Goal: Task Accomplishment & Management: Use online tool/utility

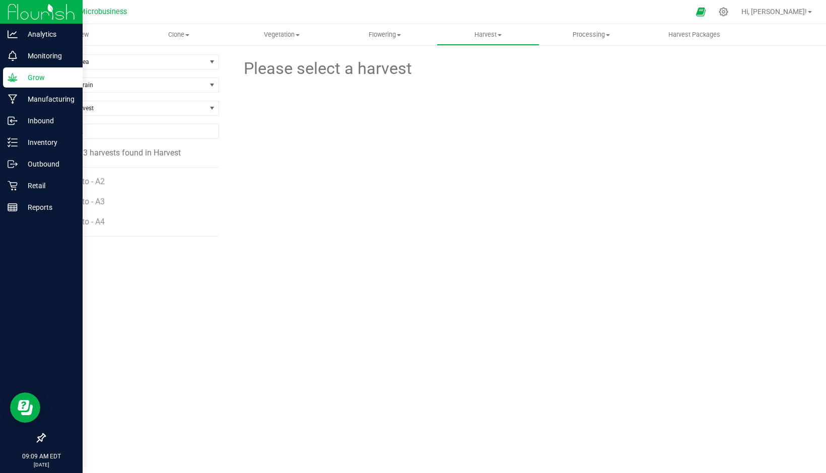
click at [42, 77] on p "Grow" at bounding box center [48, 78] width 60 height 12
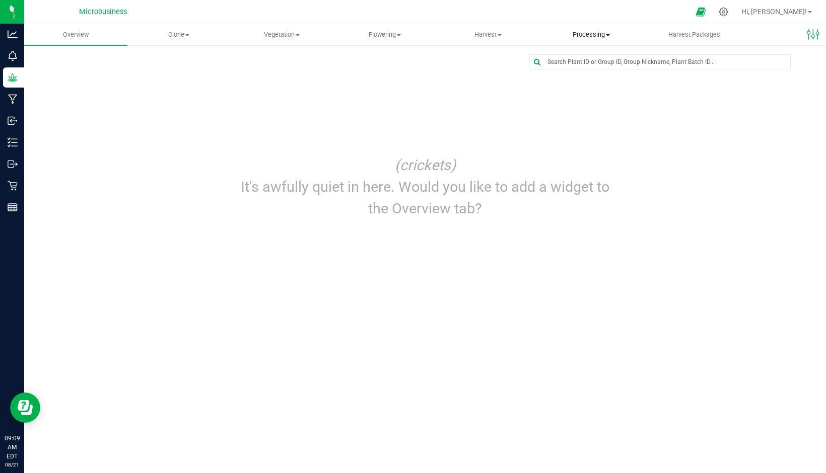
click at [593, 36] on span "Processing" at bounding box center [591, 34] width 102 height 9
click at [697, 34] on span "Harvest Packages" at bounding box center [694, 34] width 79 height 9
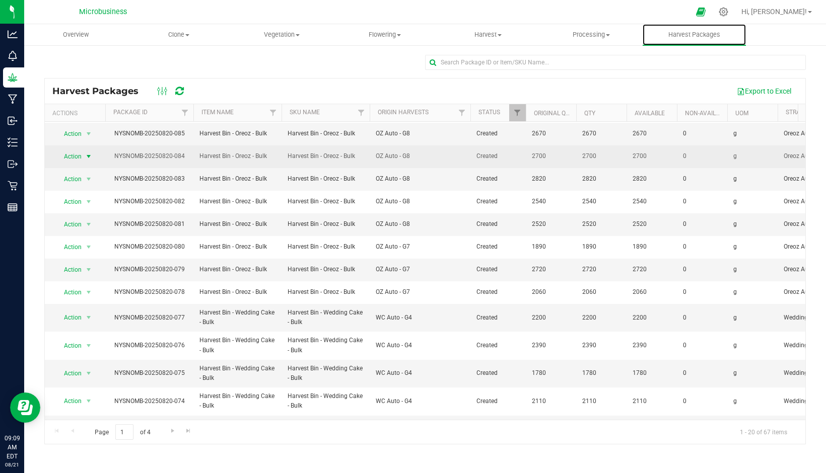
scroll to position [188, 0]
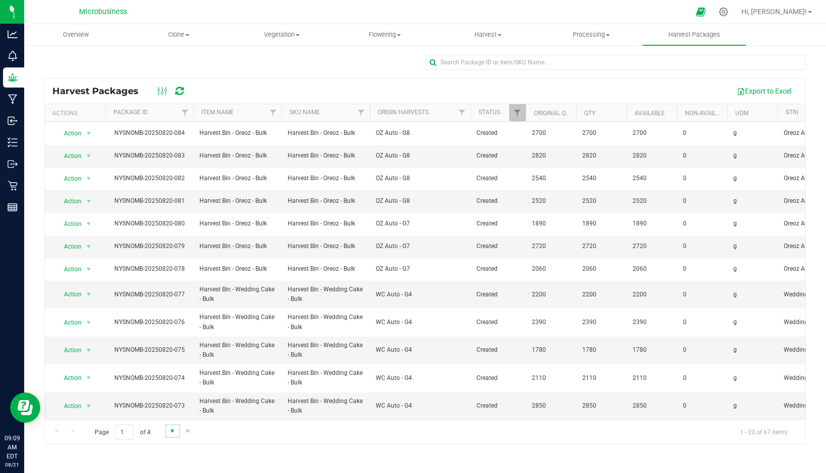
click at [171, 433] on span "Go to the next page" at bounding box center [173, 431] width 8 height 8
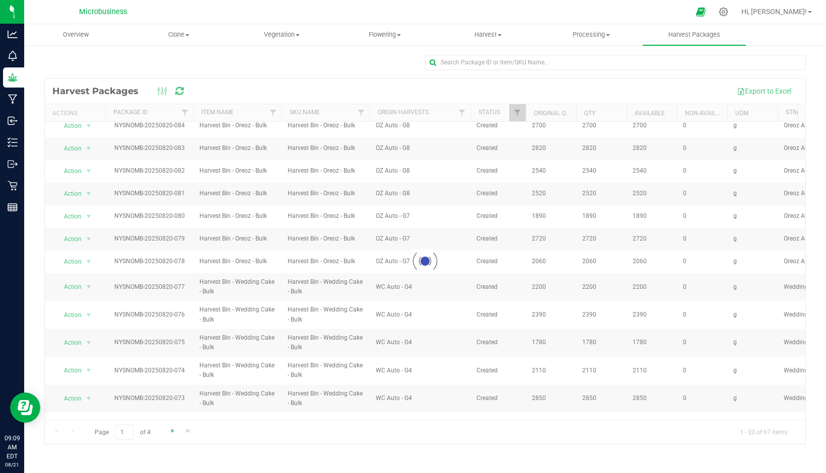
click at [171, 433] on div at bounding box center [425, 262] width 761 height 366
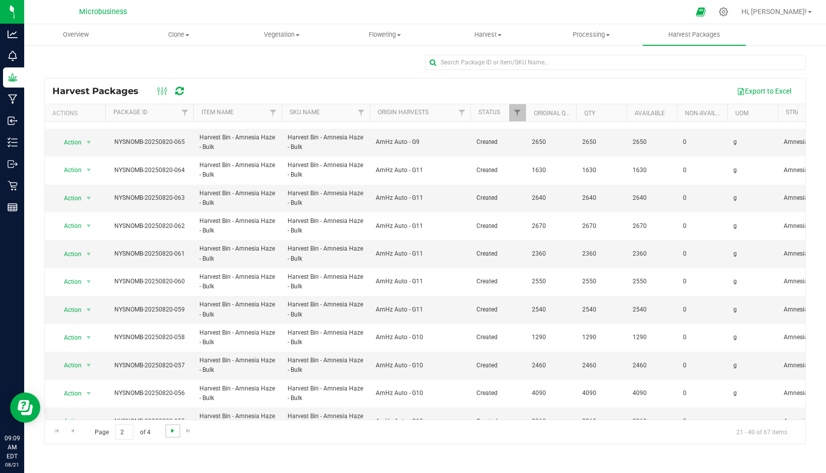
scroll to position [0, 0]
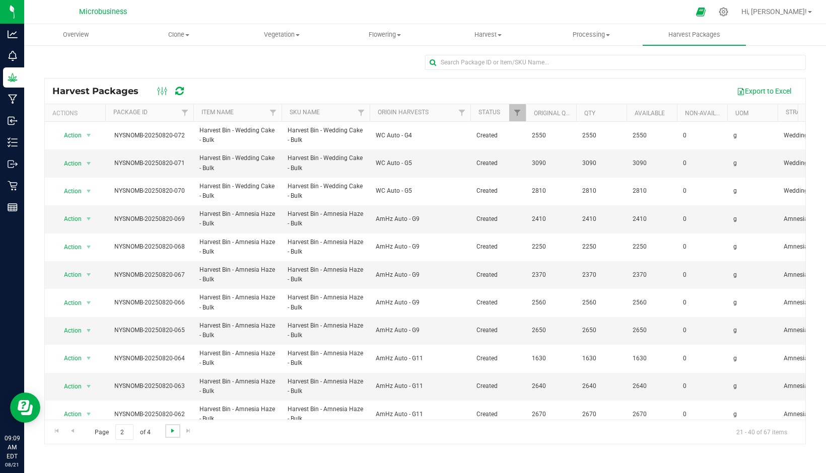
click at [171, 433] on span "Go to the next page" at bounding box center [173, 431] width 8 height 8
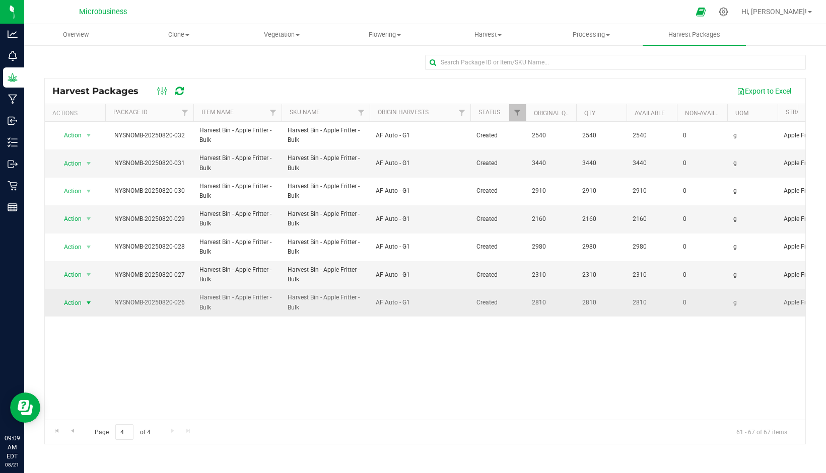
click at [79, 303] on span "Action" at bounding box center [68, 303] width 27 height 14
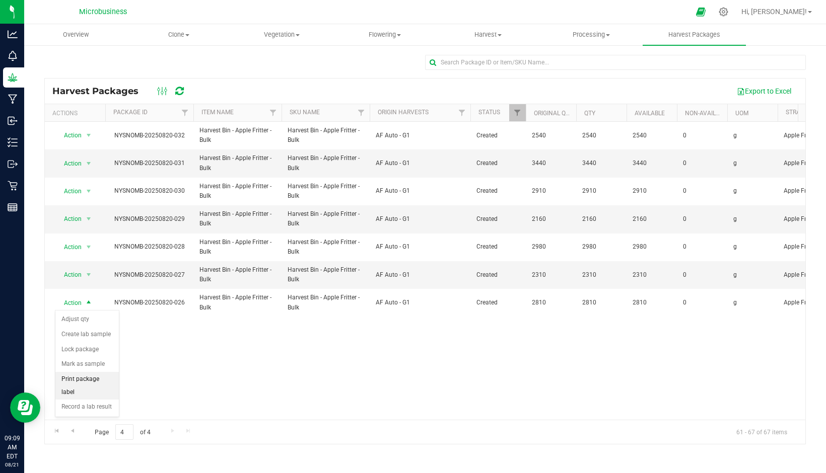
click at [88, 377] on li "Print package label" at bounding box center [86, 386] width 63 height 28
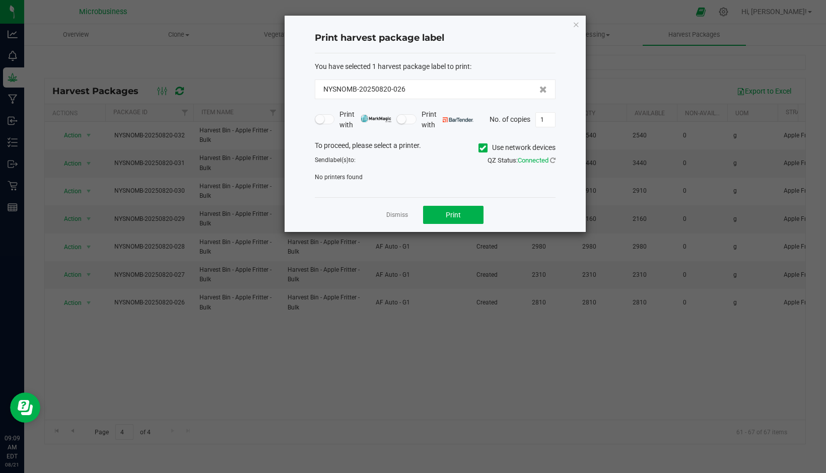
click at [480, 148] on icon at bounding box center [483, 148] width 7 height 0
click at [0, 0] on input "Use network devices" at bounding box center [0, 0] width 0 height 0
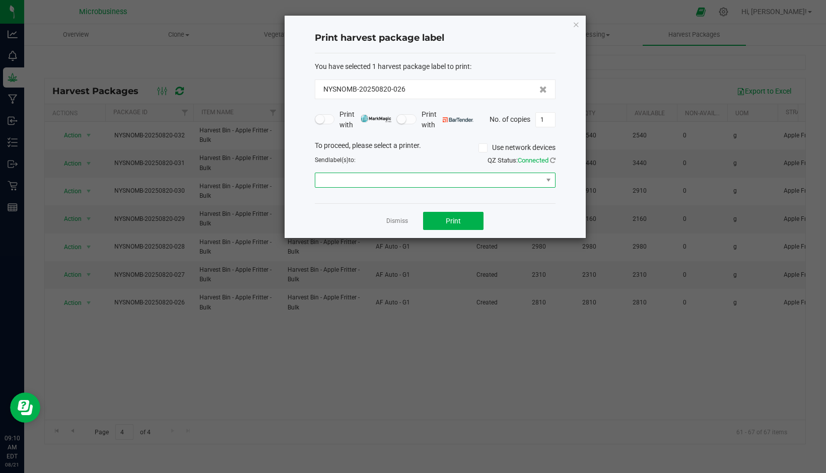
click at [364, 179] on span at bounding box center [428, 180] width 227 height 14
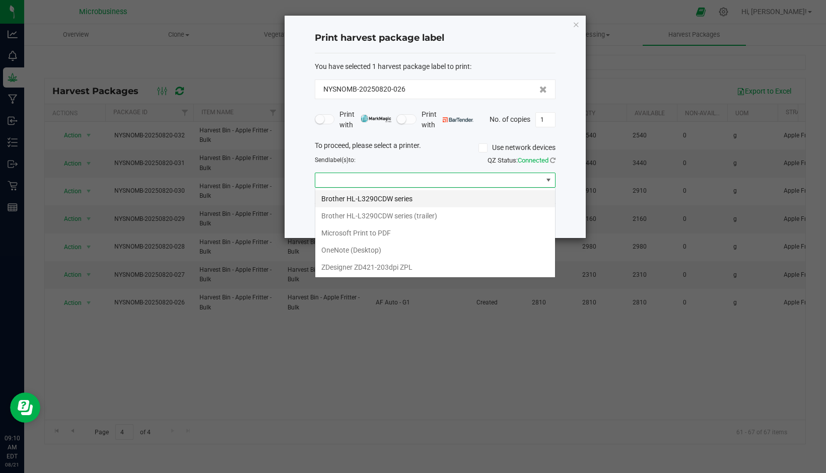
scroll to position [15, 241]
click at [353, 268] on ZPL "ZDesigner ZD421-203dpi ZPL" at bounding box center [435, 267] width 240 height 17
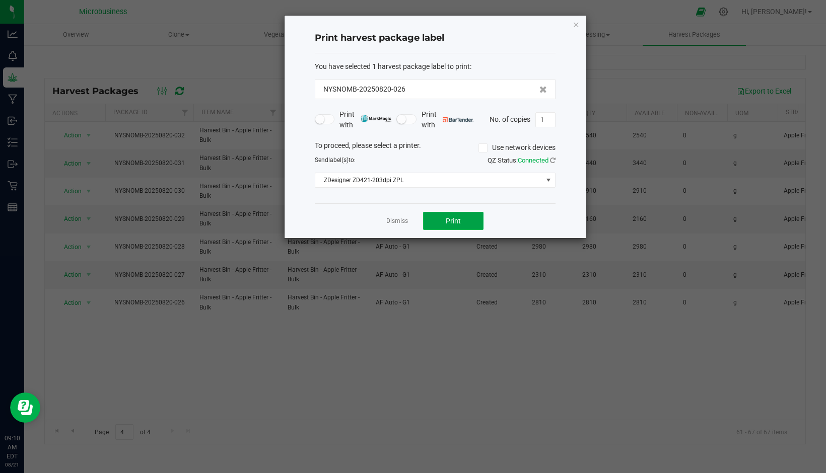
click at [456, 222] on span "Print" at bounding box center [453, 221] width 15 height 8
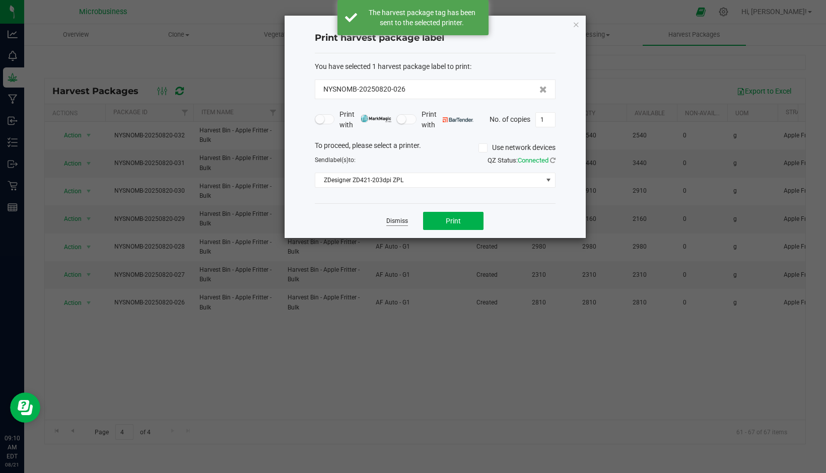
click at [398, 219] on link "Dismiss" at bounding box center [397, 221] width 22 height 9
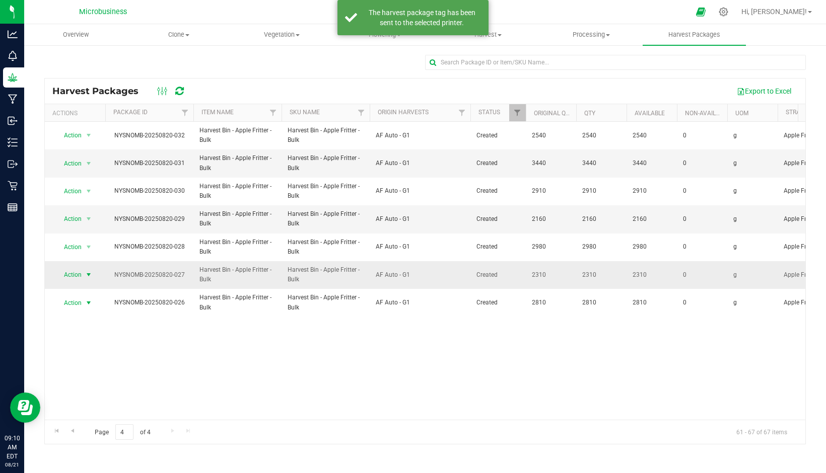
click at [74, 277] on span "Action" at bounding box center [68, 275] width 27 height 14
click at [96, 352] on li "Print package label" at bounding box center [86, 359] width 63 height 28
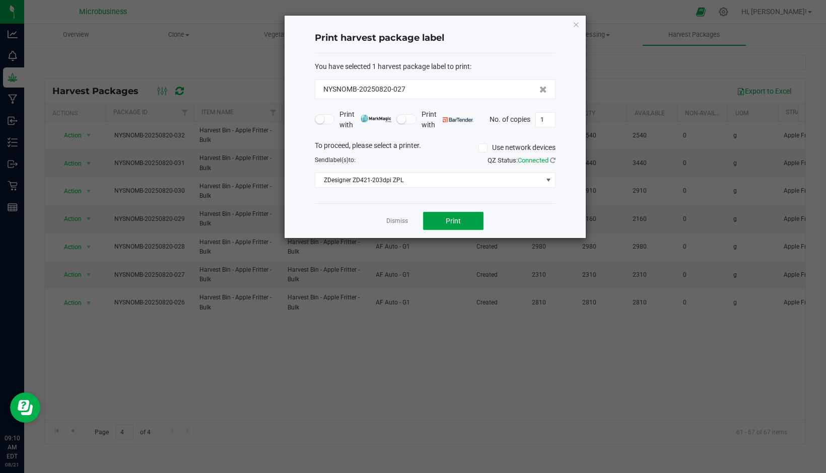
click at [450, 213] on button "Print" at bounding box center [453, 221] width 60 height 18
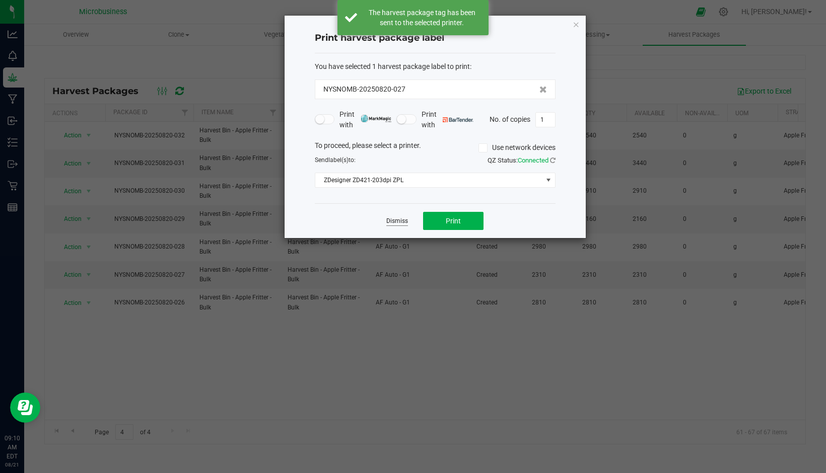
click at [404, 221] on link "Dismiss" at bounding box center [397, 221] width 22 height 9
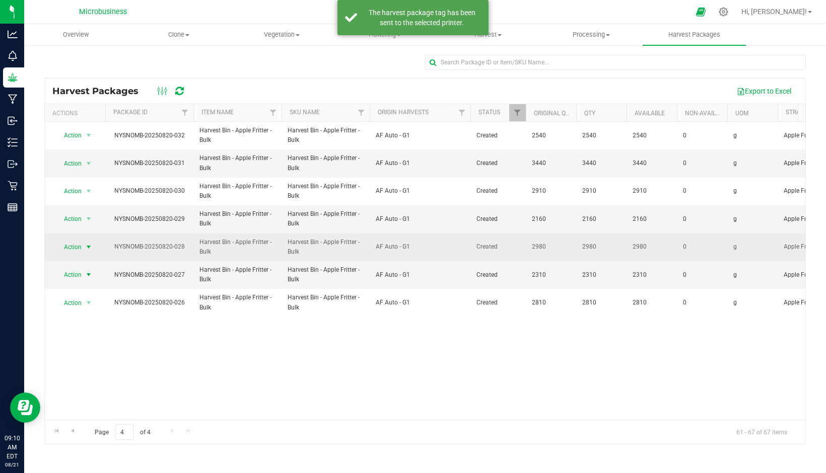
click at [76, 245] on span "Action" at bounding box center [68, 247] width 27 height 14
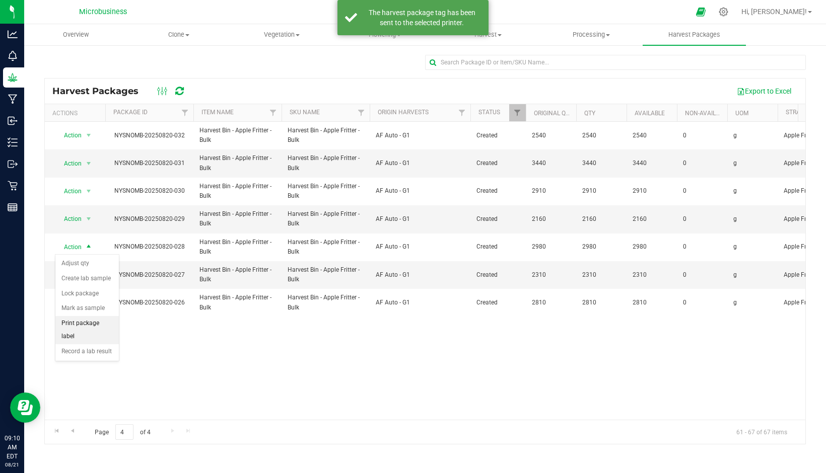
click at [84, 327] on li "Print package label" at bounding box center [86, 330] width 63 height 28
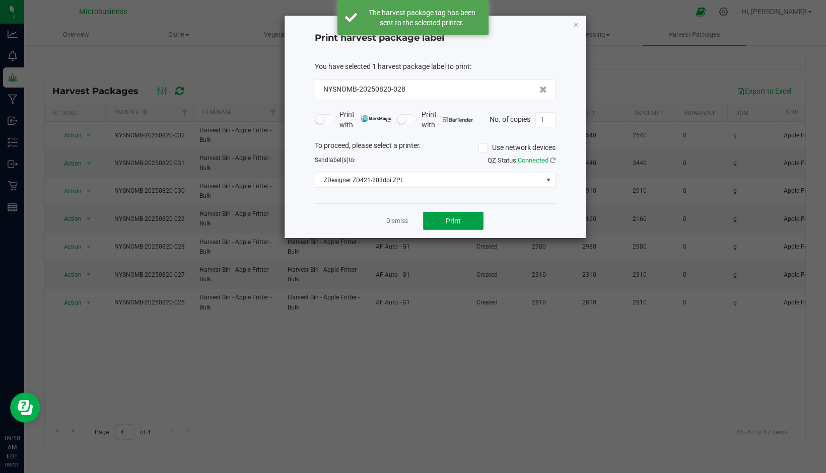
click at [451, 213] on button "Print" at bounding box center [453, 221] width 60 height 18
click at [395, 220] on link "Dismiss" at bounding box center [397, 221] width 22 height 9
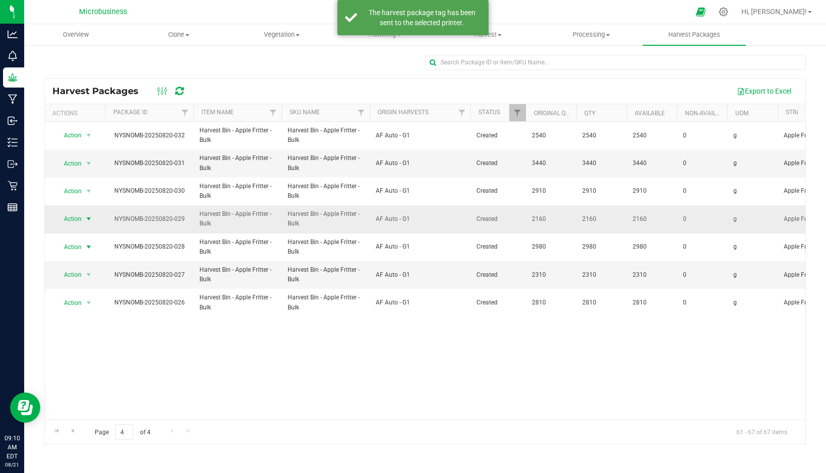
click at [66, 213] on span "Action" at bounding box center [68, 219] width 27 height 14
click at [92, 295] on li "Print package label" at bounding box center [86, 303] width 63 height 28
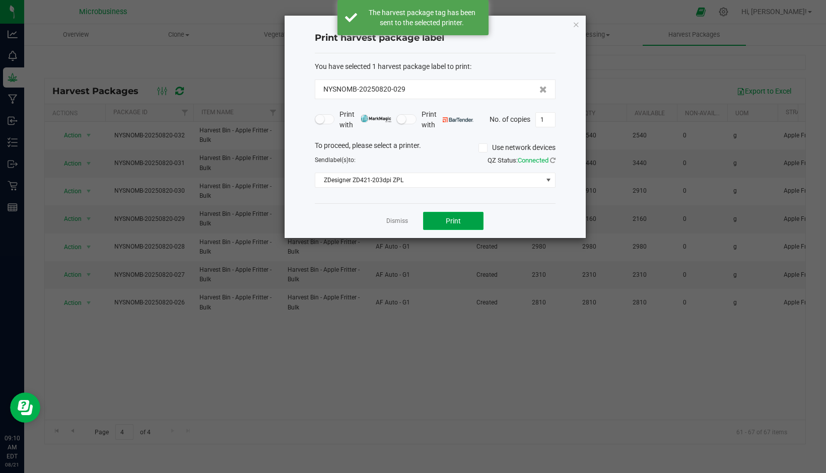
click at [432, 218] on button "Print" at bounding box center [453, 221] width 60 height 18
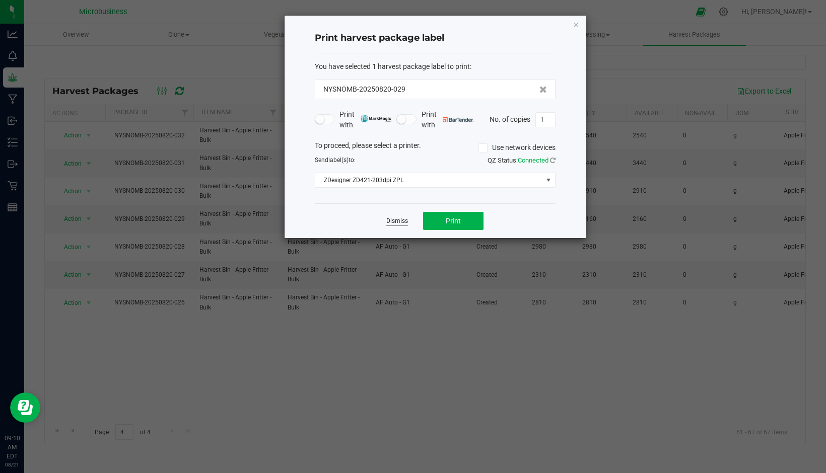
click at [398, 223] on link "Dismiss" at bounding box center [397, 221] width 22 height 9
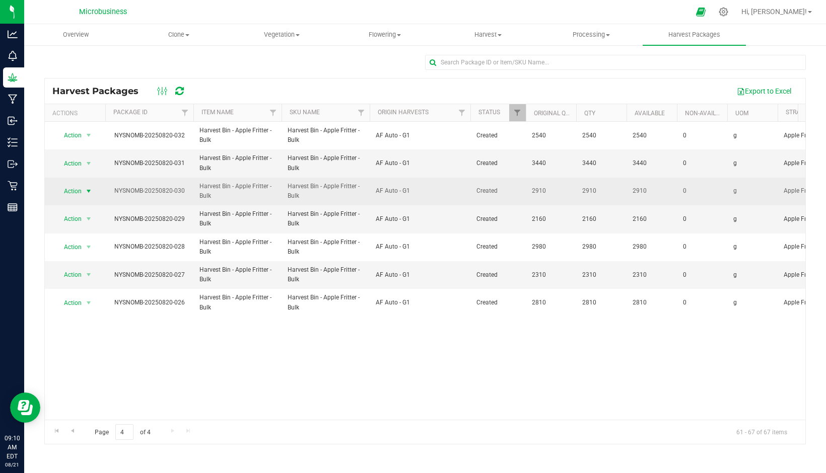
click at [73, 191] on span "Action" at bounding box center [68, 191] width 27 height 14
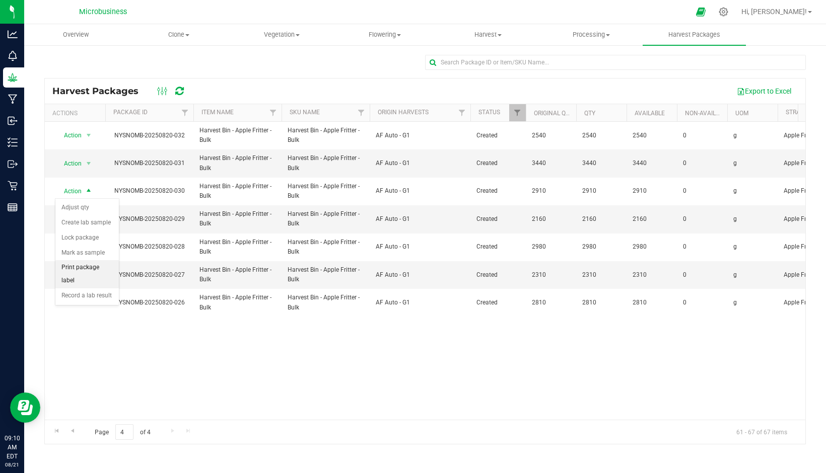
click at [81, 270] on li "Print package label" at bounding box center [86, 274] width 63 height 28
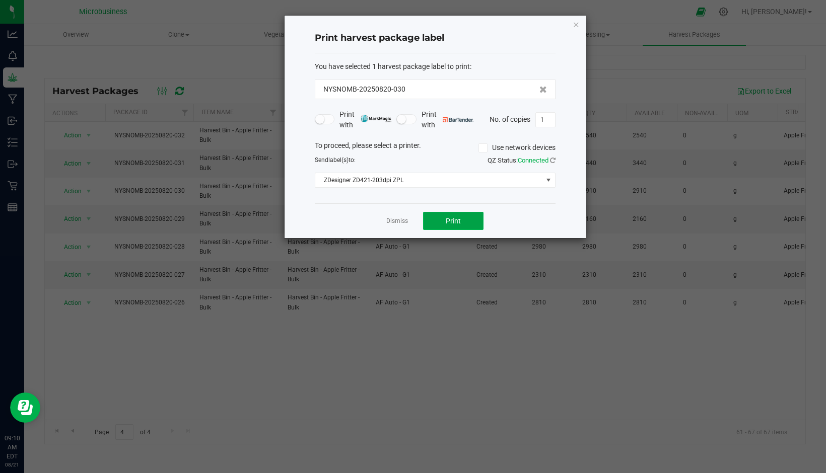
click at [446, 226] on button "Print" at bounding box center [453, 221] width 60 height 18
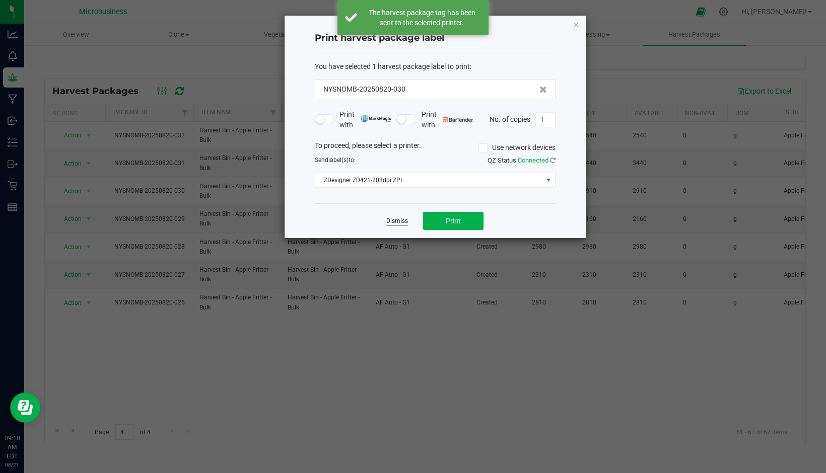
click at [397, 221] on link "Dismiss" at bounding box center [397, 221] width 22 height 9
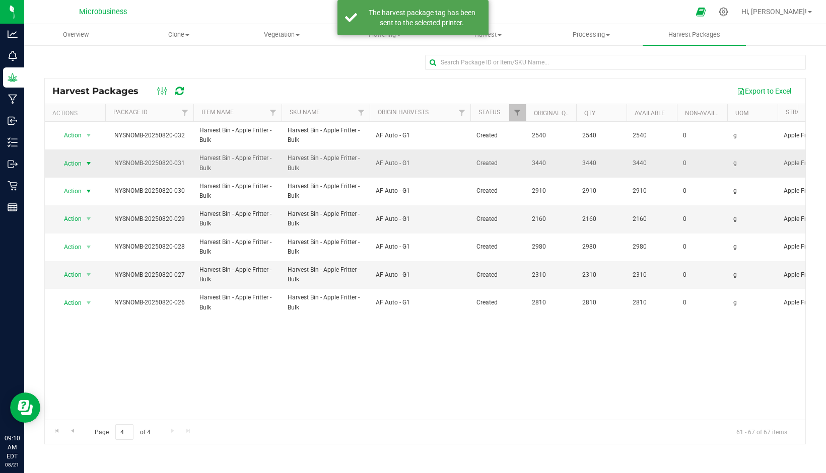
click at [72, 157] on span "Action" at bounding box center [68, 164] width 27 height 14
click at [82, 243] on li "Print package label" at bounding box center [86, 247] width 63 height 28
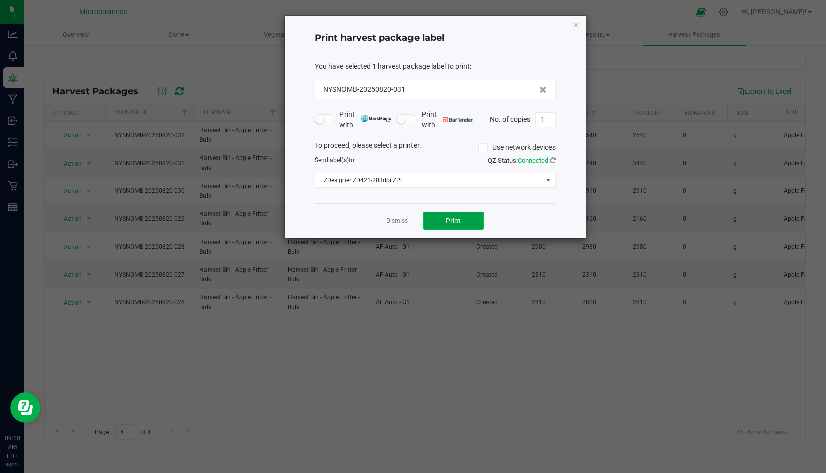
click at [433, 223] on button "Print" at bounding box center [453, 221] width 60 height 18
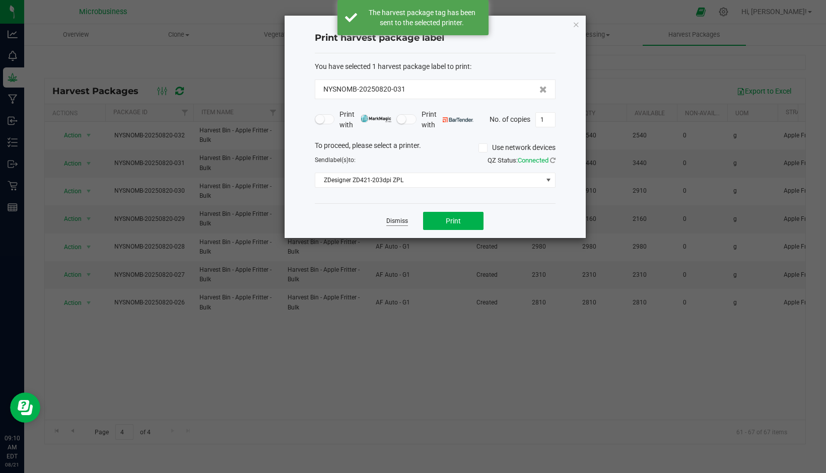
click at [399, 222] on link "Dismiss" at bounding box center [397, 221] width 22 height 9
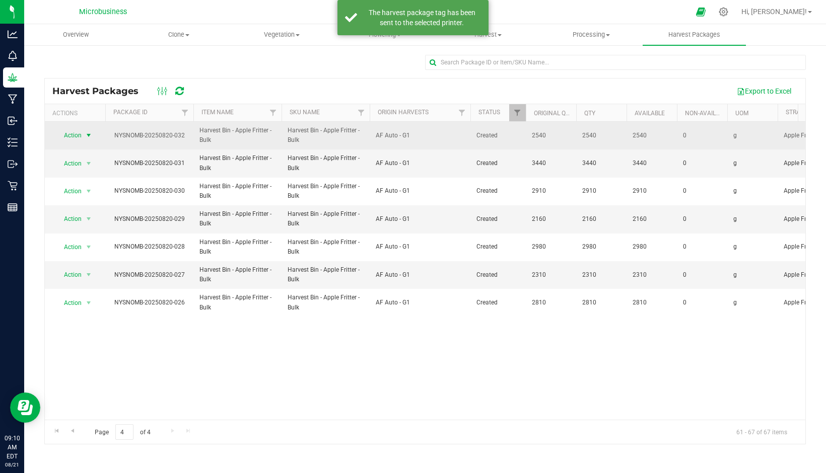
click at [77, 138] on span "Action" at bounding box center [68, 135] width 27 height 14
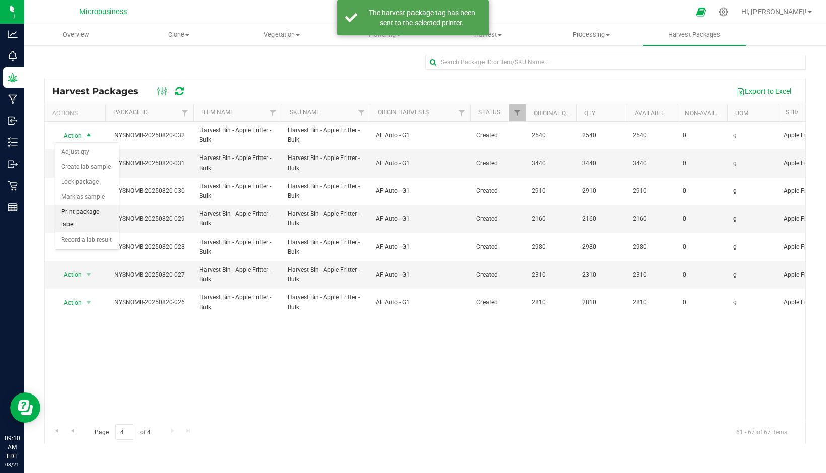
click at [80, 213] on li "Print package label" at bounding box center [86, 219] width 63 height 28
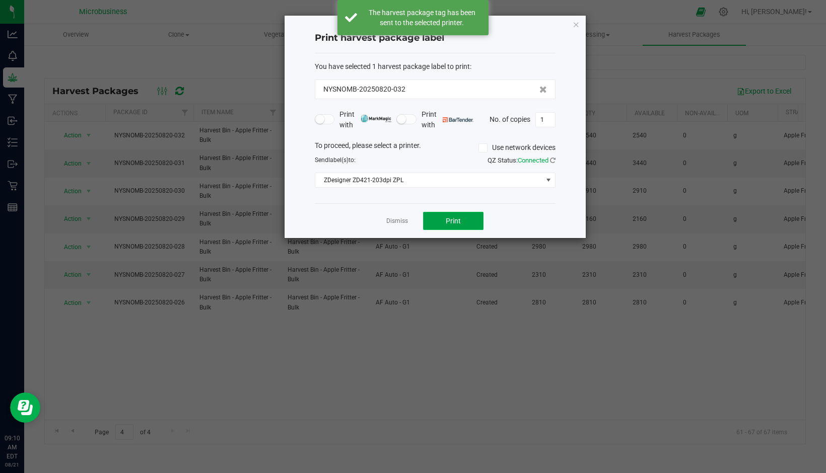
click at [436, 218] on button "Print" at bounding box center [453, 221] width 60 height 18
click at [398, 221] on link "Dismiss" at bounding box center [397, 221] width 22 height 9
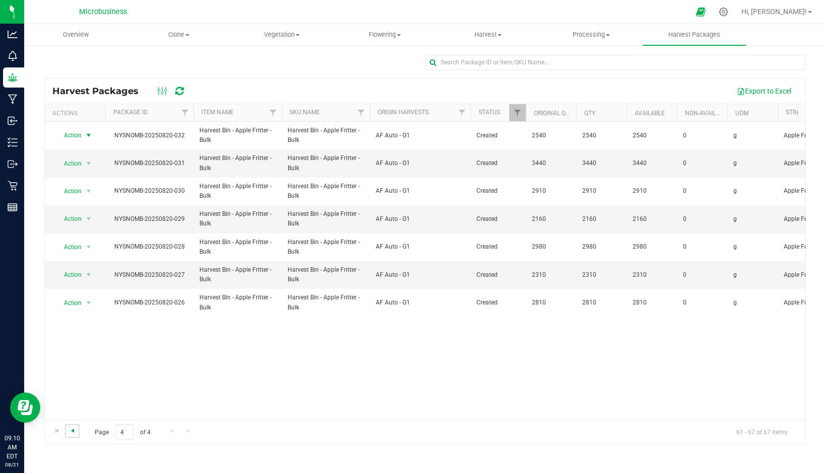
click at [74, 433] on span "Go to the previous page" at bounding box center [73, 431] width 8 height 8
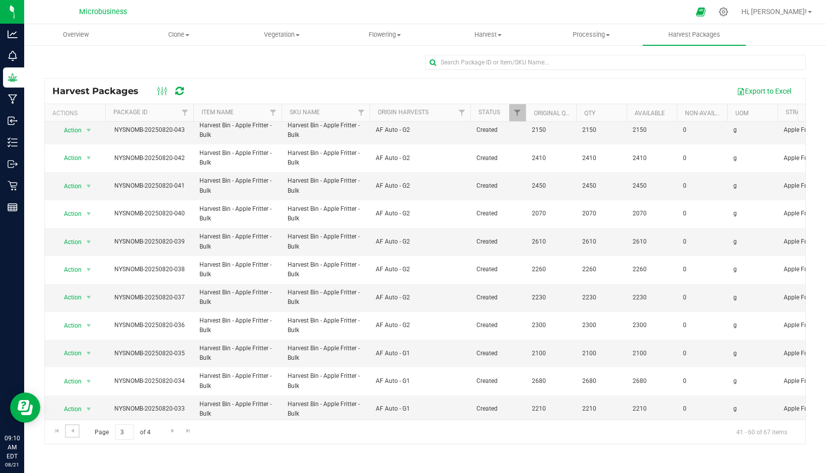
scroll to position [267, 0]
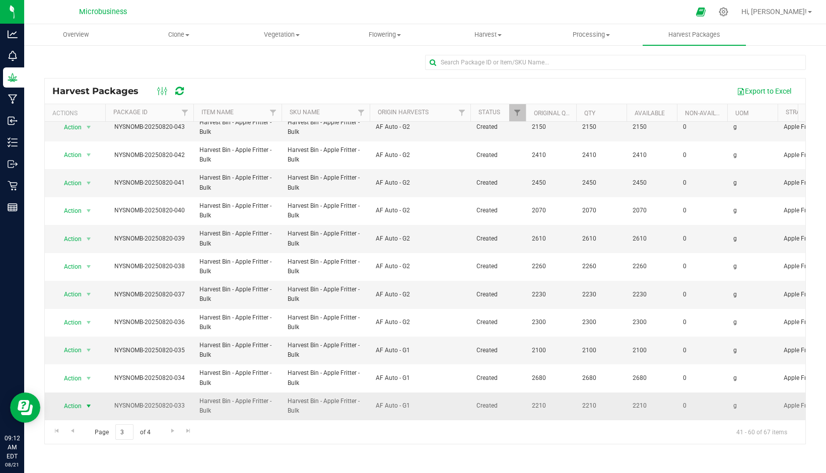
click at [76, 400] on span "Action" at bounding box center [68, 406] width 27 height 14
click at [80, 399] on span "Action" at bounding box center [68, 406] width 27 height 14
click at [78, 399] on span "Action" at bounding box center [68, 406] width 27 height 14
click at [83, 363] on li "Print package label" at bounding box center [86, 374] width 63 height 28
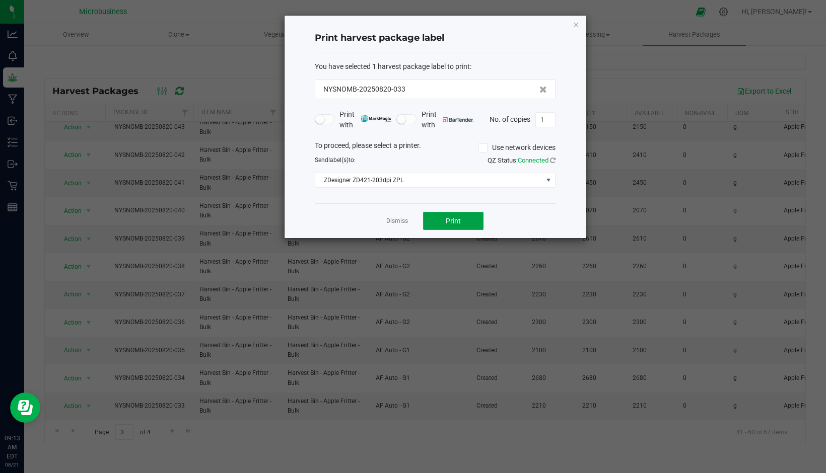
click at [438, 218] on button "Print" at bounding box center [453, 221] width 60 height 18
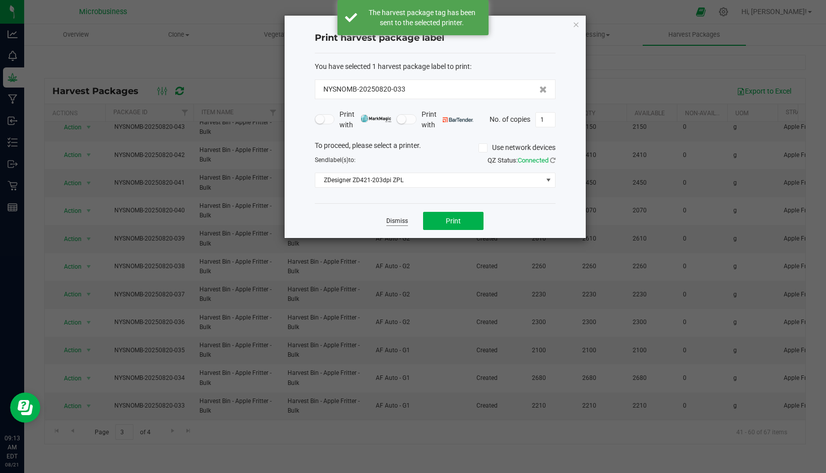
click at [400, 220] on link "Dismiss" at bounding box center [397, 221] width 22 height 9
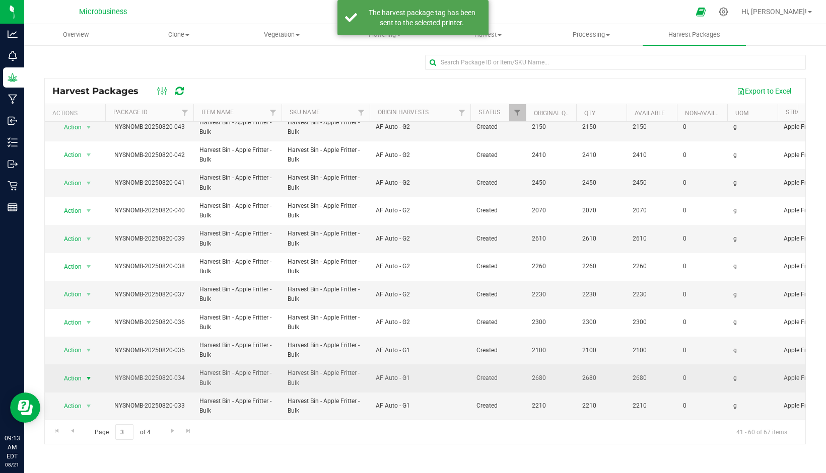
click at [70, 372] on span "Action" at bounding box center [68, 379] width 27 height 14
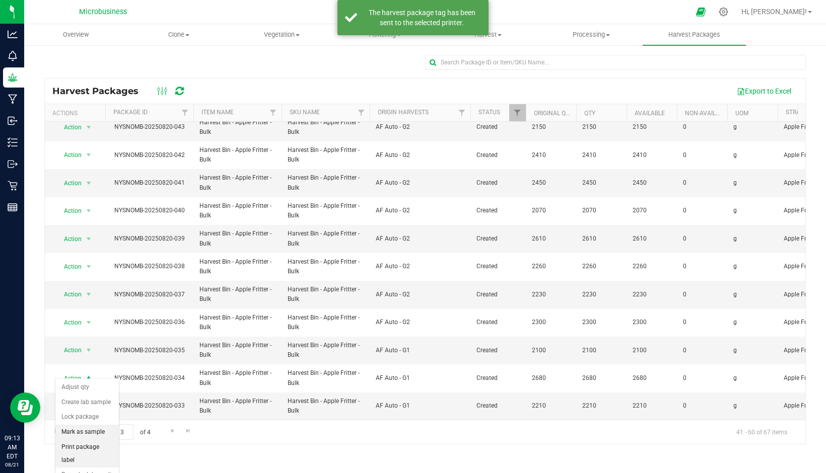
click at [78, 442] on li "Print package label" at bounding box center [86, 454] width 63 height 28
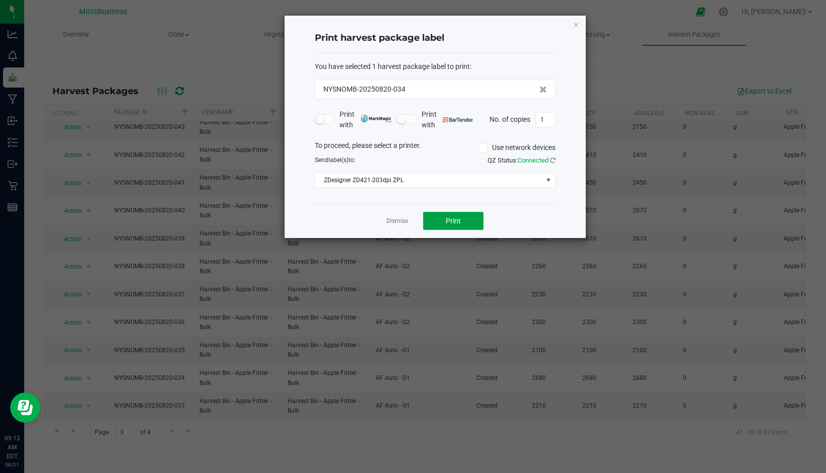
click at [453, 221] on span "Print" at bounding box center [453, 221] width 15 height 8
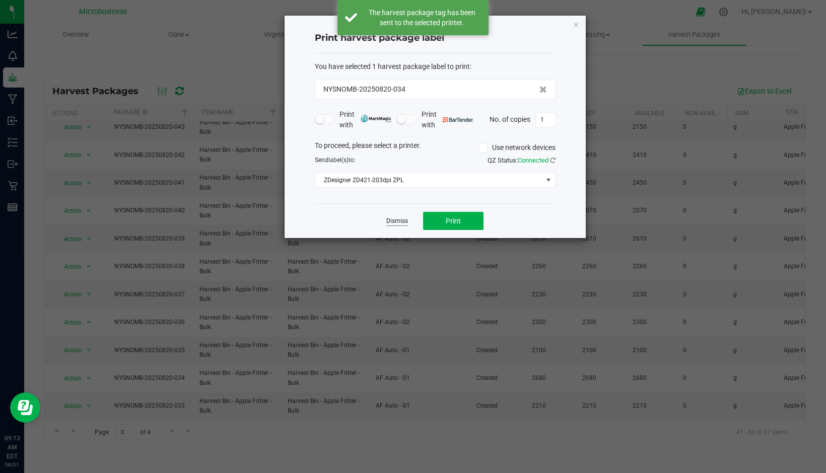
click at [397, 220] on link "Dismiss" at bounding box center [397, 221] width 22 height 9
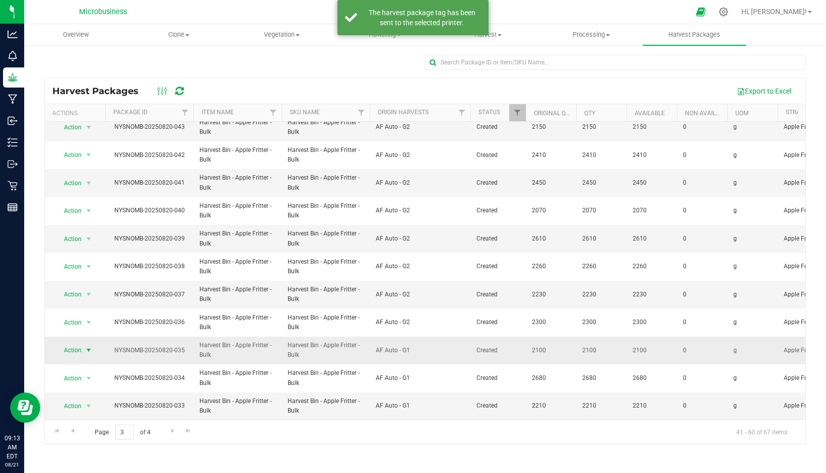
click at [80, 344] on span "Action" at bounding box center [68, 351] width 27 height 14
click at [83, 421] on li "Print package label" at bounding box center [86, 426] width 63 height 28
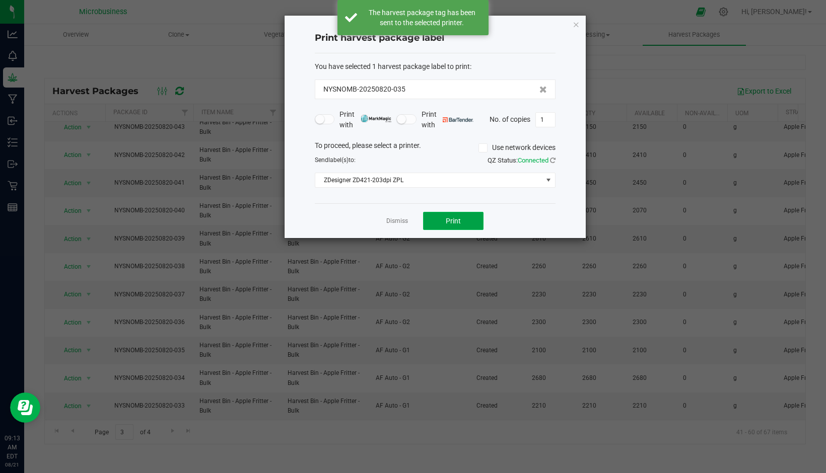
click at [447, 213] on button "Print" at bounding box center [453, 221] width 60 height 18
click at [400, 224] on link "Dismiss" at bounding box center [397, 221] width 22 height 9
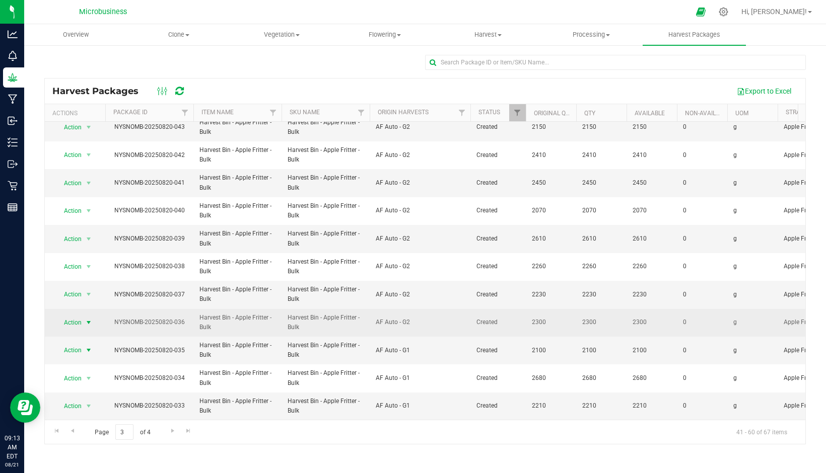
click at [64, 316] on span "Action" at bounding box center [68, 323] width 27 height 14
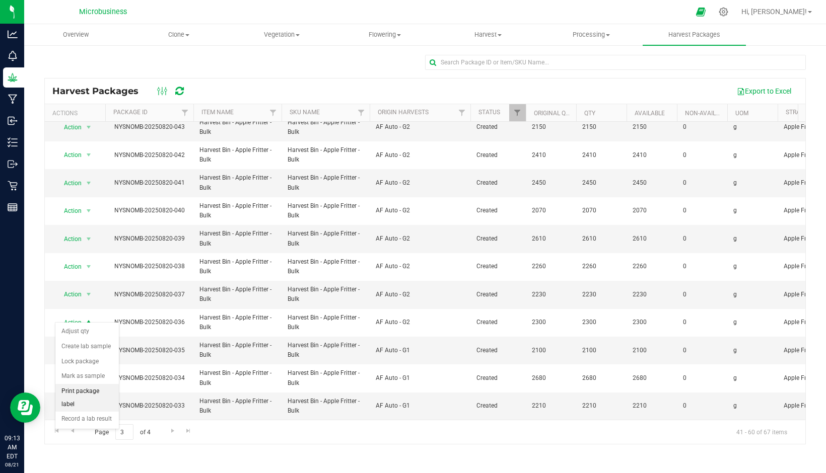
click at [80, 391] on li "Print package label" at bounding box center [86, 398] width 63 height 28
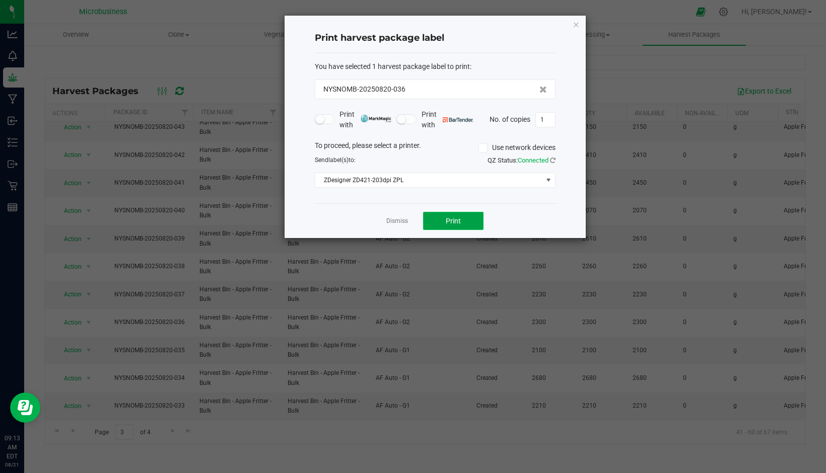
click at [455, 217] on span "Print" at bounding box center [453, 221] width 15 height 8
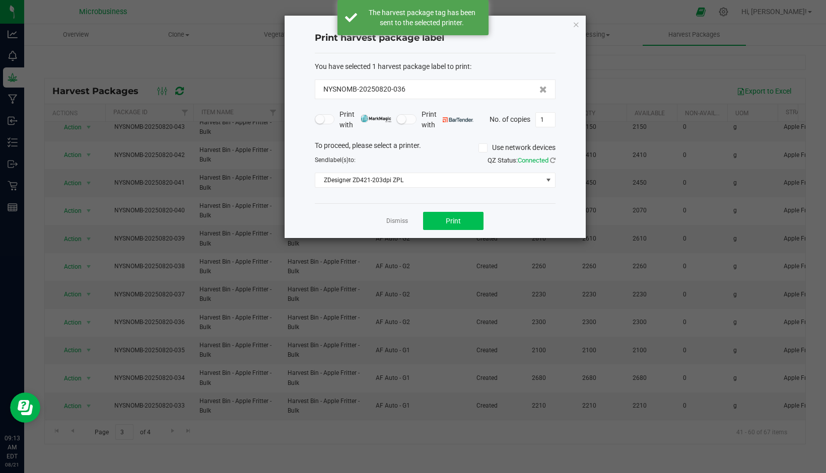
click at [407, 222] on link "Dismiss" at bounding box center [397, 221] width 22 height 9
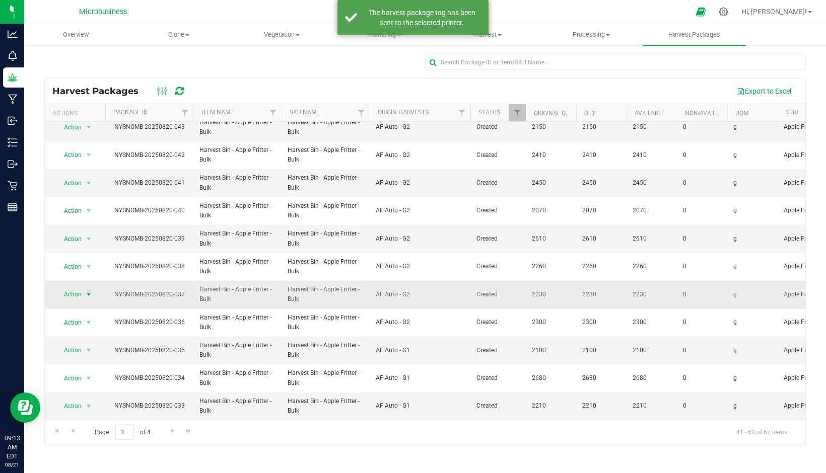
click at [69, 288] on span "Action" at bounding box center [68, 295] width 27 height 14
click at [88, 361] on li "Print package label" at bounding box center [86, 371] width 63 height 28
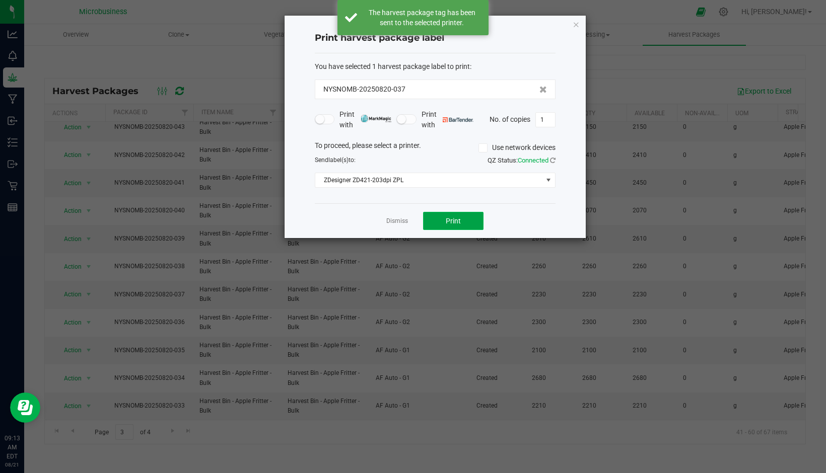
click at [427, 223] on button "Print" at bounding box center [453, 221] width 60 height 18
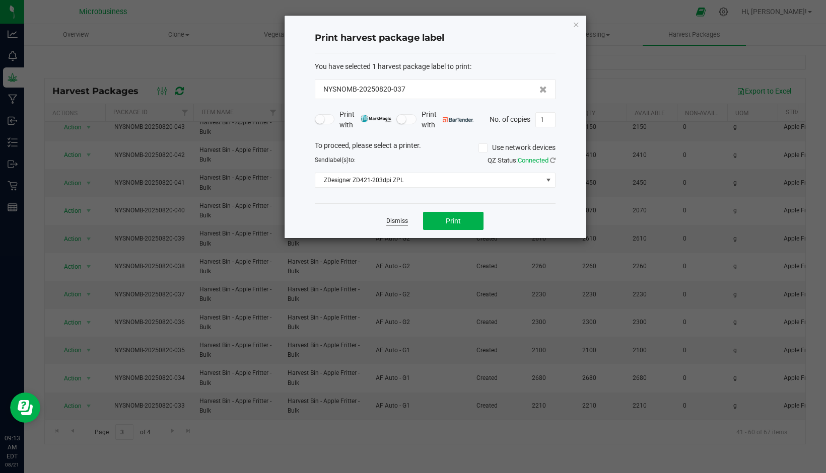
click at [402, 223] on link "Dismiss" at bounding box center [397, 221] width 22 height 9
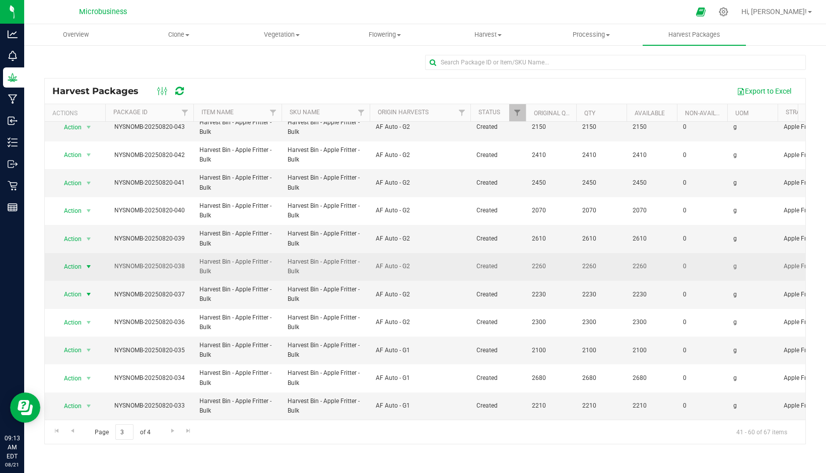
click at [73, 260] on span "Action" at bounding box center [68, 267] width 27 height 14
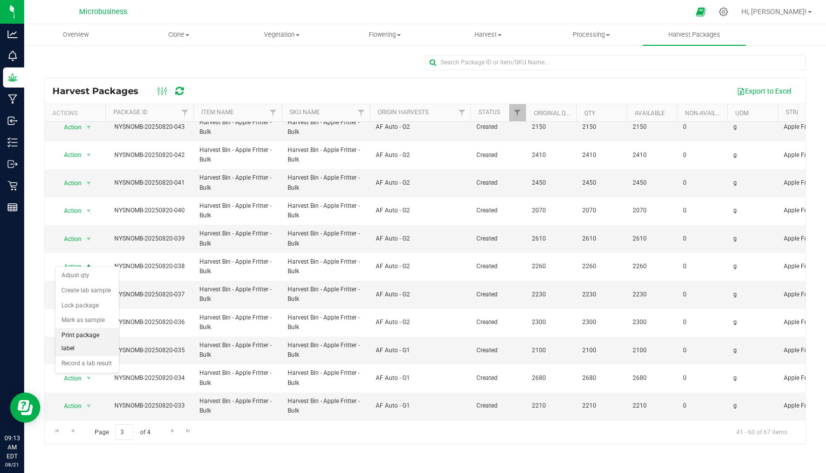
click at [84, 336] on li "Print package label" at bounding box center [86, 342] width 63 height 28
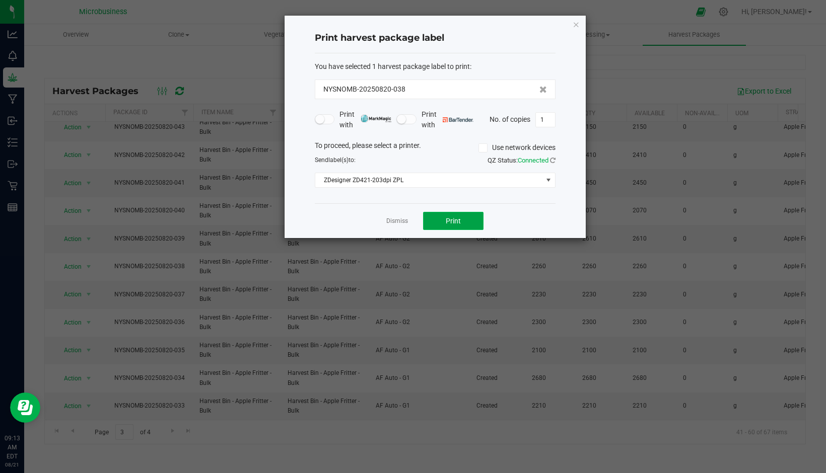
click at [443, 224] on button "Print" at bounding box center [453, 221] width 60 height 18
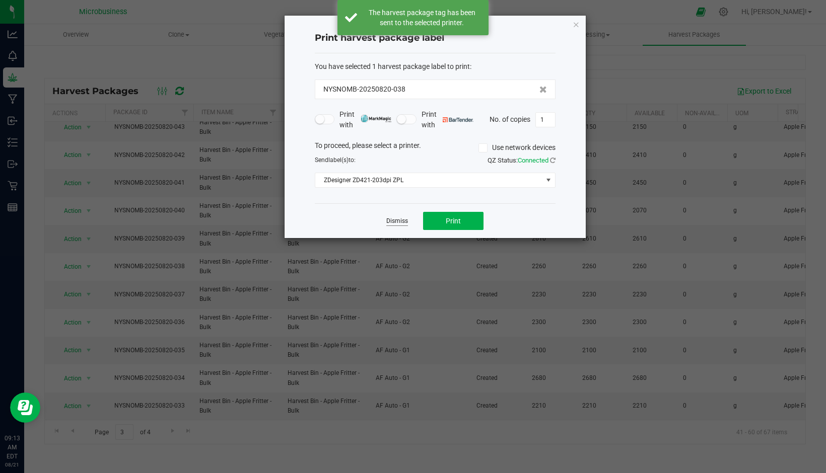
click at [395, 220] on link "Dismiss" at bounding box center [397, 221] width 22 height 9
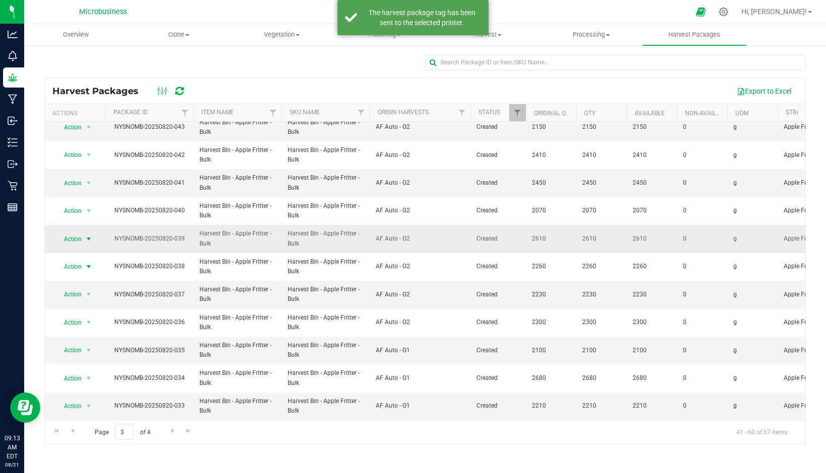
click at [83, 232] on span "select" at bounding box center [89, 239] width 13 height 14
click at [84, 308] on li "Print package label" at bounding box center [86, 315] width 63 height 28
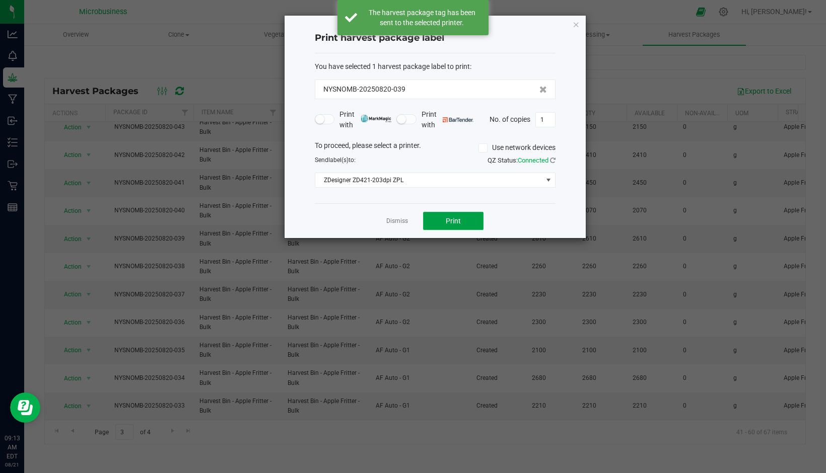
click at [424, 216] on button "Print" at bounding box center [453, 221] width 60 height 18
click at [395, 223] on link "Dismiss" at bounding box center [397, 221] width 22 height 9
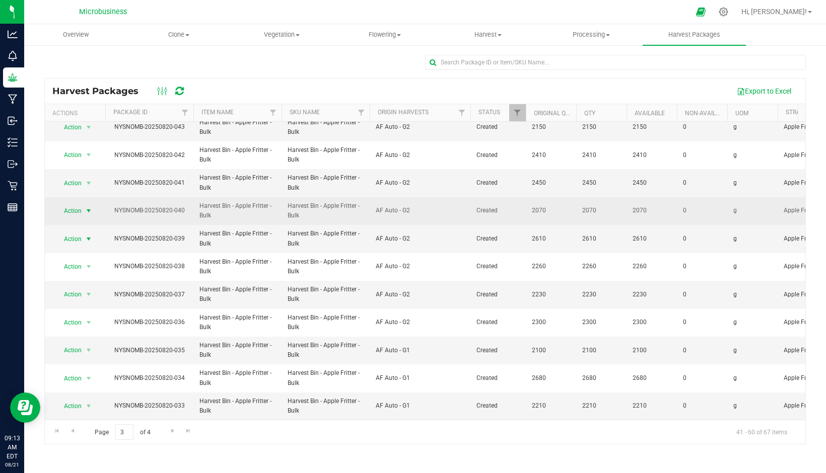
click at [83, 204] on span "select" at bounding box center [89, 211] width 13 height 14
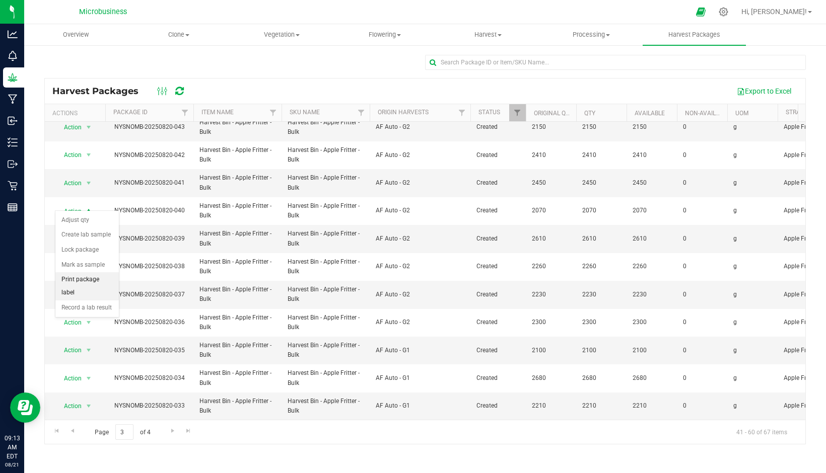
click at [85, 274] on li "Print package label" at bounding box center [86, 286] width 63 height 28
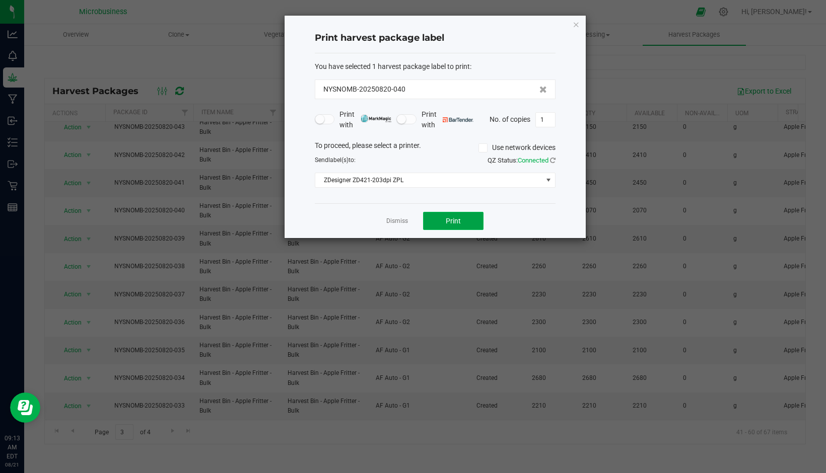
click at [459, 214] on button "Print" at bounding box center [453, 221] width 60 height 18
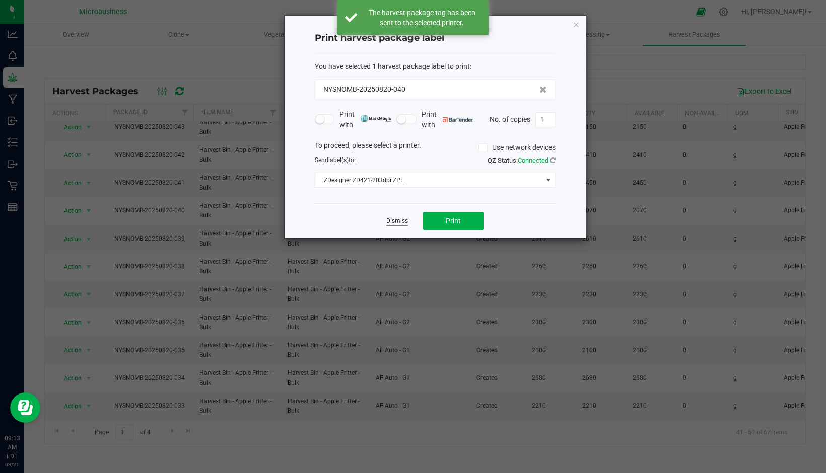
click at [407, 221] on link "Dismiss" at bounding box center [397, 221] width 22 height 9
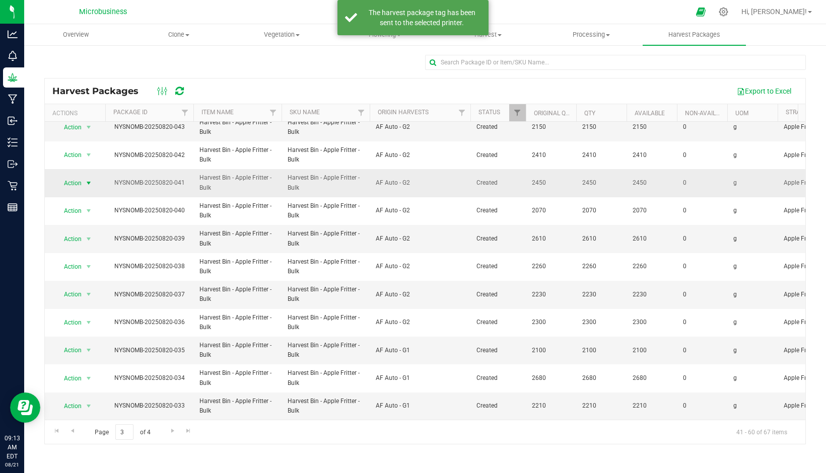
click at [85, 179] on span "select" at bounding box center [89, 183] width 8 height 8
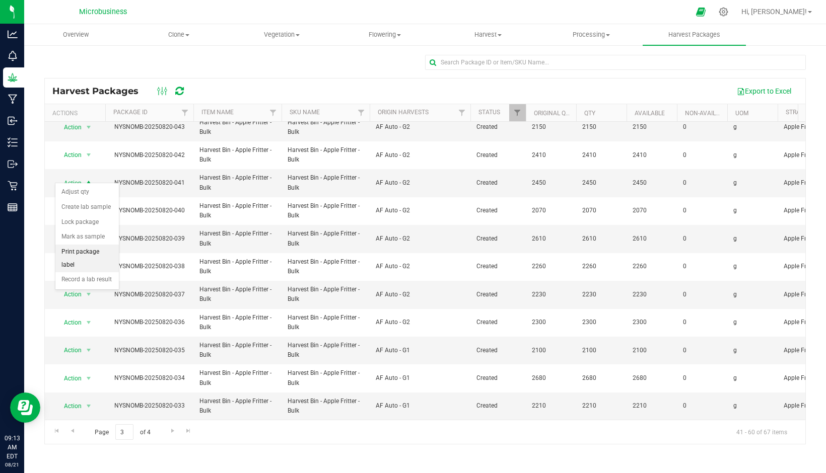
click at [93, 254] on li "Print package label" at bounding box center [86, 259] width 63 height 28
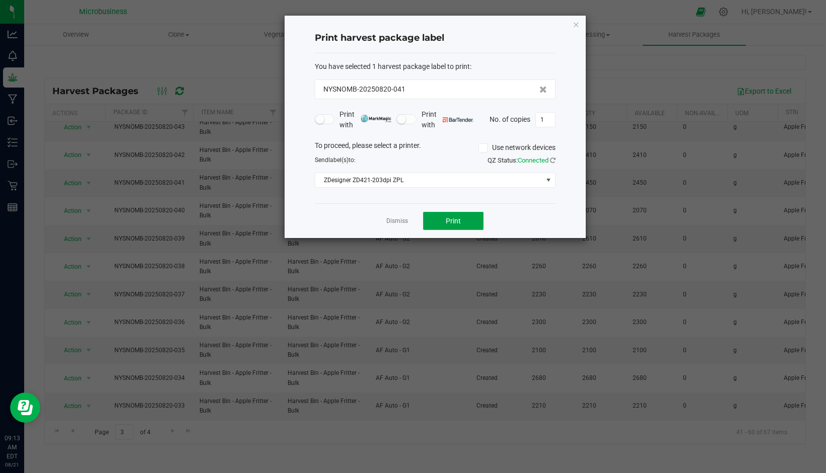
click at [463, 220] on button "Print" at bounding box center [453, 221] width 60 height 18
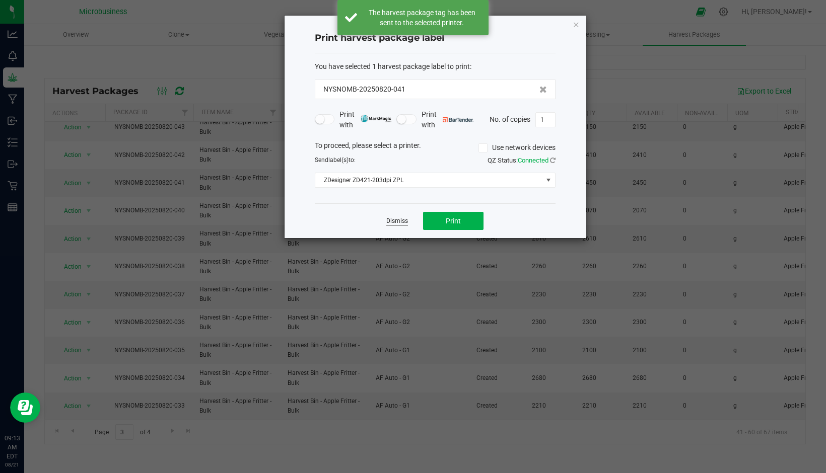
click at [393, 223] on link "Dismiss" at bounding box center [397, 221] width 22 height 9
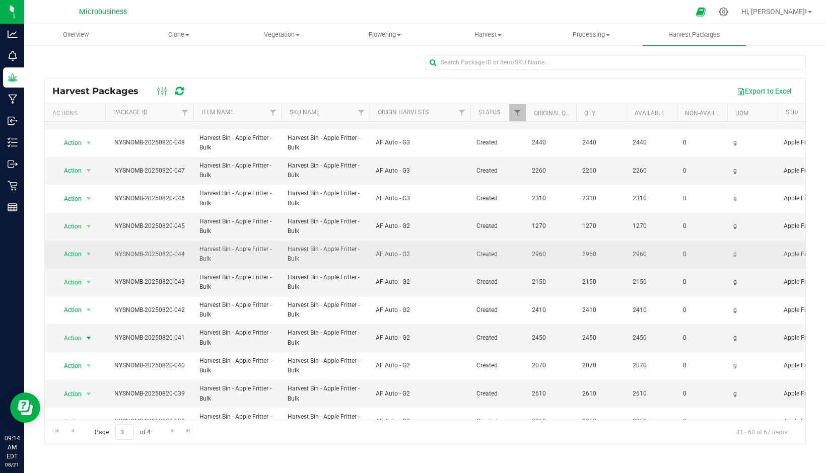
scroll to position [99, 0]
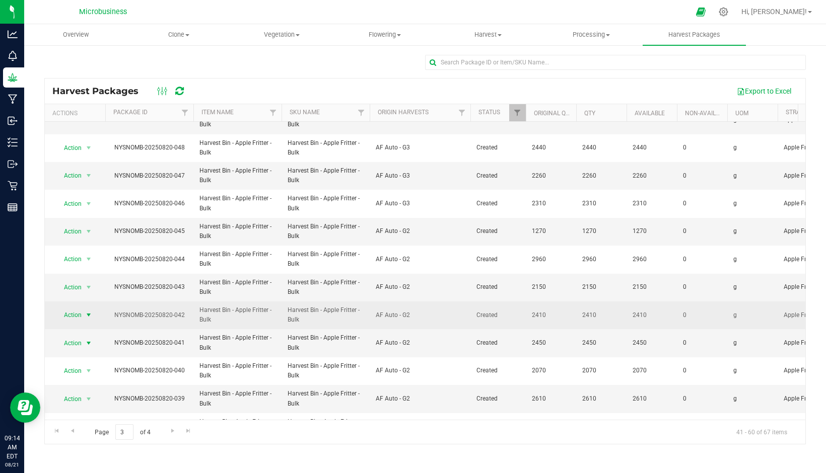
click at [79, 313] on span "Action" at bounding box center [68, 315] width 27 height 14
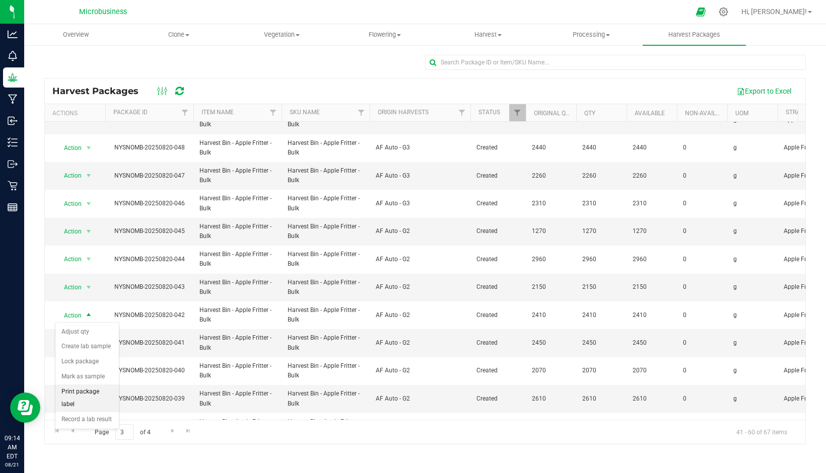
click at [89, 393] on li "Print package label" at bounding box center [86, 399] width 63 height 28
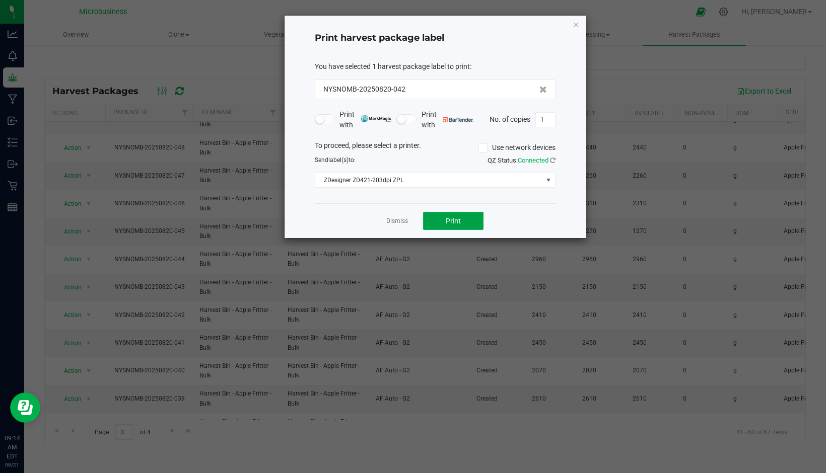
click at [460, 222] on span "Print" at bounding box center [453, 221] width 15 height 8
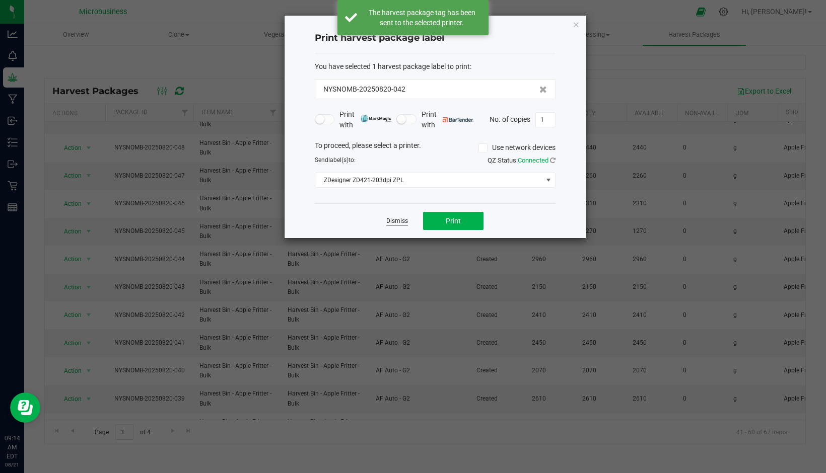
click at [398, 222] on link "Dismiss" at bounding box center [397, 221] width 22 height 9
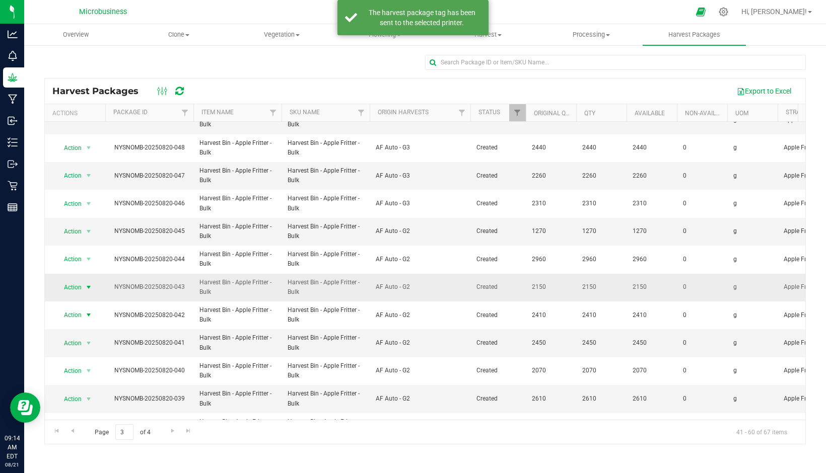
click at [84, 287] on span "select" at bounding box center [89, 288] width 13 height 14
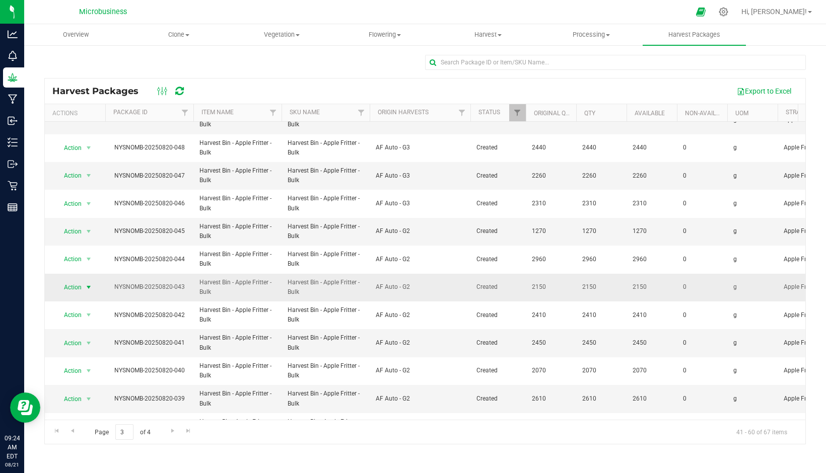
click at [75, 289] on span "Action" at bounding box center [68, 288] width 27 height 14
click at [78, 362] on li "Print package label" at bounding box center [86, 371] width 63 height 28
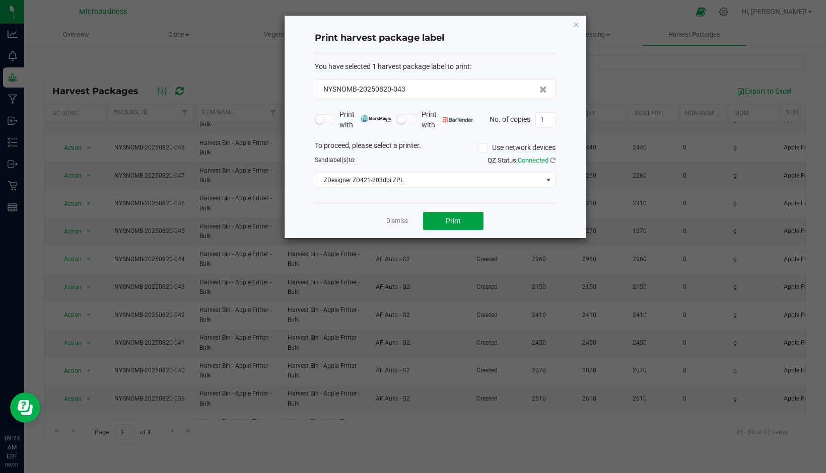
click at [444, 221] on button "Print" at bounding box center [453, 221] width 60 height 18
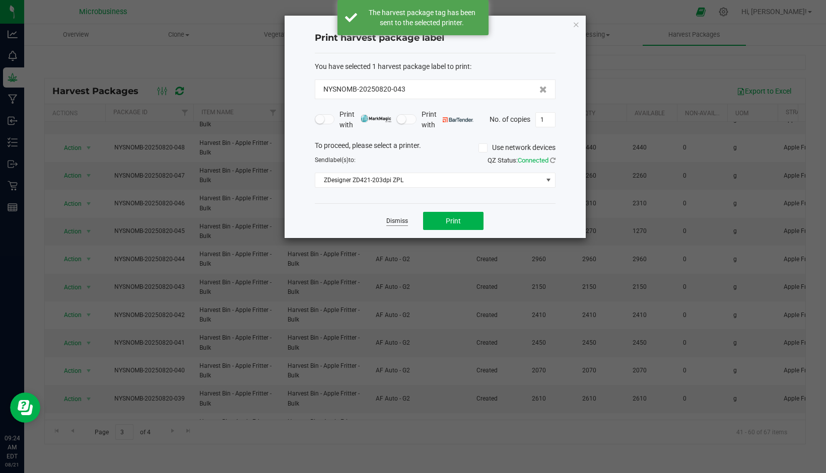
click at [397, 223] on link "Dismiss" at bounding box center [397, 221] width 22 height 9
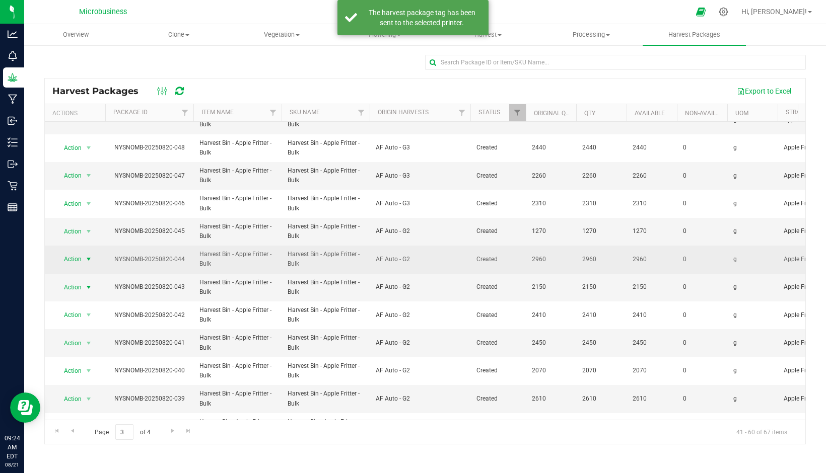
click at [79, 255] on span "Action" at bounding box center [68, 259] width 27 height 14
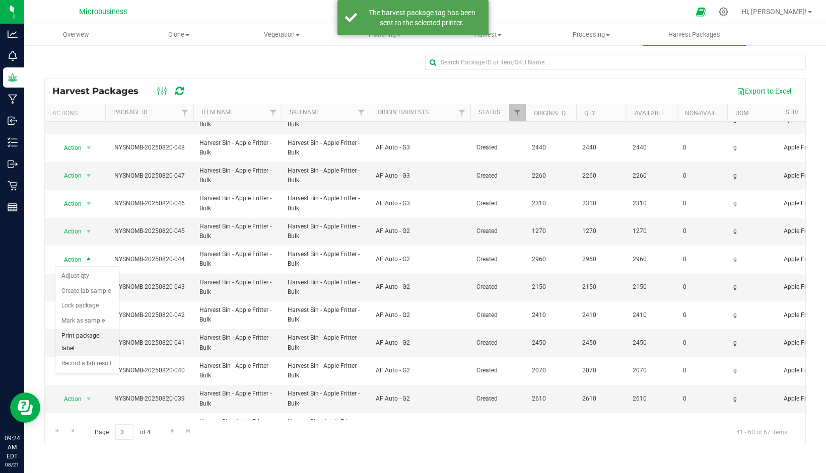
click at [86, 336] on li "Print package label" at bounding box center [86, 343] width 63 height 28
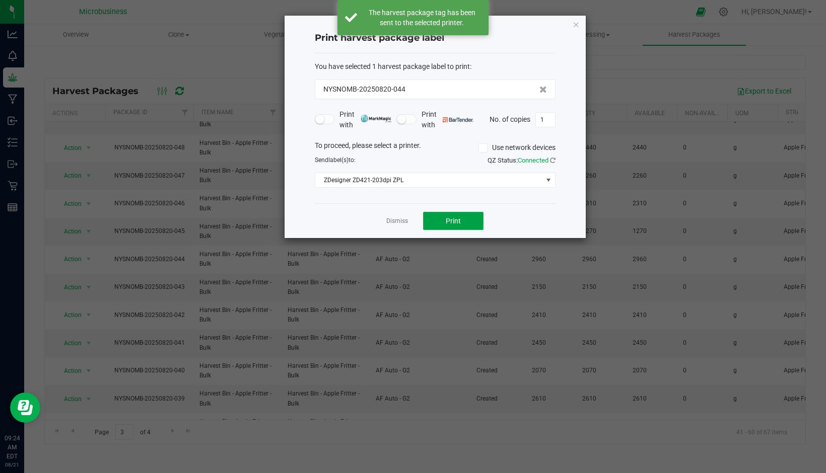
click at [437, 217] on button "Print" at bounding box center [453, 221] width 60 height 18
click at [393, 222] on link "Dismiss" at bounding box center [397, 221] width 22 height 9
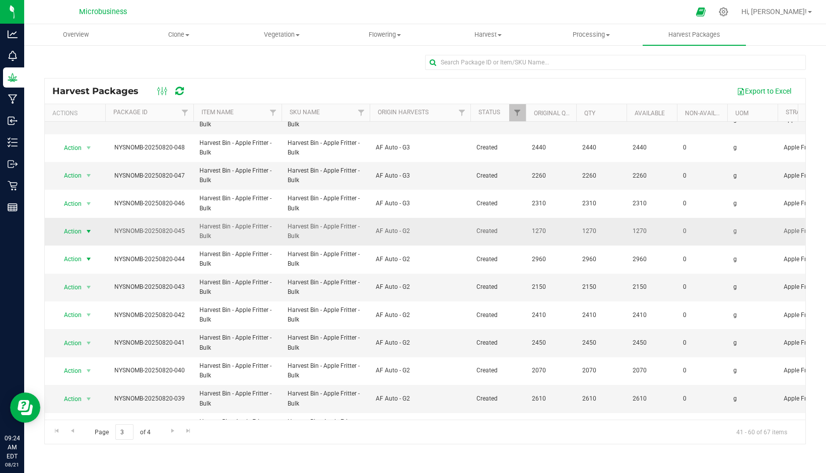
click at [70, 236] on span "Action" at bounding box center [68, 232] width 27 height 14
click at [92, 307] on li "Print package label" at bounding box center [86, 315] width 63 height 28
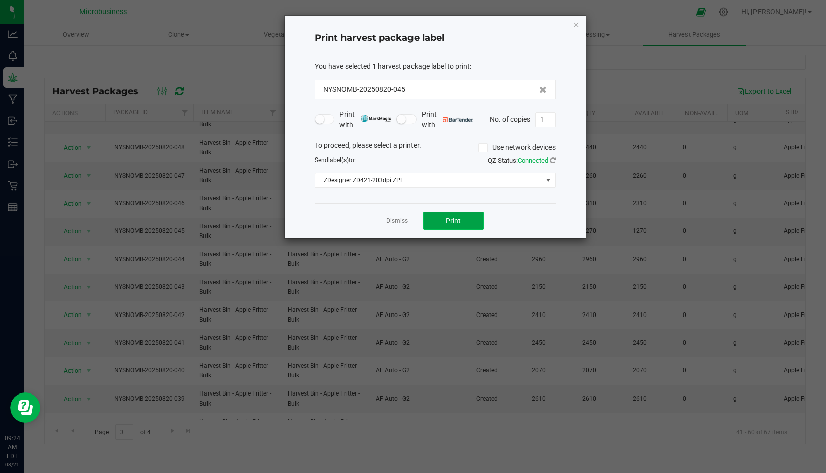
click at [443, 219] on button "Print" at bounding box center [453, 221] width 60 height 18
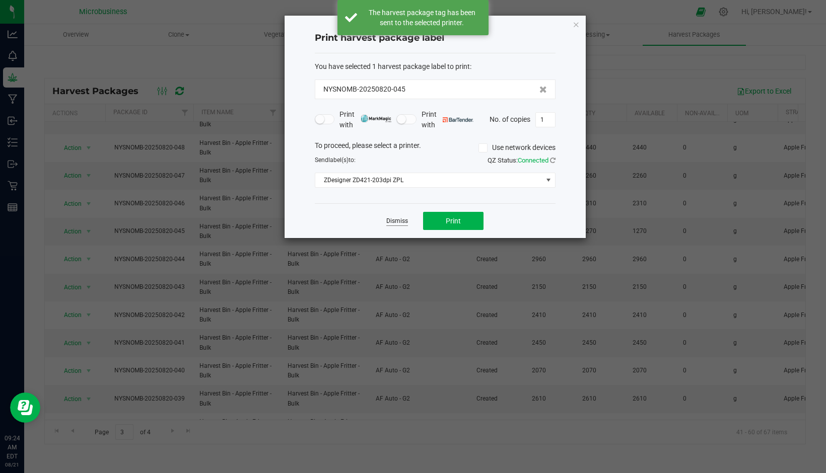
click at [395, 220] on link "Dismiss" at bounding box center [397, 221] width 22 height 9
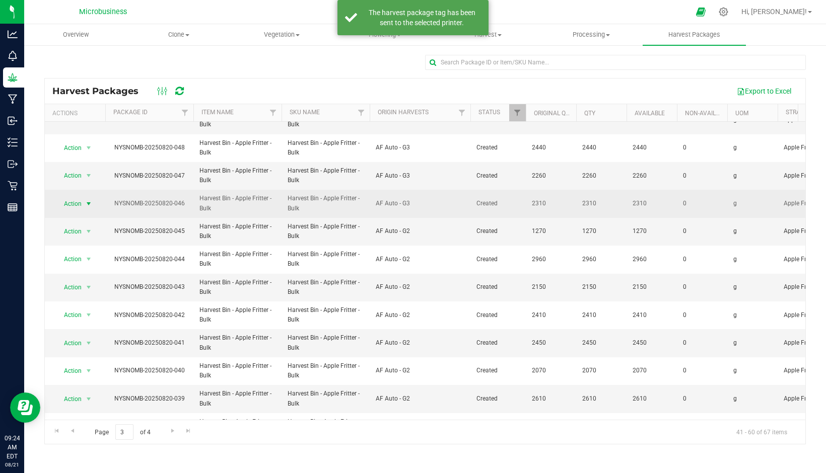
click at [78, 201] on span "Action" at bounding box center [68, 204] width 27 height 14
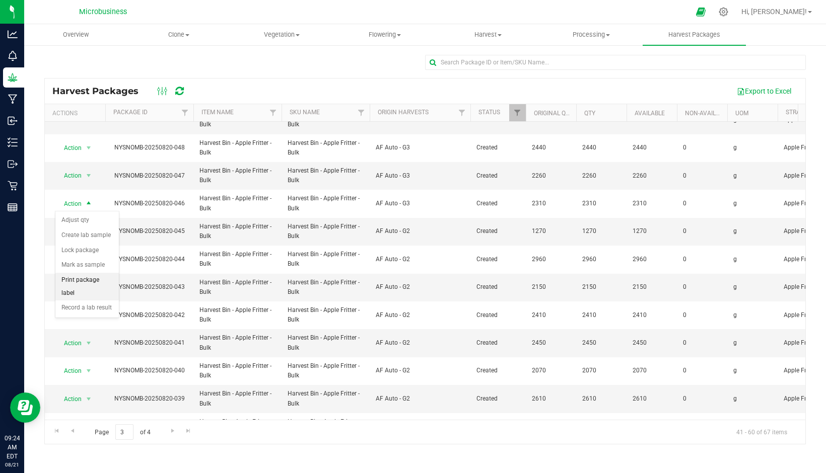
click at [93, 283] on li "Print package label" at bounding box center [86, 287] width 63 height 28
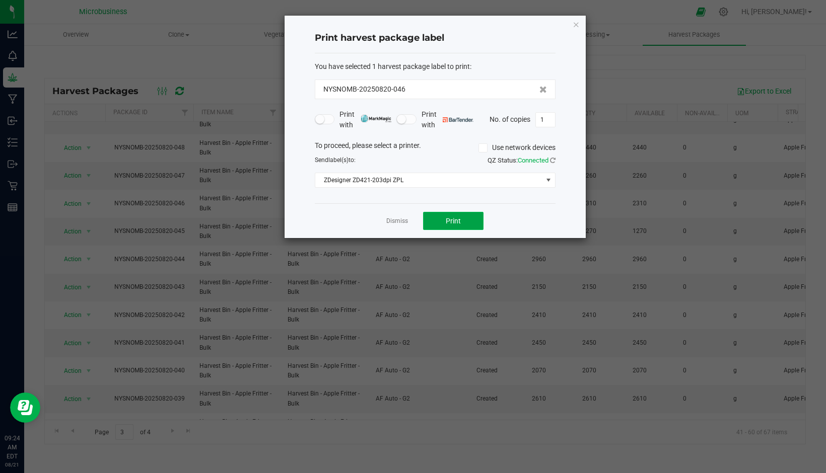
click at [436, 216] on button "Print" at bounding box center [453, 221] width 60 height 18
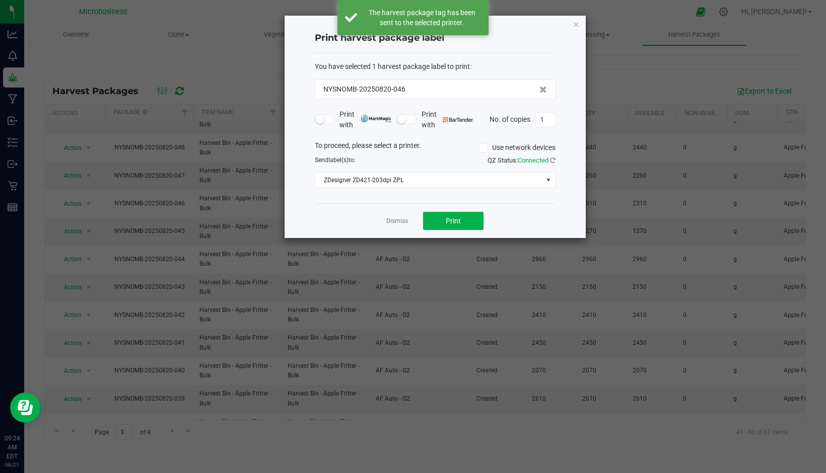
click at [392, 222] on link "Dismiss" at bounding box center [397, 221] width 22 height 9
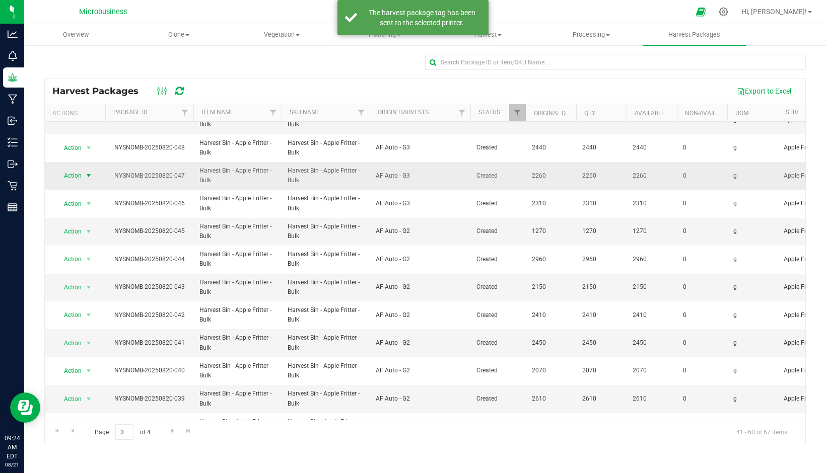
click at [71, 171] on span "Action" at bounding box center [68, 176] width 27 height 14
click at [99, 250] on li "Print package label" at bounding box center [86, 259] width 63 height 28
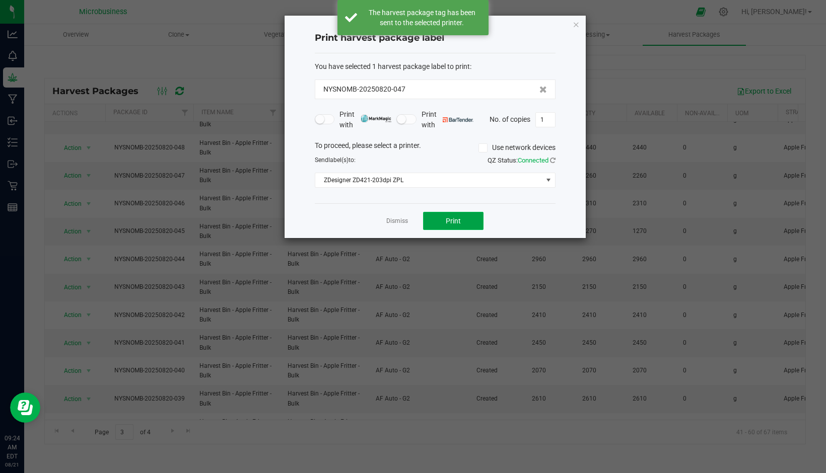
click at [455, 218] on span "Print" at bounding box center [453, 221] width 15 height 8
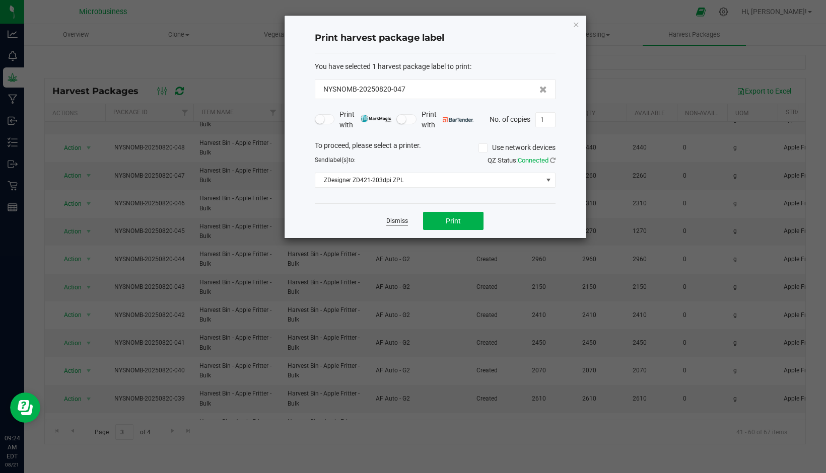
click at [395, 222] on link "Dismiss" at bounding box center [397, 221] width 22 height 9
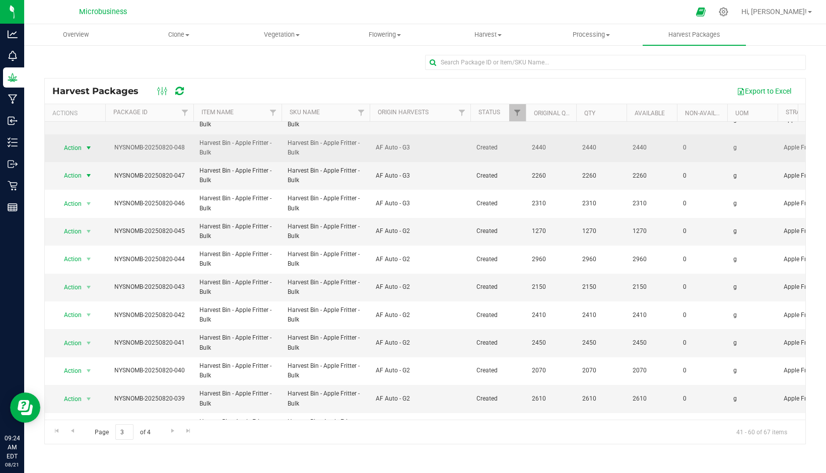
click at [79, 151] on span "Action" at bounding box center [68, 148] width 27 height 14
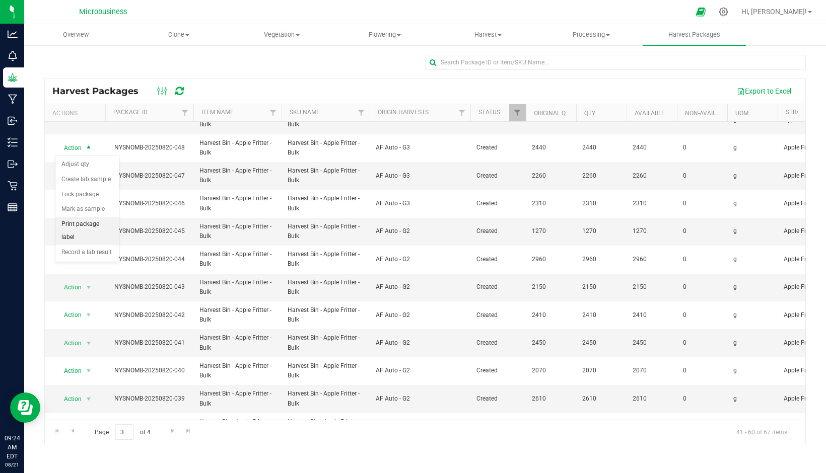
click at [98, 222] on li "Print package label" at bounding box center [86, 231] width 63 height 28
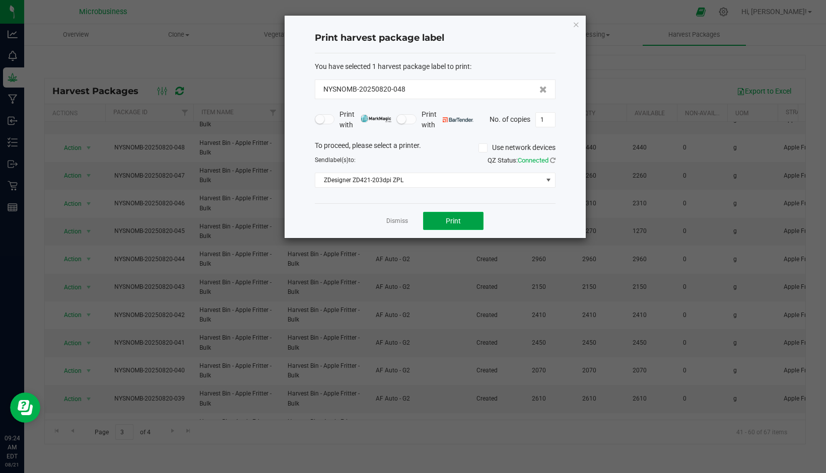
click at [434, 220] on button "Print" at bounding box center [453, 221] width 60 height 18
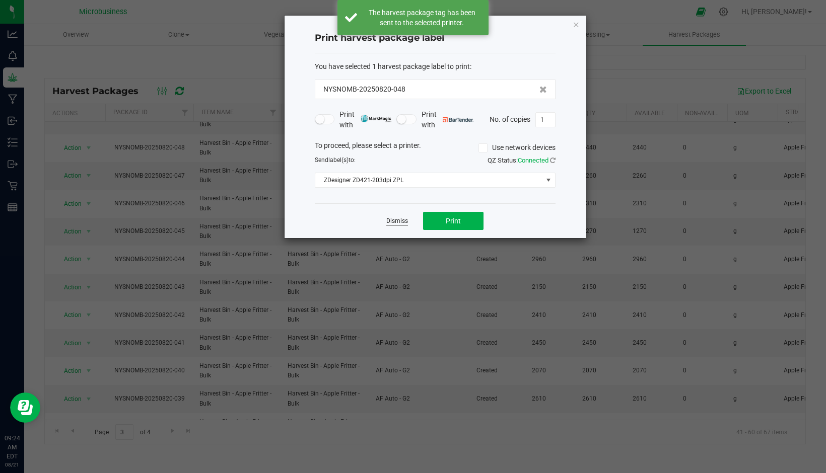
click at [403, 223] on link "Dismiss" at bounding box center [397, 221] width 22 height 9
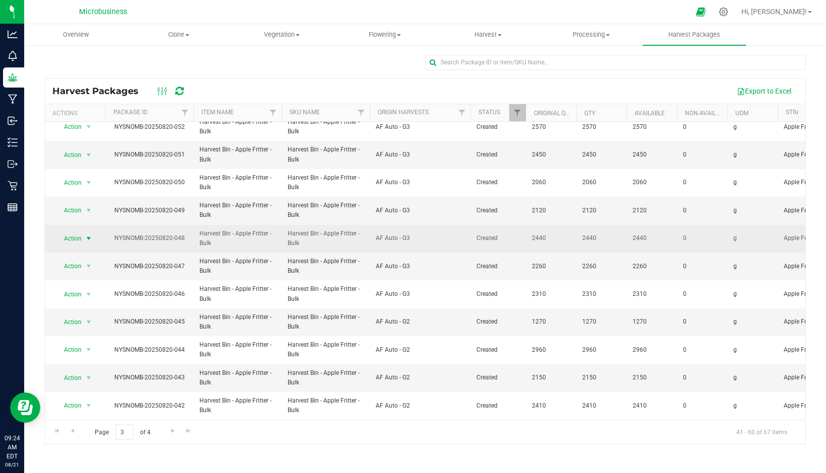
scroll to position [0, 0]
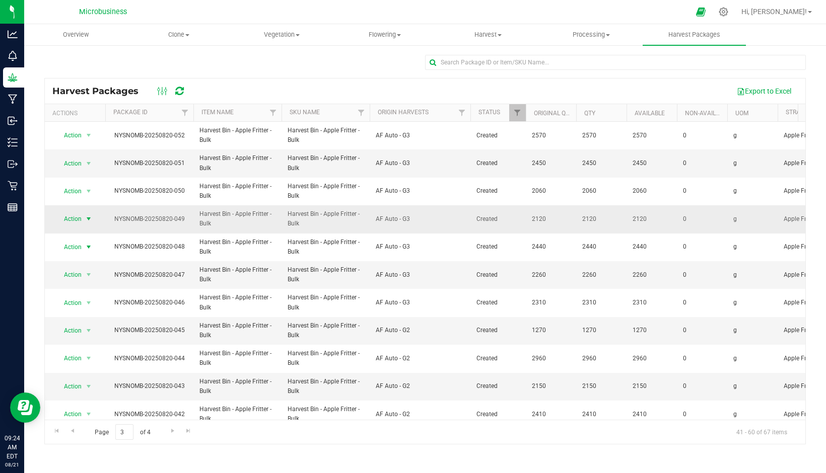
click at [71, 218] on span "Action" at bounding box center [68, 219] width 27 height 14
click at [99, 298] on li "Print package label" at bounding box center [86, 303] width 63 height 28
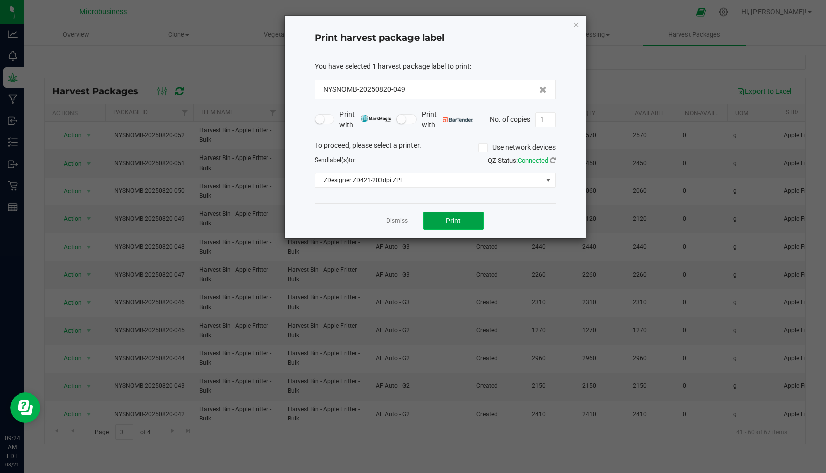
click at [457, 221] on span "Print" at bounding box center [453, 221] width 15 height 8
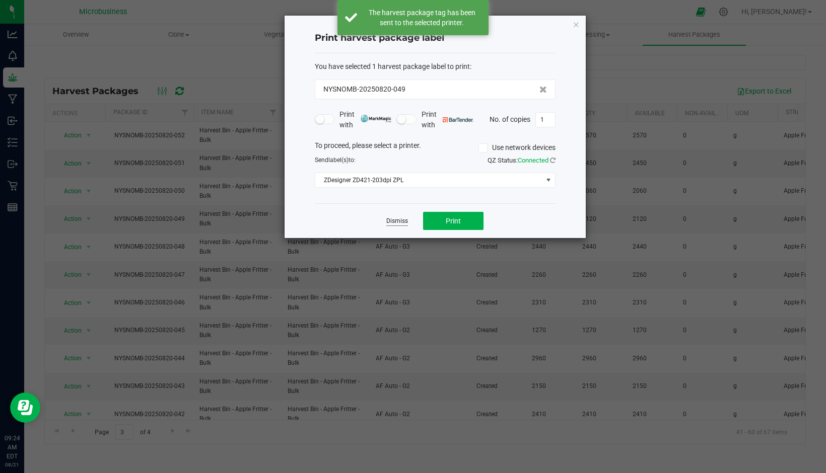
click at [398, 221] on link "Dismiss" at bounding box center [397, 221] width 22 height 9
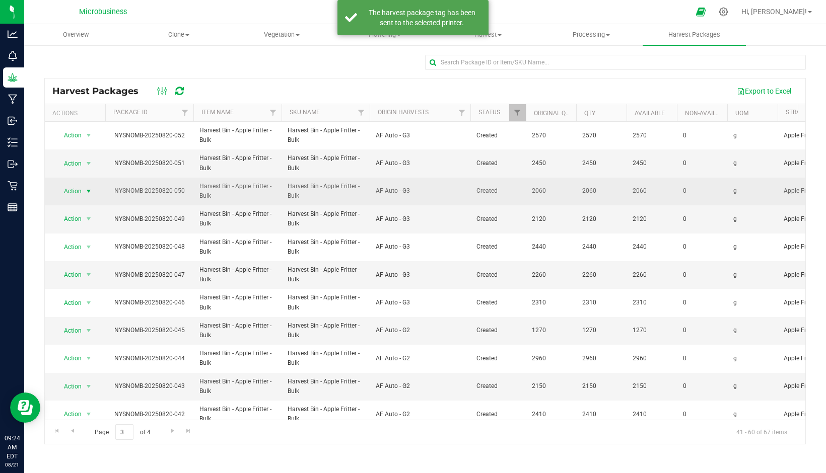
click at [78, 192] on span "Action" at bounding box center [68, 191] width 27 height 14
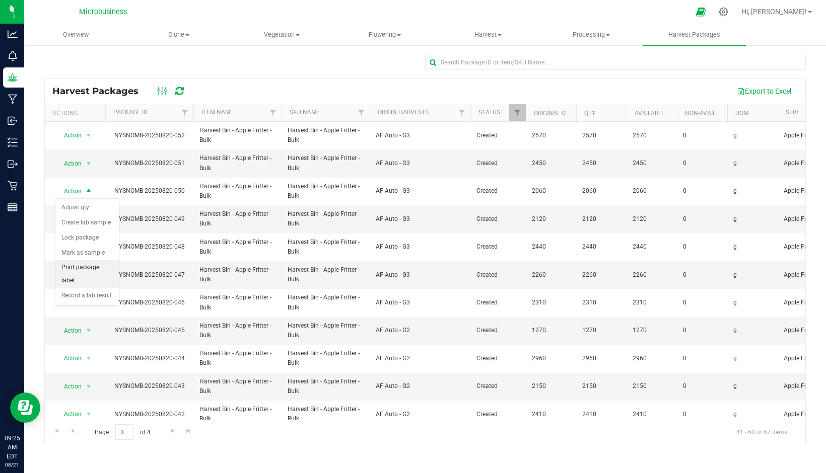
click at [94, 269] on li "Print package label" at bounding box center [86, 274] width 63 height 28
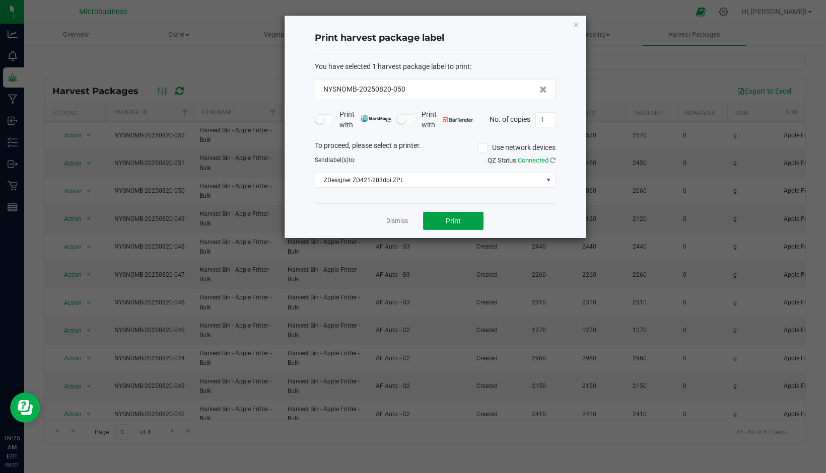
click at [440, 218] on button "Print" at bounding box center [453, 221] width 60 height 18
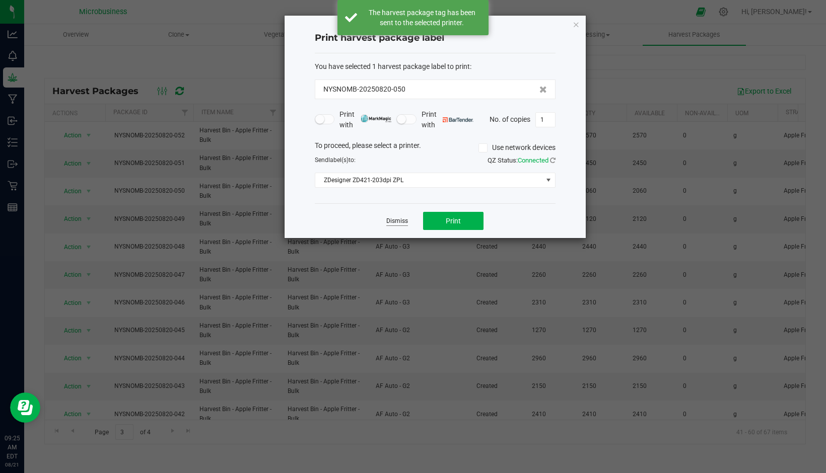
click at [391, 222] on link "Dismiss" at bounding box center [397, 221] width 22 height 9
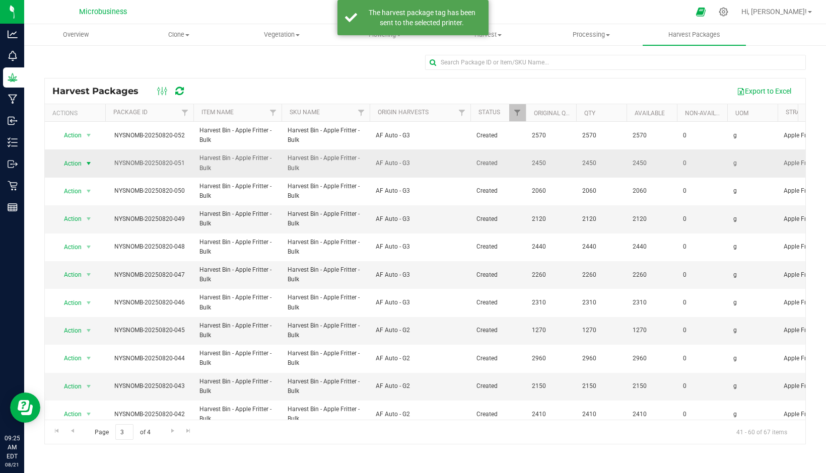
click at [90, 161] on span "select" at bounding box center [89, 164] width 8 height 8
click at [95, 238] on li "Print package label" at bounding box center [86, 247] width 63 height 28
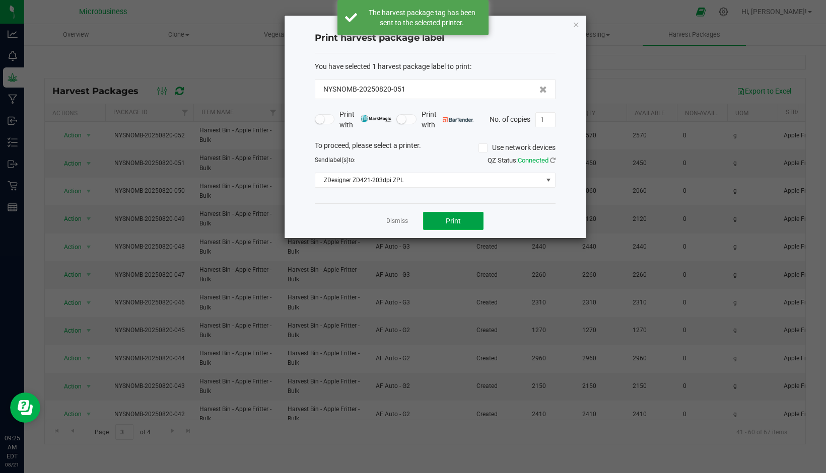
click at [435, 220] on button "Print" at bounding box center [453, 221] width 60 height 18
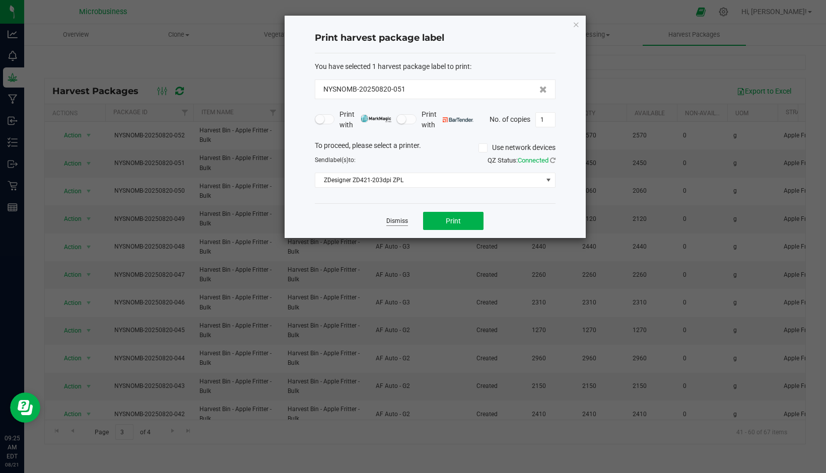
click at [394, 220] on link "Dismiss" at bounding box center [397, 221] width 22 height 9
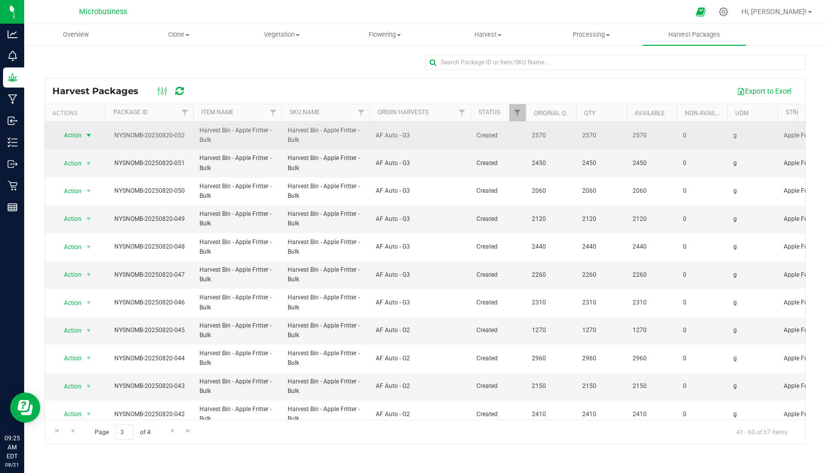
click at [70, 138] on span "Action" at bounding box center [68, 135] width 27 height 14
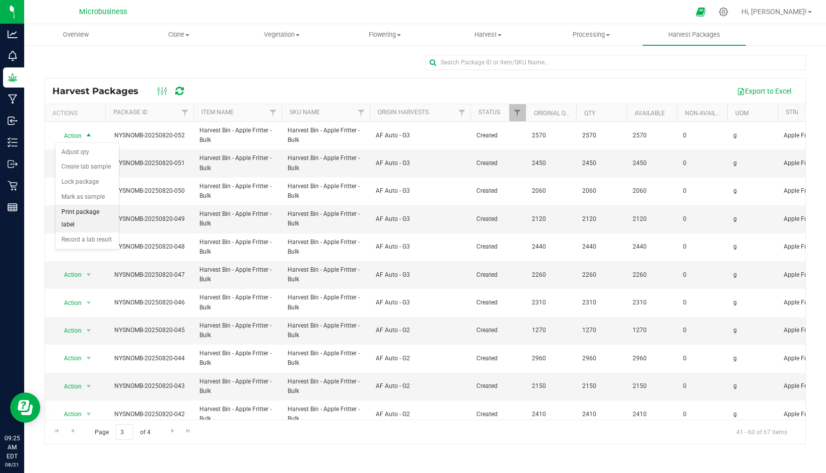
click at [87, 215] on li "Print package label" at bounding box center [86, 219] width 63 height 28
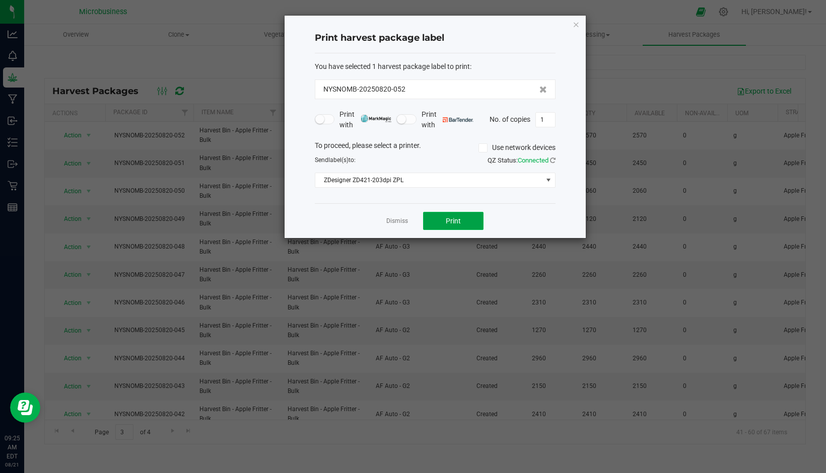
click at [439, 221] on button "Print" at bounding box center [453, 221] width 60 height 18
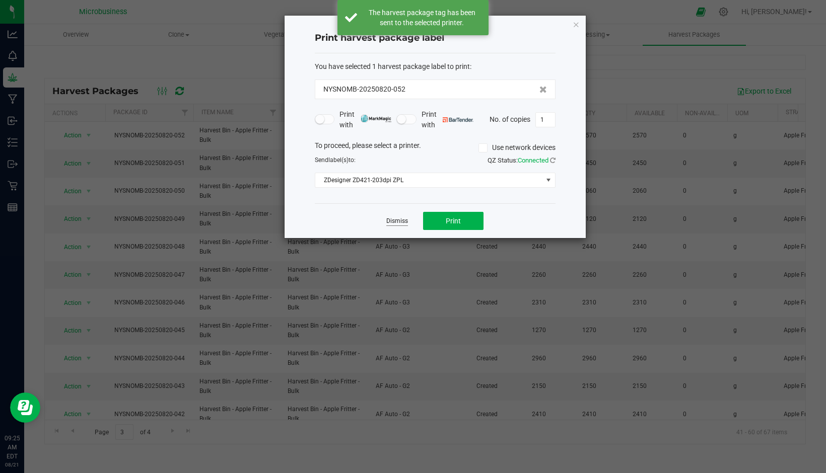
click at [392, 222] on link "Dismiss" at bounding box center [397, 221] width 22 height 9
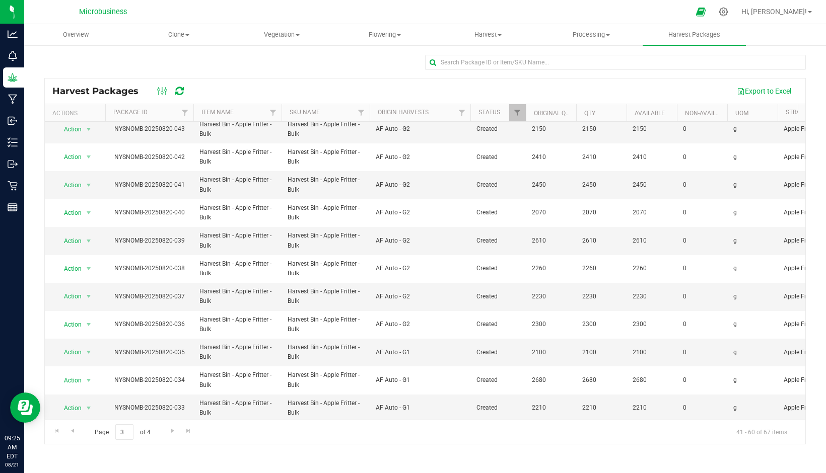
scroll to position [267, 0]
click at [174, 433] on span "Go to the next page" at bounding box center [173, 431] width 8 height 8
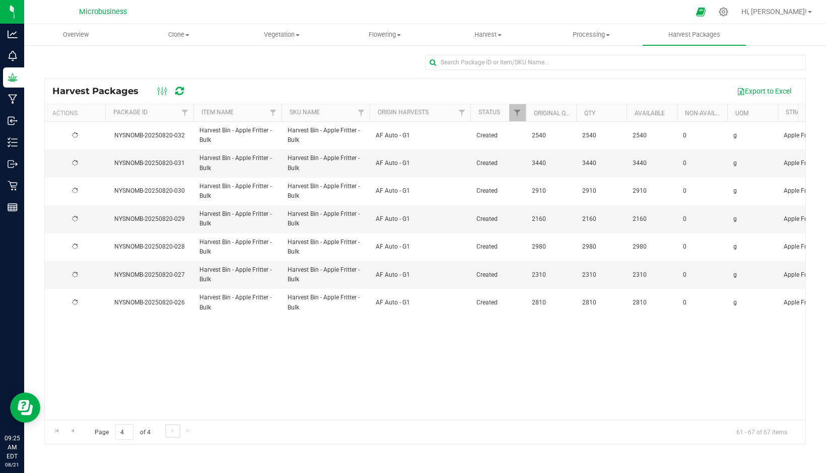
scroll to position [0, 0]
click at [75, 429] on span "Go to the previous page" at bounding box center [73, 431] width 8 height 8
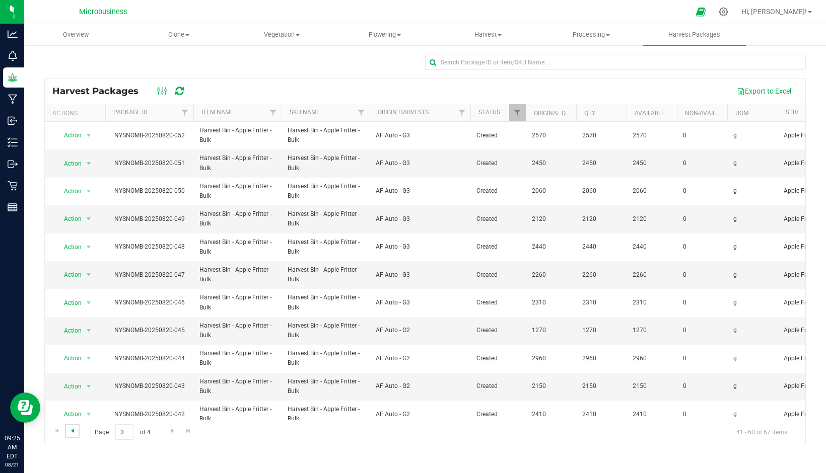
click at [75, 429] on span "Go to the previous page" at bounding box center [73, 431] width 8 height 8
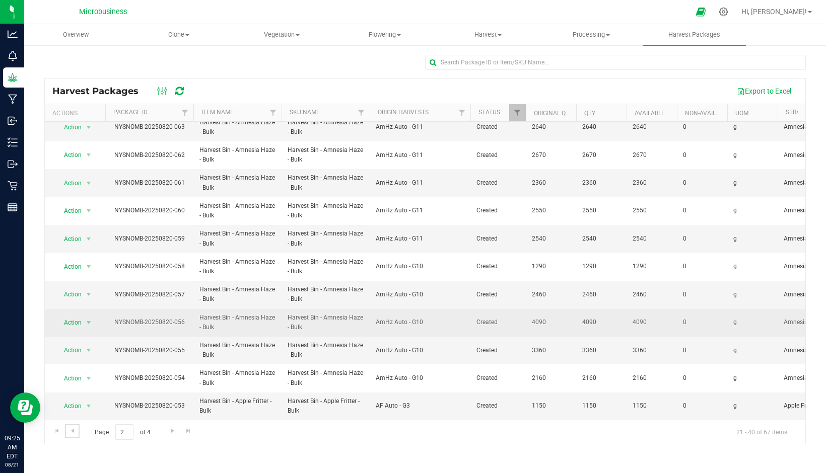
scroll to position [267, 0]
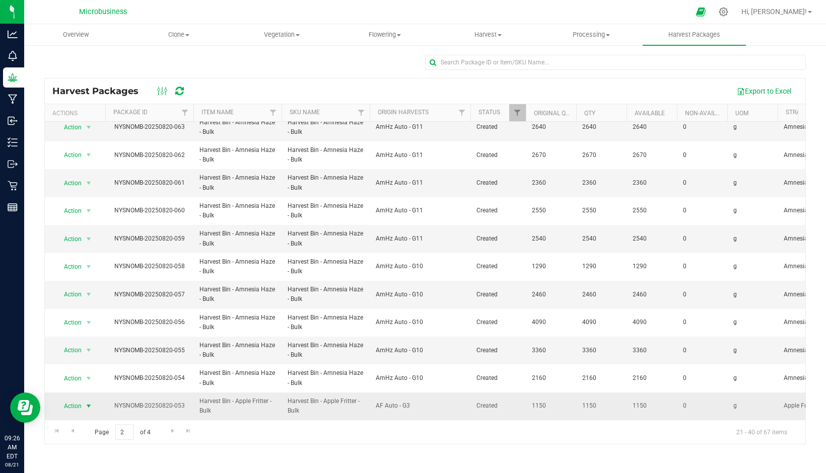
click at [75, 399] on span "Action" at bounding box center [68, 406] width 27 height 14
click at [86, 368] on li "Print package label" at bounding box center [86, 374] width 63 height 28
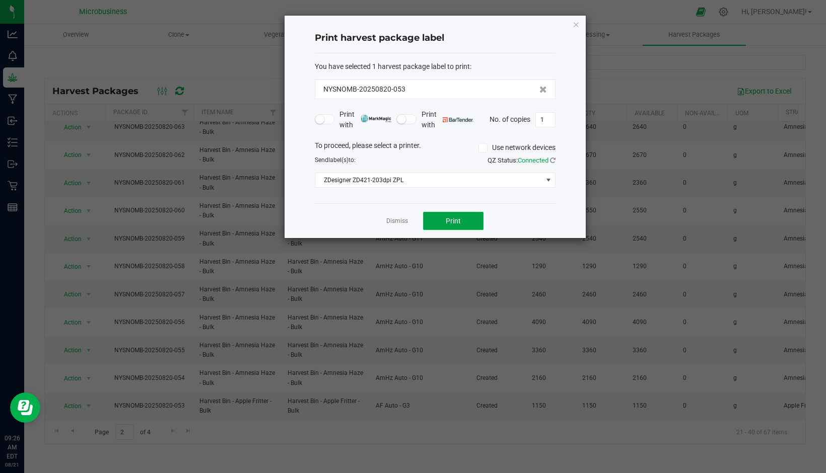
click at [455, 224] on span "Print" at bounding box center [453, 221] width 15 height 8
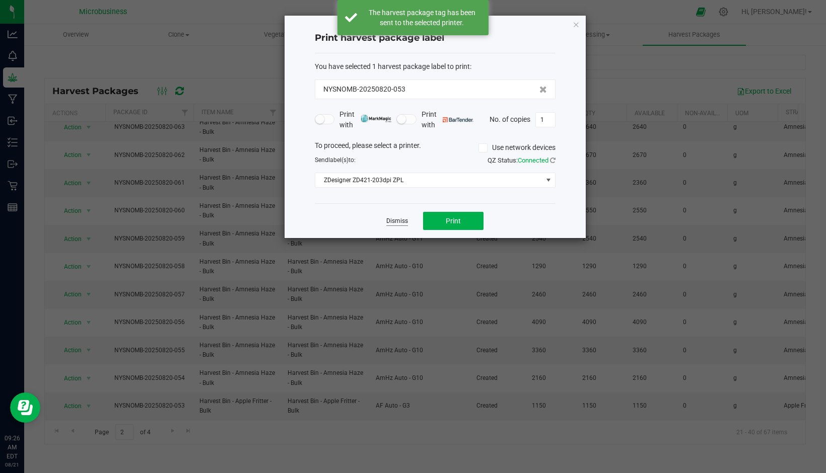
click at [401, 220] on link "Dismiss" at bounding box center [397, 221] width 22 height 9
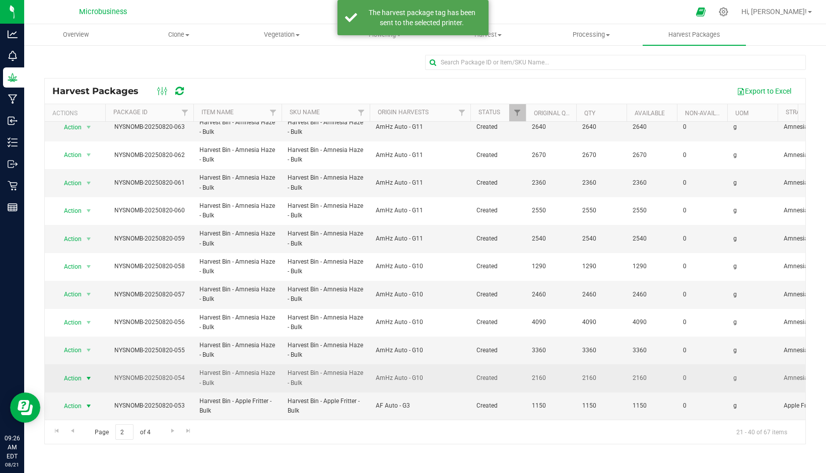
click at [70, 373] on span "Action" at bounding box center [68, 379] width 27 height 14
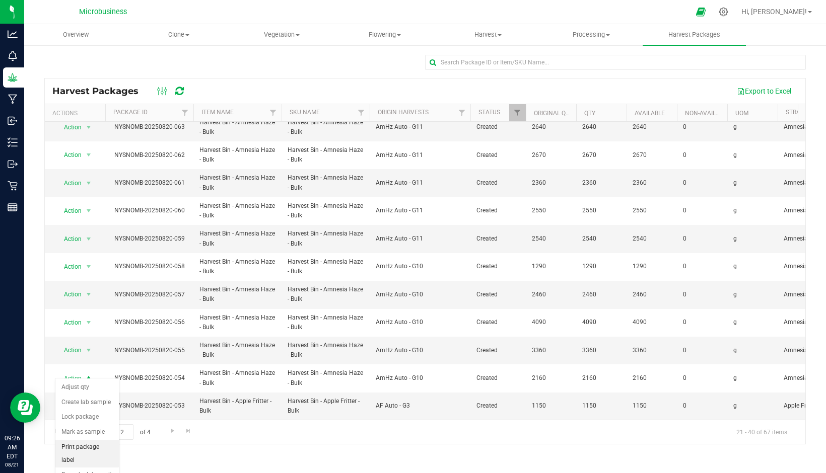
click at [92, 449] on li "Print package label" at bounding box center [86, 454] width 63 height 28
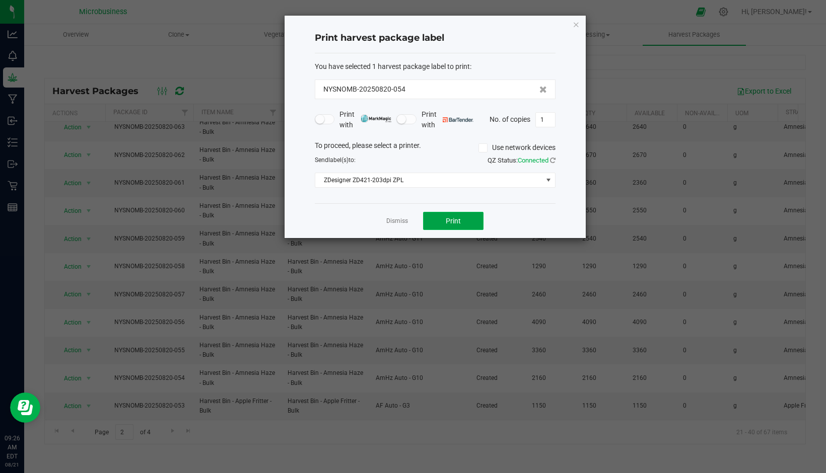
click at [455, 222] on span "Print" at bounding box center [453, 221] width 15 height 8
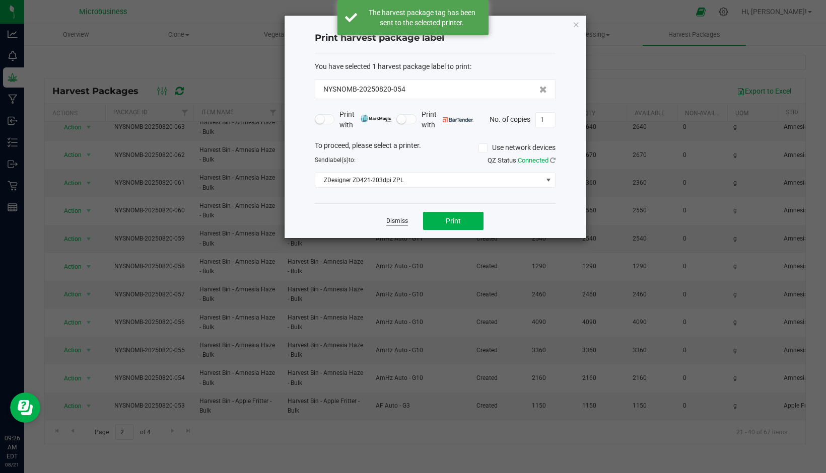
click at [391, 220] on link "Dismiss" at bounding box center [397, 221] width 22 height 9
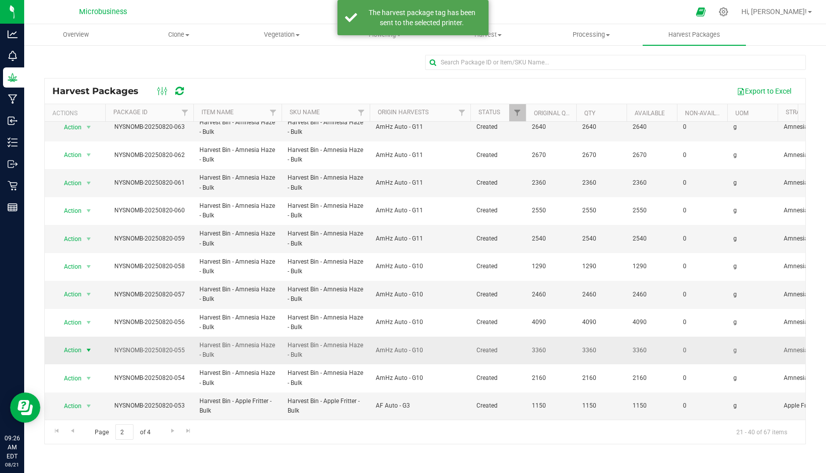
click at [84, 344] on span "select" at bounding box center [89, 351] width 13 height 14
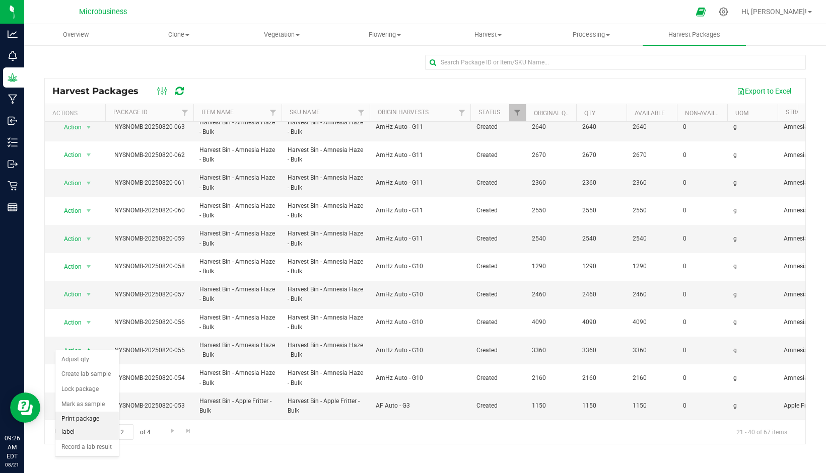
click at [79, 416] on li "Print package label" at bounding box center [86, 426] width 63 height 28
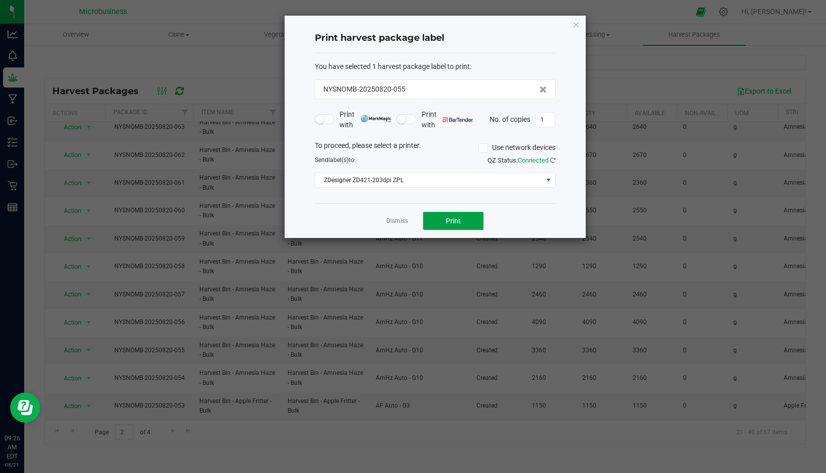
click at [447, 223] on span "Print" at bounding box center [453, 221] width 15 height 8
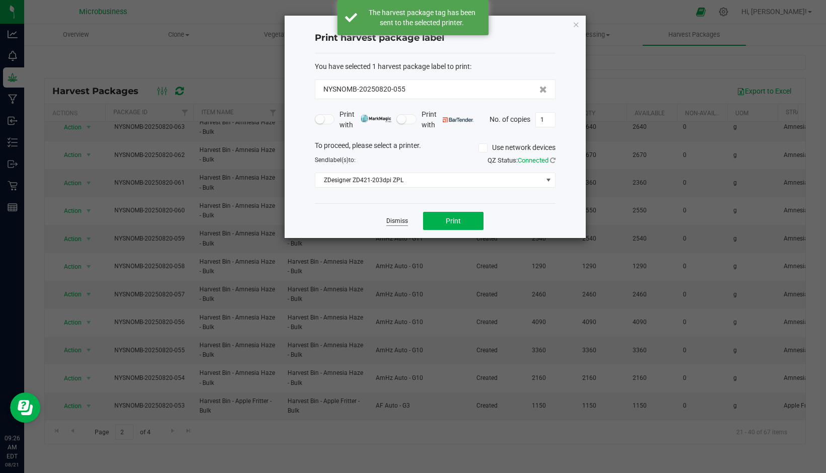
click at [402, 223] on link "Dismiss" at bounding box center [397, 221] width 22 height 9
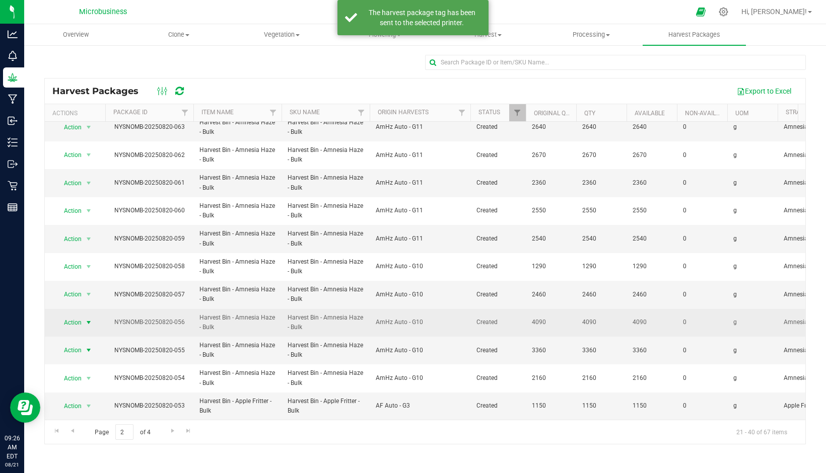
click at [76, 317] on span "Action" at bounding box center [68, 323] width 27 height 14
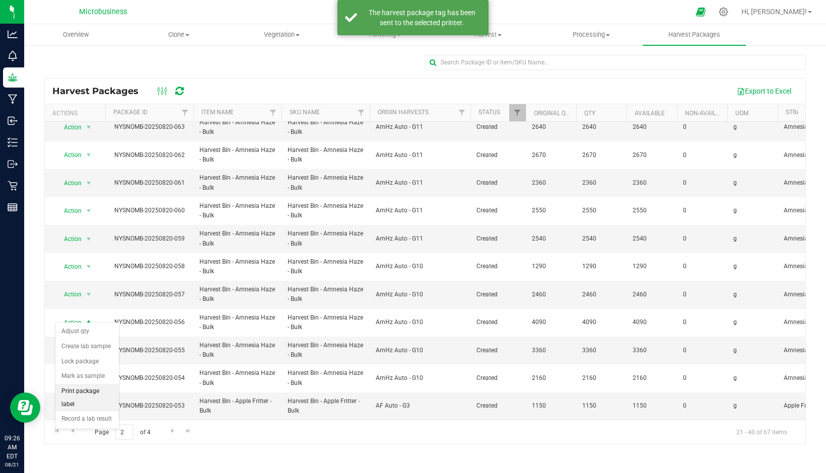
click at [85, 395] on li "Print package label" at bounding box center [86, 398] width 63 height 28
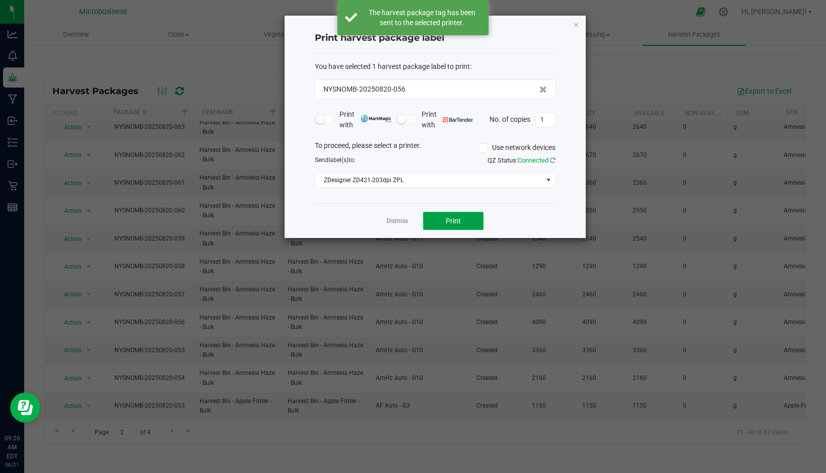
click at [430, 222] on button "Print" at bounding box center [453, 221] width 60 height 18
click at [405, 219] on link "Dismiss" at bounding box center [397, 221] width 22 height 9
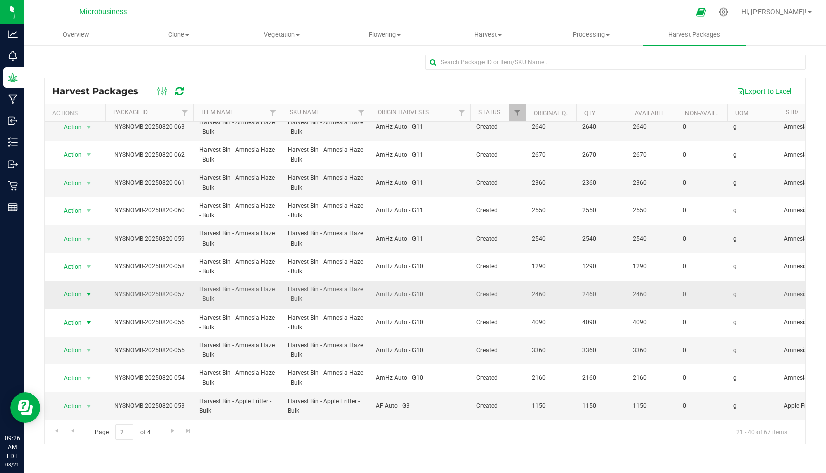
click at [83, 289] on span "select" at bounding box center [89, 295] width 13 height 14
click at [97, 363] on li "Print package label" at bounding box center [86, 371] width 63 height 28
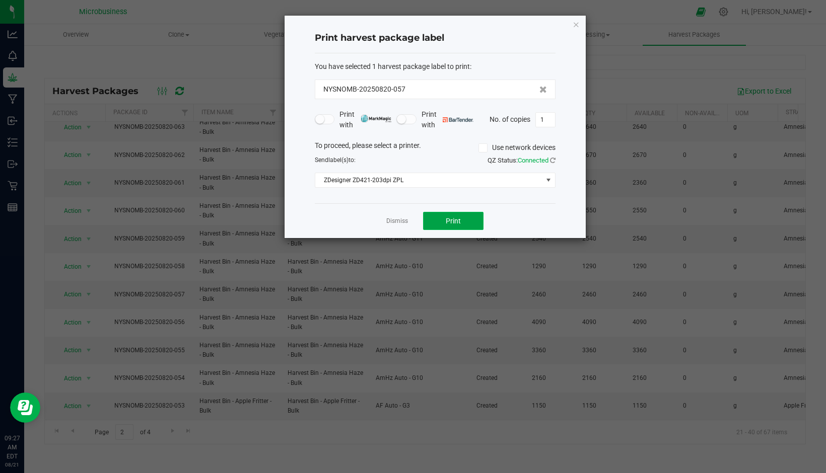
click at [441, 222] on button "Print" at bounding box center [453, 221] width 60 height 18
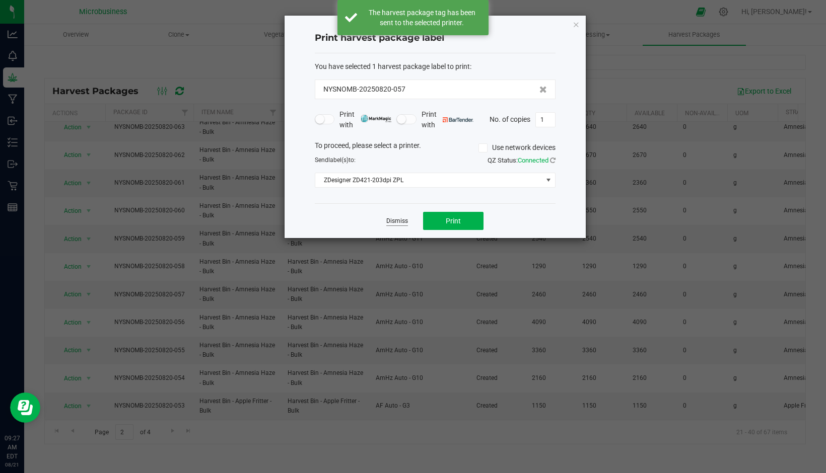
click at [389, 223] on link "Dismiss" at bounding box center [397, 221] width 22 height 9
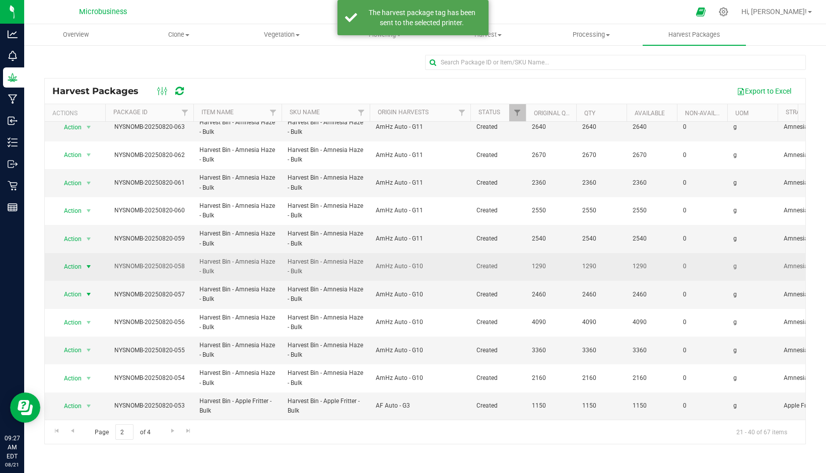
click at [83, 262] on span "select" at bounding box center [89, 267] width 13 height 14
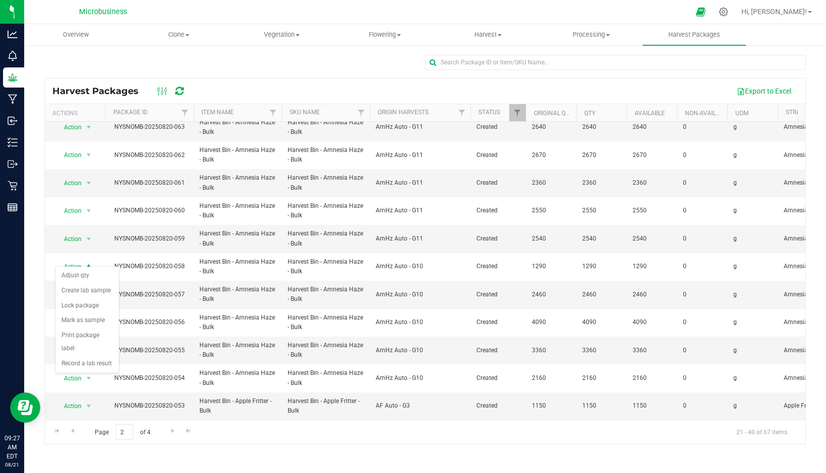
click at [31, 271] on div "Harvest Packages Export to Excel Actions Package ID Item Name SKU Name Origin H…" at bounding box center [425, 201] width 802 height 315
click at [83, 288] on span "select" at bounding box center [89, 295] width 13 height 14
click at [82, 359] on li "Print package label" at bounding box center [86, 371] width 63 height 28
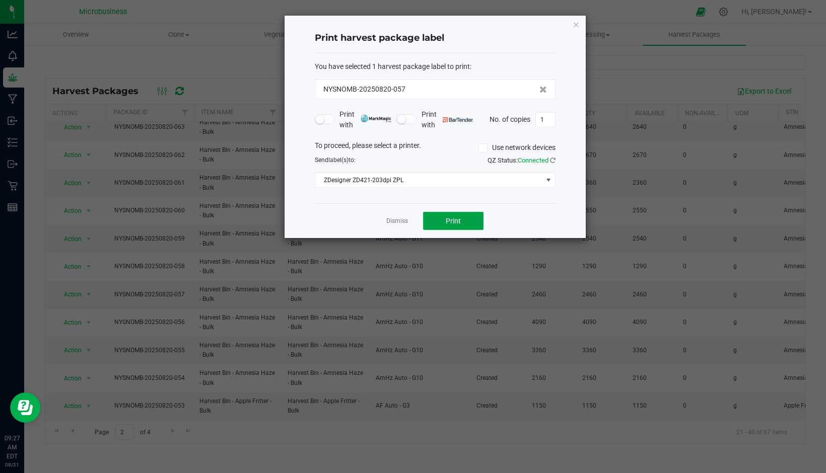
click at [443, 213] on button "Print" at bounding box center [453, 221] width 60 height 18
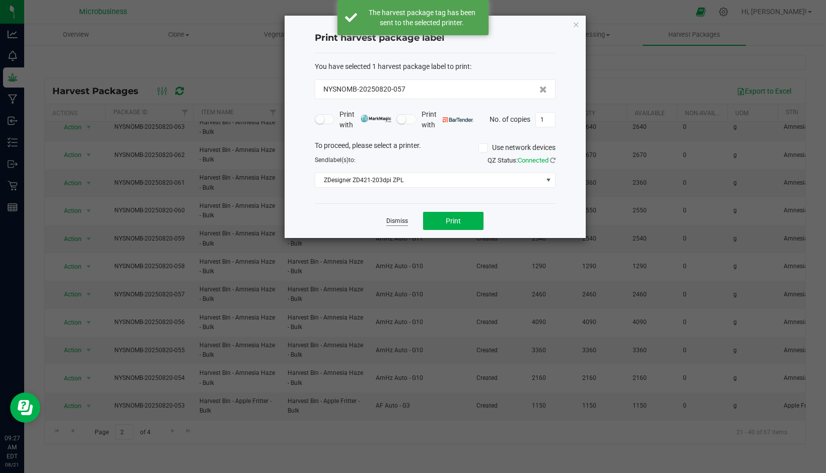
click at [399, 223] on link "Dismiss" at bounding box center [397, 221] width 22 height 9
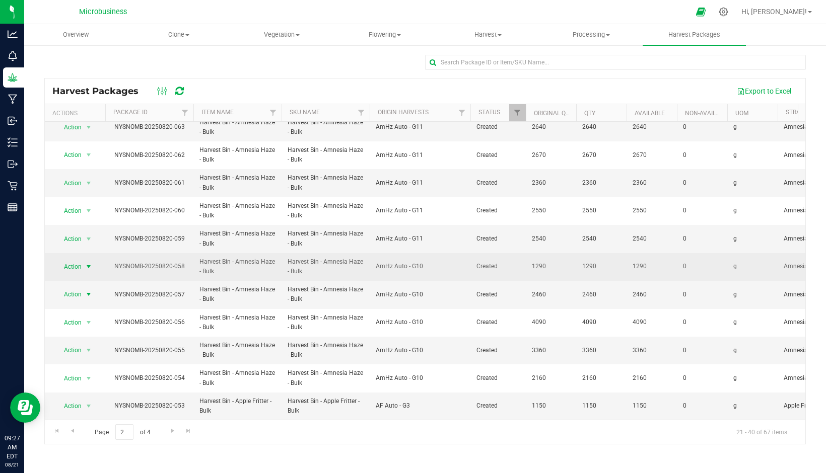
click at [80, 262] on span "Action" at bounding box center [68, 267] width 27 height 14
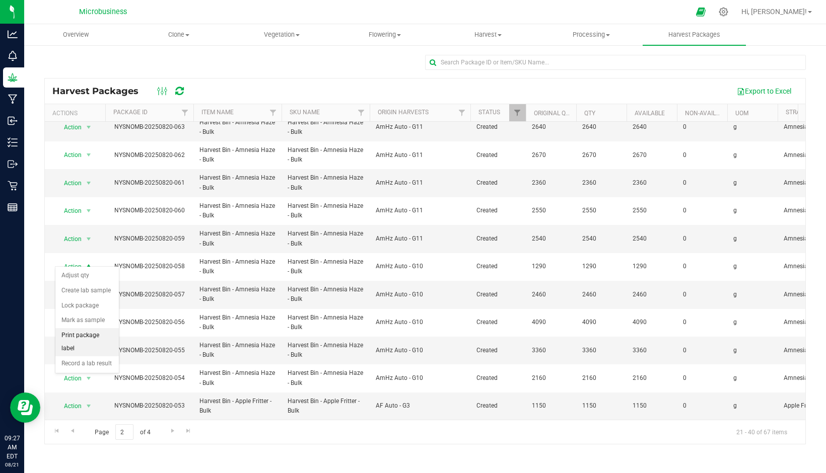
click at [96, 336] on li "Print package label" at bounding box center [86, 342] width 63 height 28
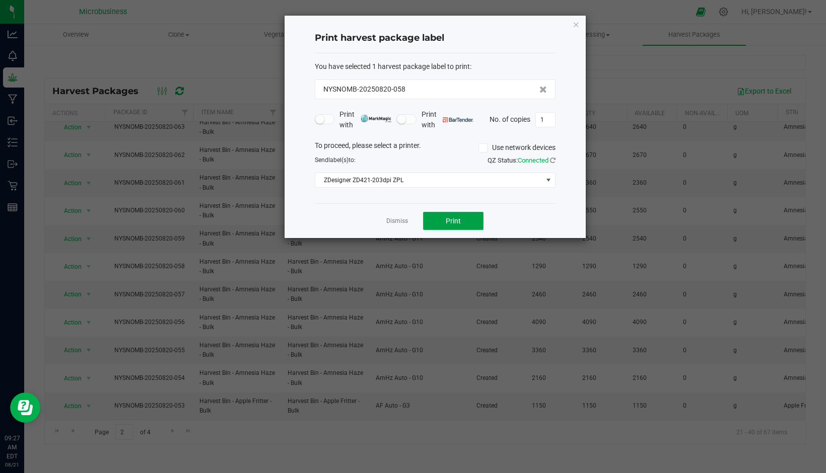
click at [447, 225] on span "Print" at bounding box center [453, 221] width 15 height 8
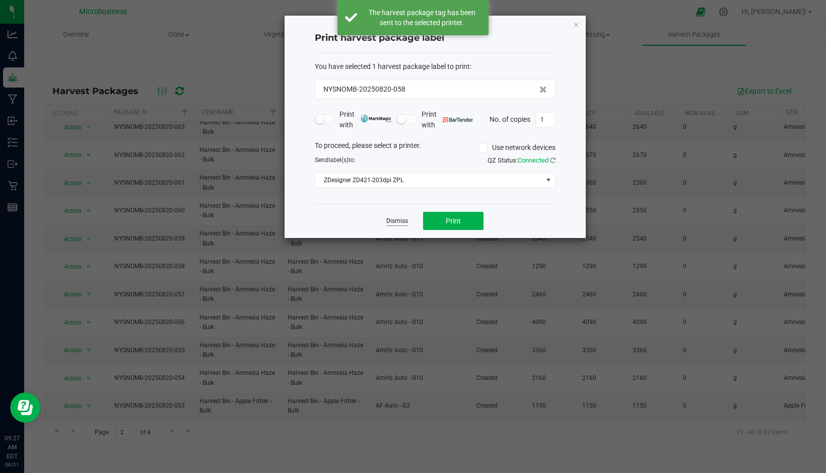
click at [398, 221] on link "Dismiss" at bounding box center [397, 221] width 22 height 9
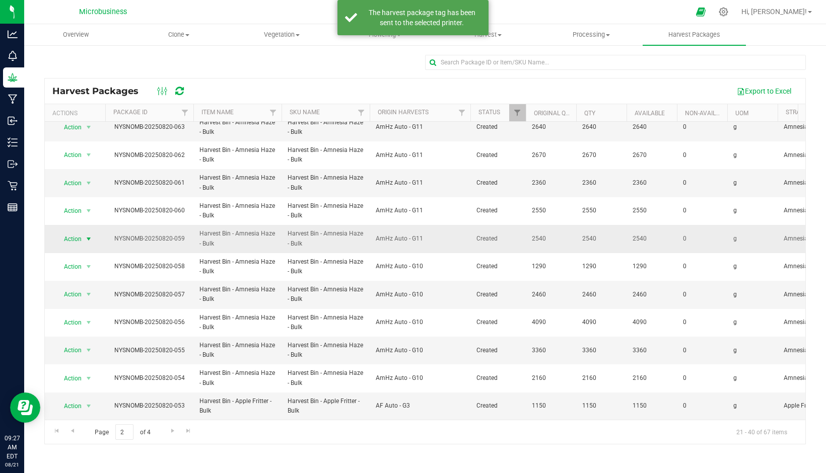
click at [73, 235] on span "Action" at bounding box center [68, 239] width 27 height 14
click at [85, 308] on li "Print package label" at bounding box center [86, 315] width 63 height 28
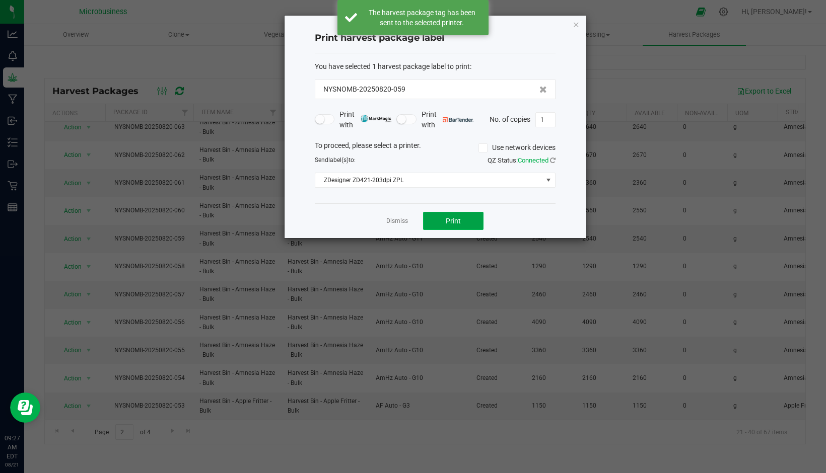
click at [436, 217] on button "Print" at bounding box center [453, 221] width 60 height 18
click at [403, 220] on link "Dismiss" at bounding box center [397, 221] width 22 height 9
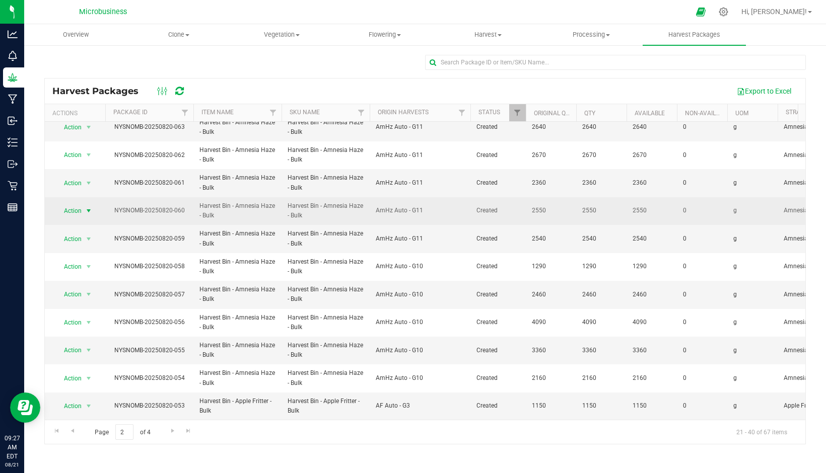
click at [77, 206] on span "Action" at bounding box center [68, 211] width 27 height 14
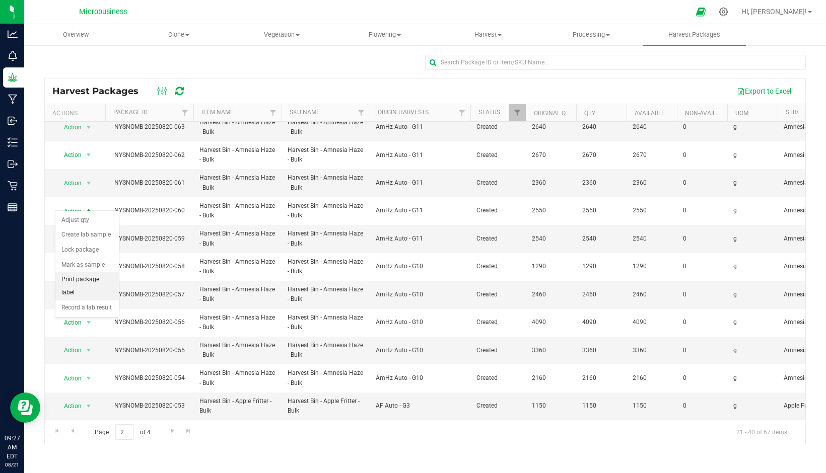
click at [78, 277] on li "Print package label" at bounding box center [86, 286] width 63 height 28
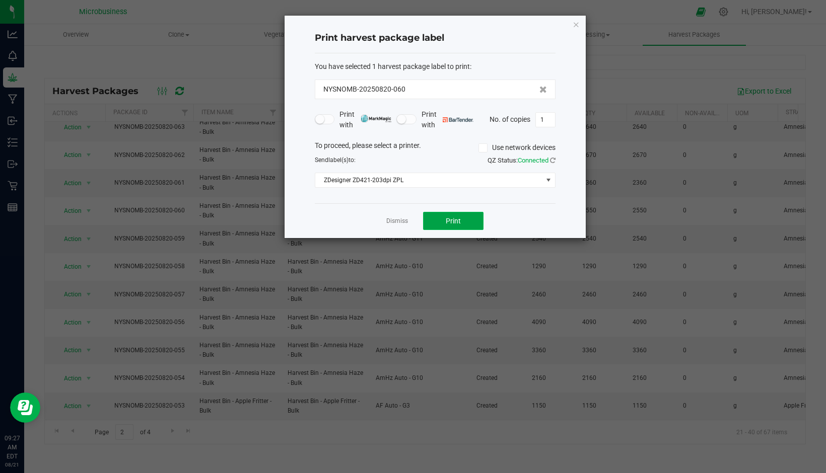
click at [435, 219] on button "Print" at bounding box center [453, 221] width 60 height 18
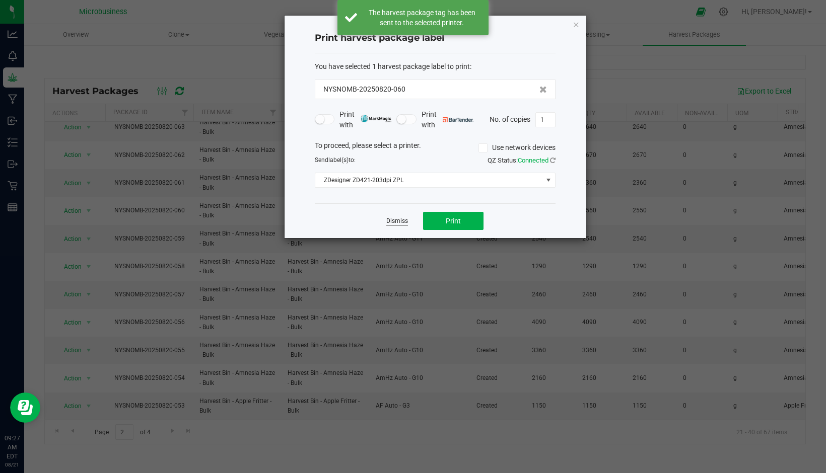
click at [392, 223] on link "Dismiss" at bounding box center [397, 221] width 22 height 9
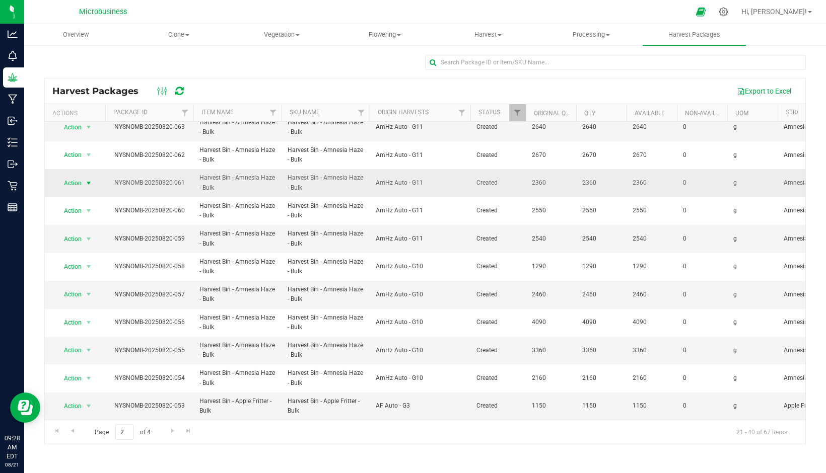
click at [73, 176] on span "Action" at bounding box center [68, 183] width 27 height 14
click at [74, 250] on li "Print package label" at bounding box center [86, 259] width 63 height 28
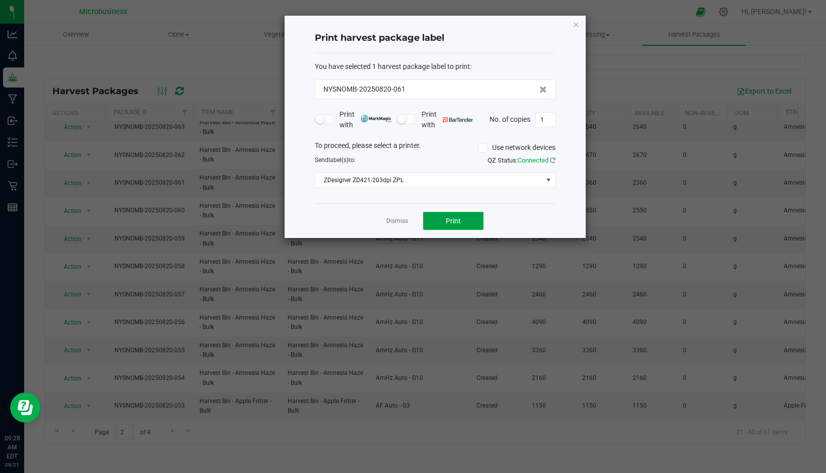
click at [449, 217] on span "Print" at bounding box center [453, 221] width 15 height 8
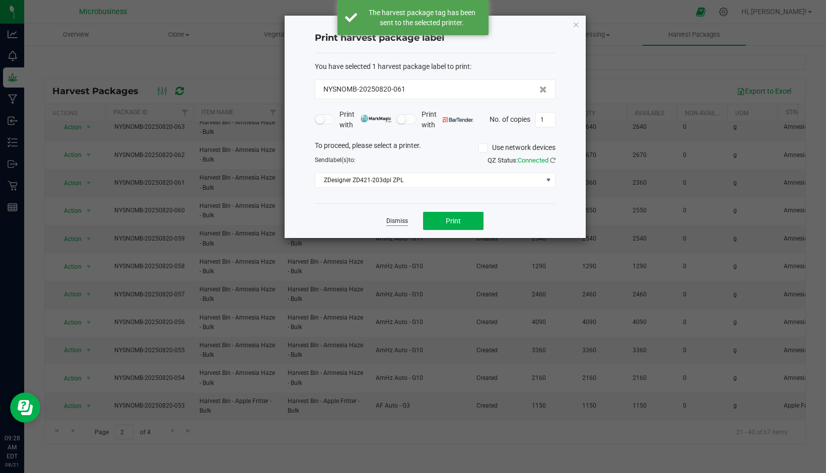
click at [401, 222] on link "Dismiss" at bounding box center [397, 221] width 22 height 9
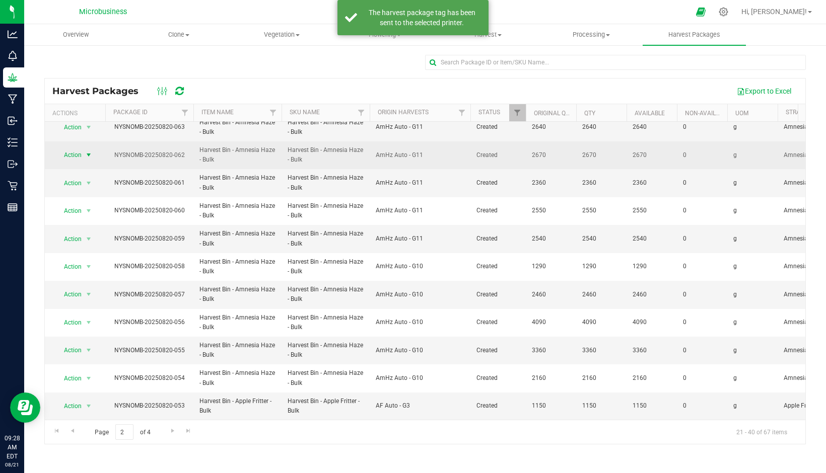
click at [73, 148] on span "Action" at bounding box center [68, 155] width 27 height 14
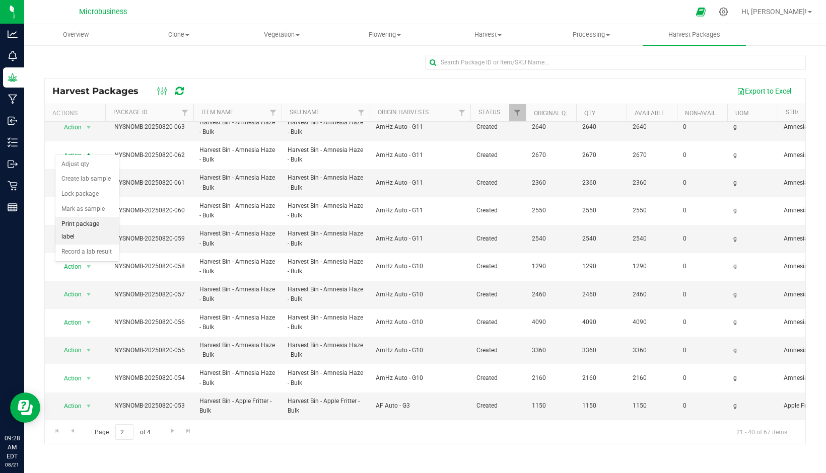
click at [97, 222] on li "Print package label" at bounding box center [86, 231] width 63 height 28
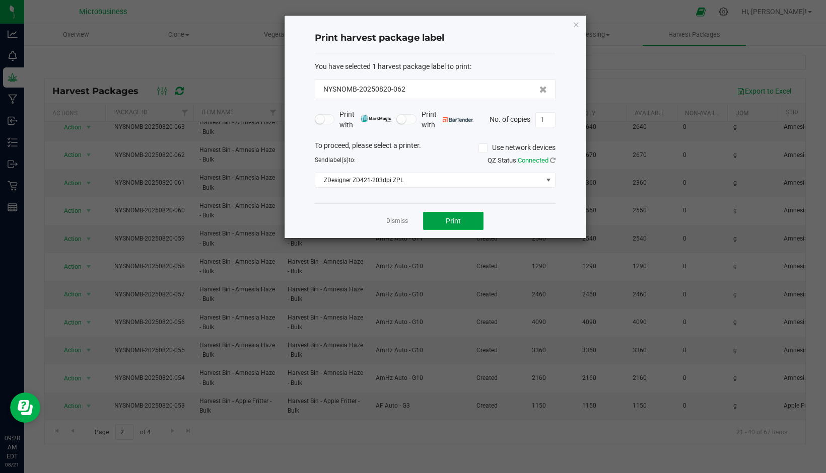
click at [449, 223] on span "Print" at bounding box center [453, 221] width 15 height 8
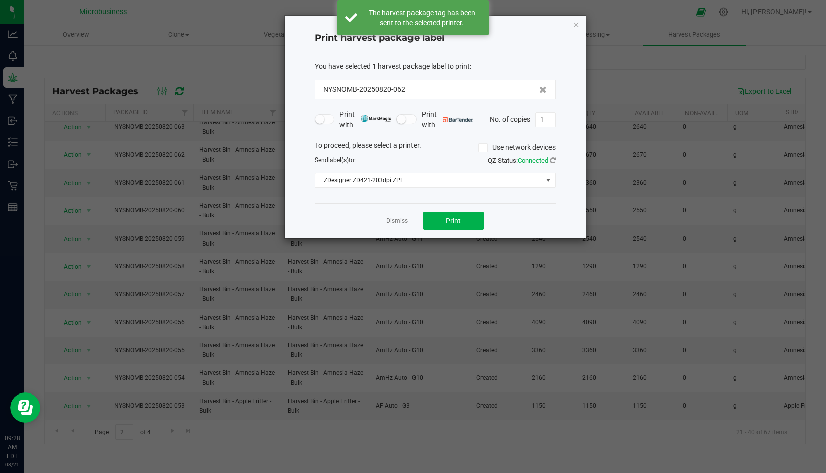
click at [387, 222] on link "Dismiss" at bounding box center [397, 221] width 22 height 9
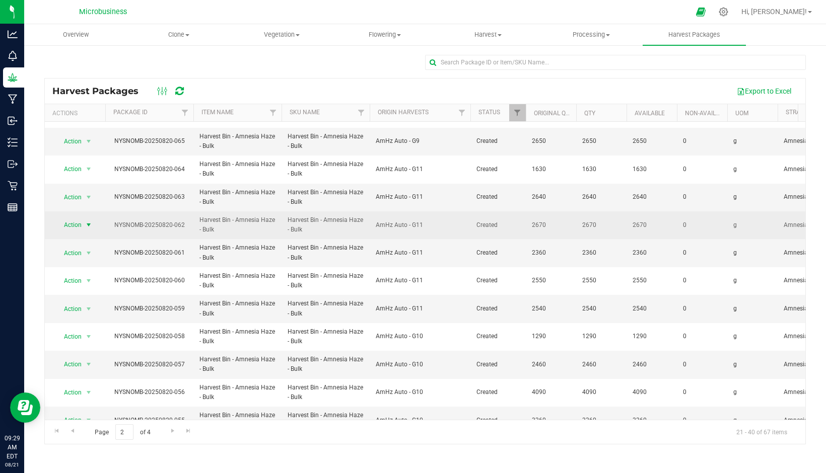
scroll to position [183, 0]
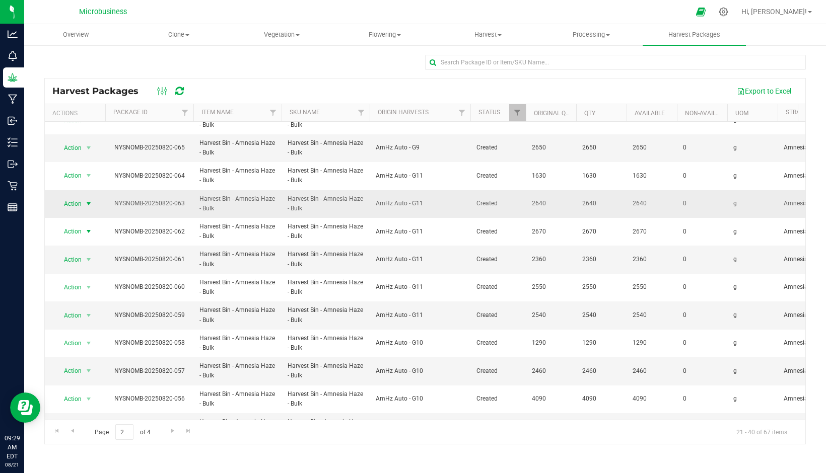
click at [84, 207] on span "select" at bounding box center [89, 204] width 13 height 14
click at [86, 280] on li "Print package label" at bounding box center [86, 287] width 63 height 28
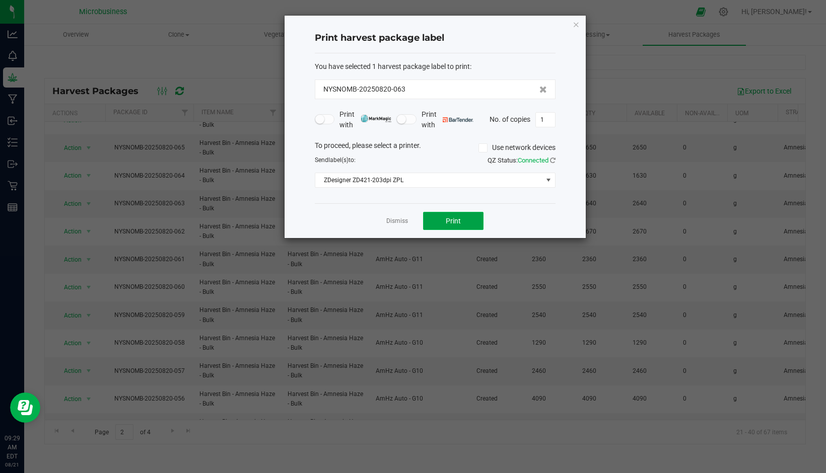
click at [455, 220] on span "Print" at bounding box center [453, 221] width 15 height 8
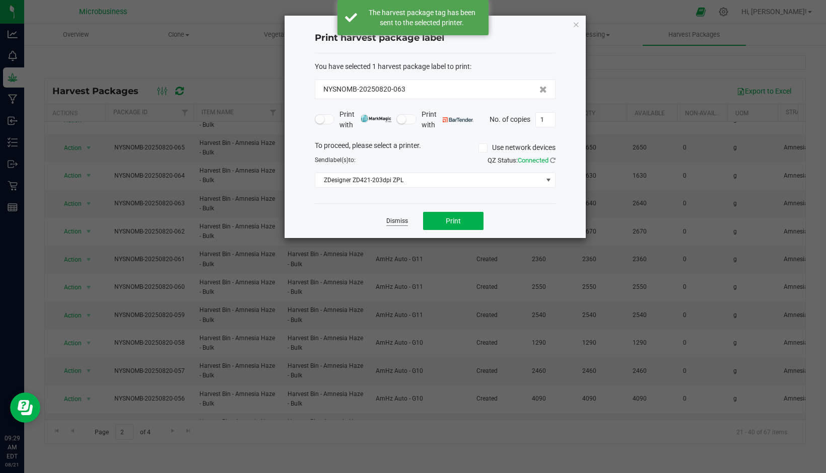
click at [396, 221] on link "Dismiss" at bounding box center [397, 221] width 22 height 9
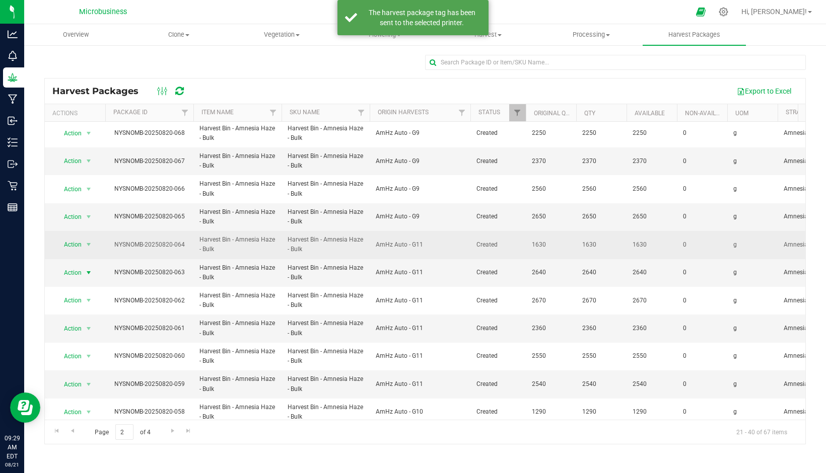
scroll to position [99, 0]
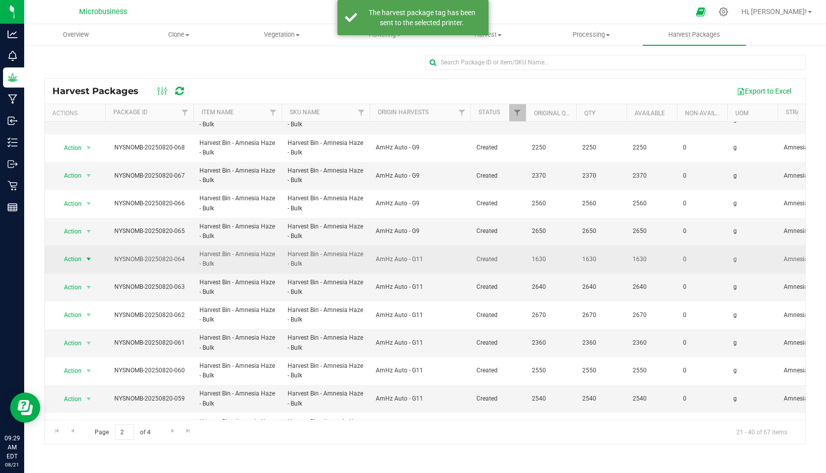
click at [76, 259] on span "Action" at bounding box center [68, 259] width 27 height 14
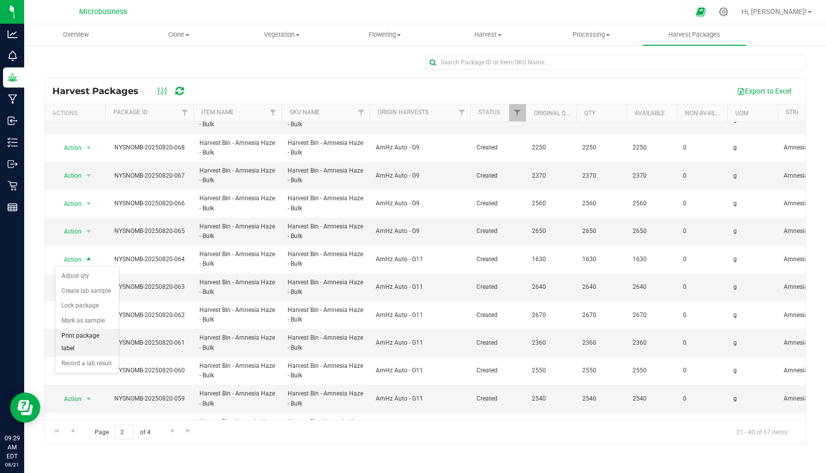
click at [81, 334] on li "Print package label" at bounding box center [86, 343] width 63 height 28
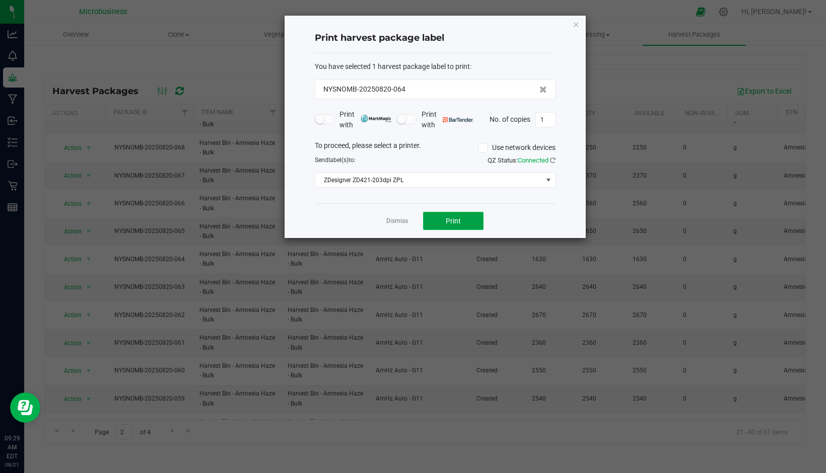
click at [436, 220] on button "Print" at bounding box center [453, 221] width 60 height 18
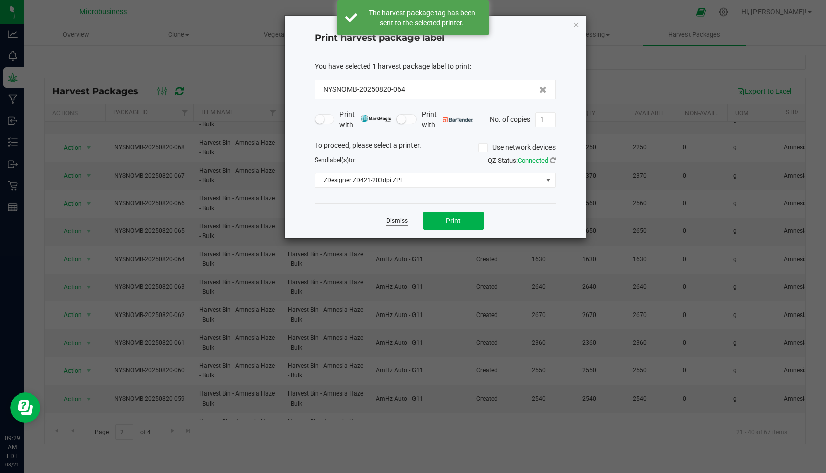
click at [399, 220] on link "Dismiss" at bounding box center [397, 221] width 22 height 9
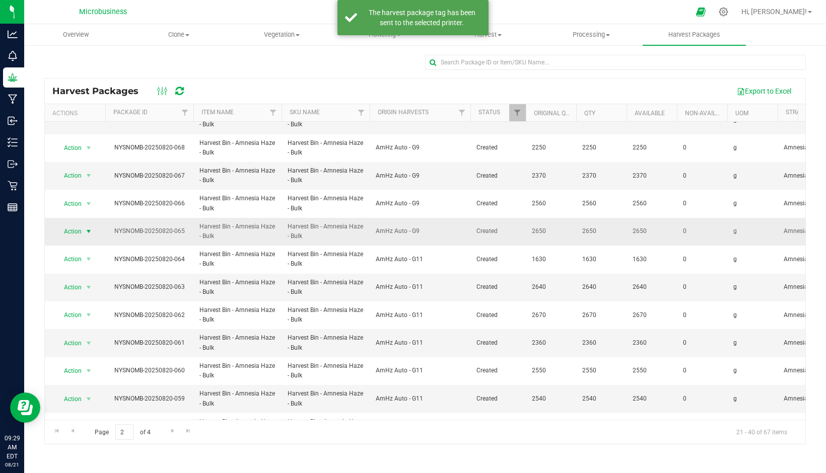
click at [75, 231] on span "Action" at bounding box center [68, 232] width 27 height 14
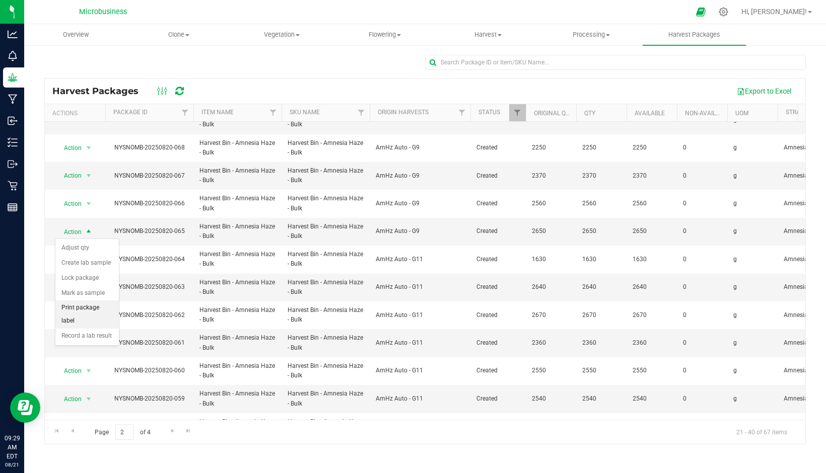
click at [93, 305] on li "Print package label" at bounding box center [86, 315] width 63 height 28
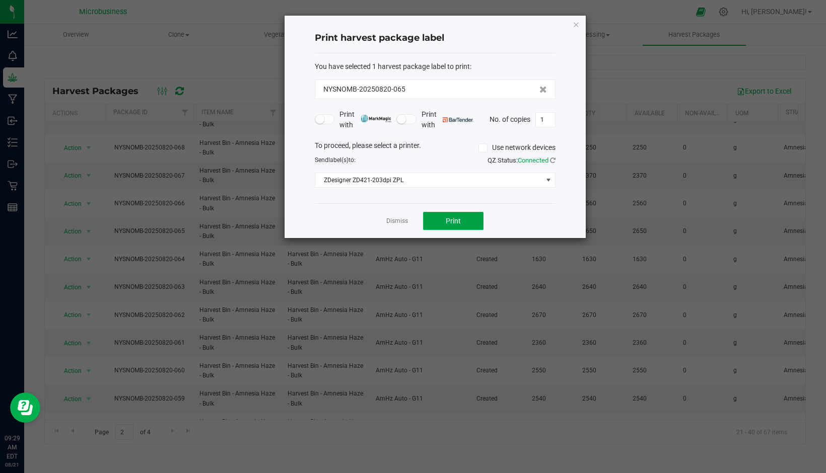
click at [425, 220] on button "Print" at bounding box center [453, 221] width 60 height 18
click at [401, 222] on link "Dismiss" at bounding box center [397, 221] width 22 height 9
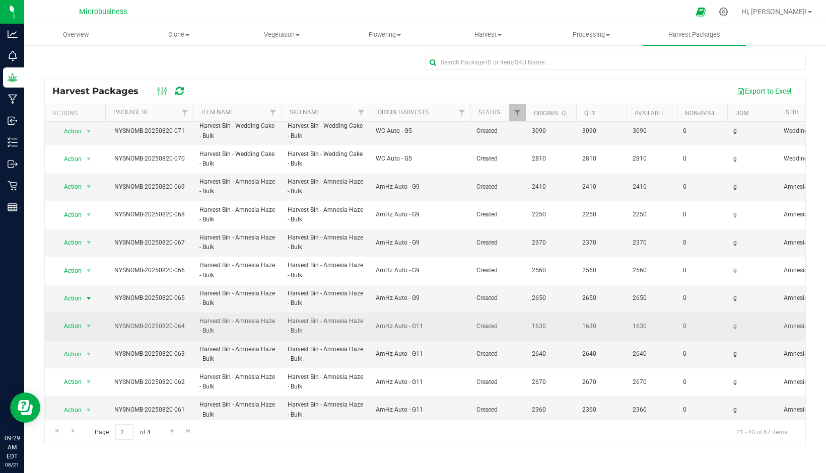
scroll to position [15, 0]
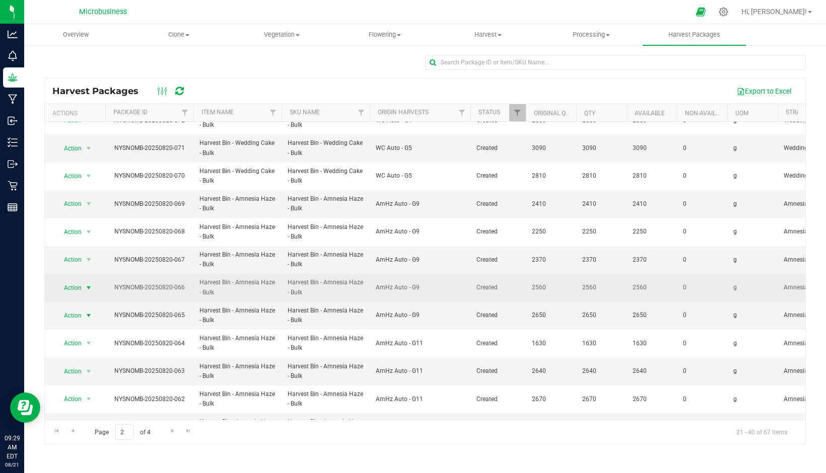
click at [85, 286] on span "select" at bounding box center [89, 288] width 8 height 8
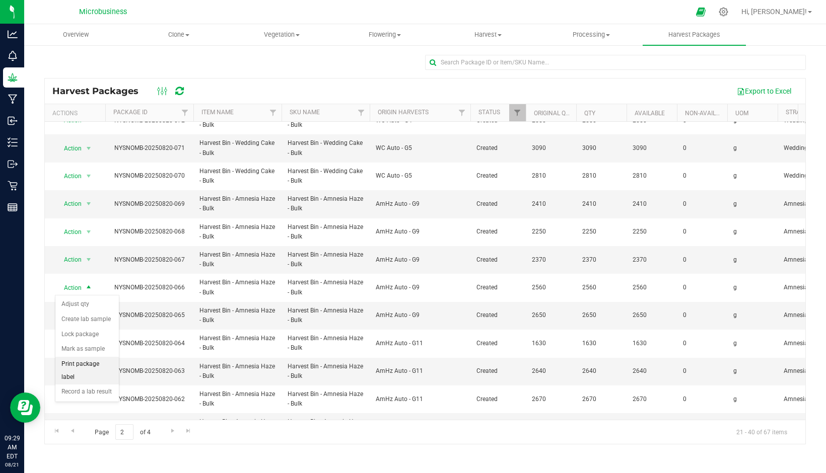
click at [90, 363] on li "Print package label" at bounding box center [86, 371] width 63 height 28
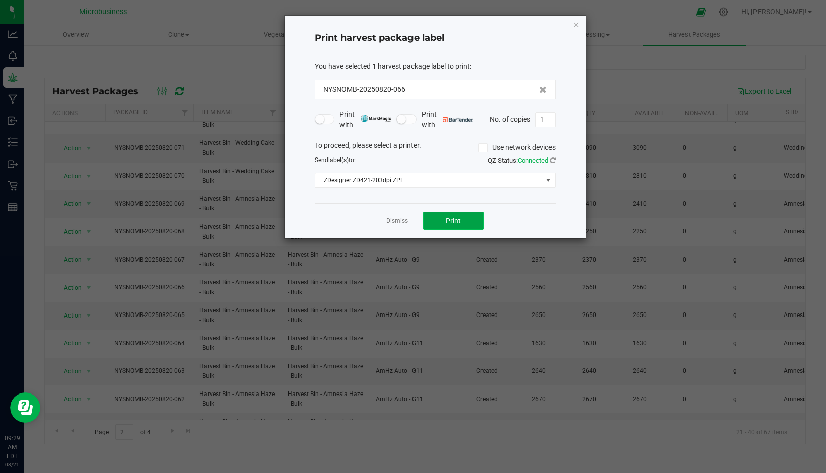
click at [445, 216] on button "Print" at bounding box center [453, 221] width 60 height 18
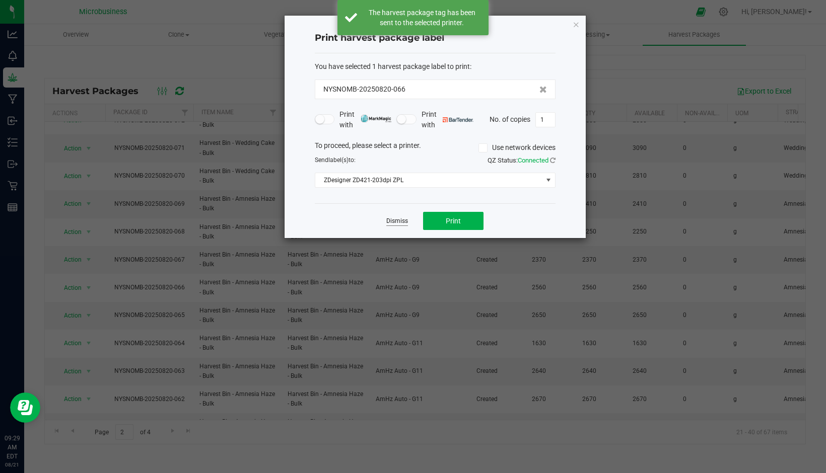
click at [402, 220] on link "Dismiss" at bounding box center [397, 221] width 22 height 9
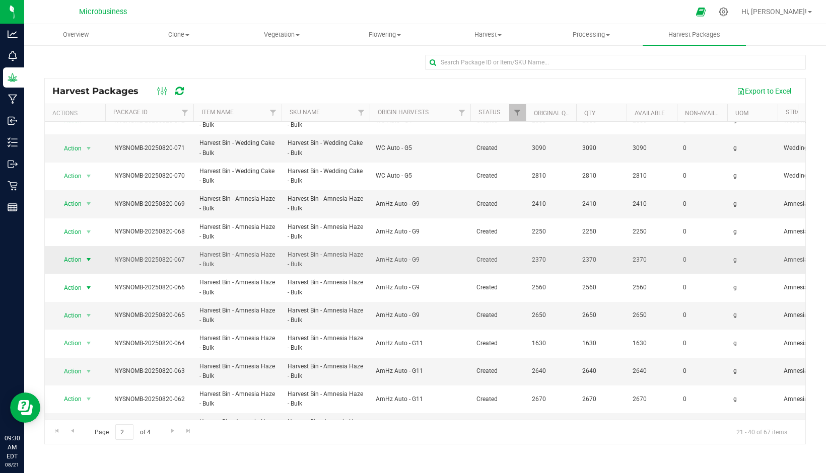
click at [63, 257] on span "Action" at bounding box center [68, 260] width 27 height 14
click at [83, 339] on li "Print package label" at bounding box center [86, 343] width 63 height 28
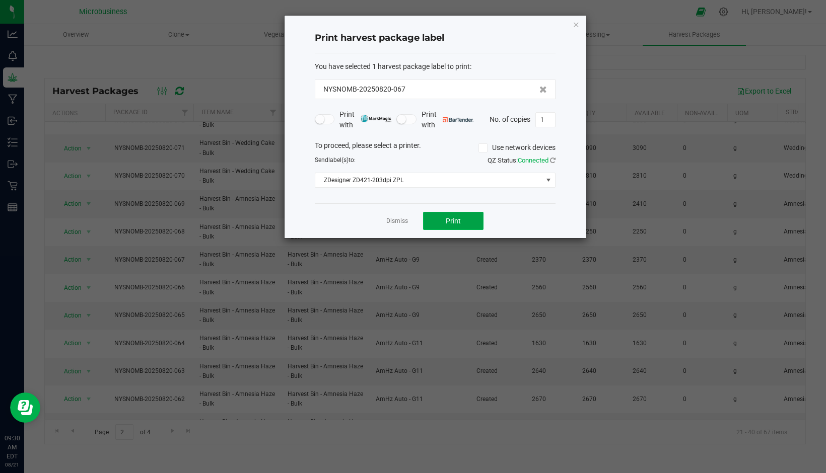
click at [441, 219] on button "Print" at bounding box center [453, 221] width 60 height 18
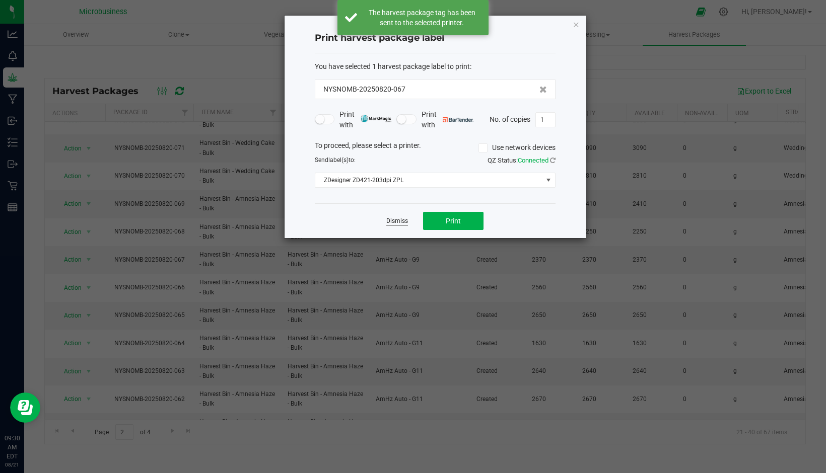
click at [400, 222] on link "Dismiss" at bounding box center [397, 221] width 22 height 9
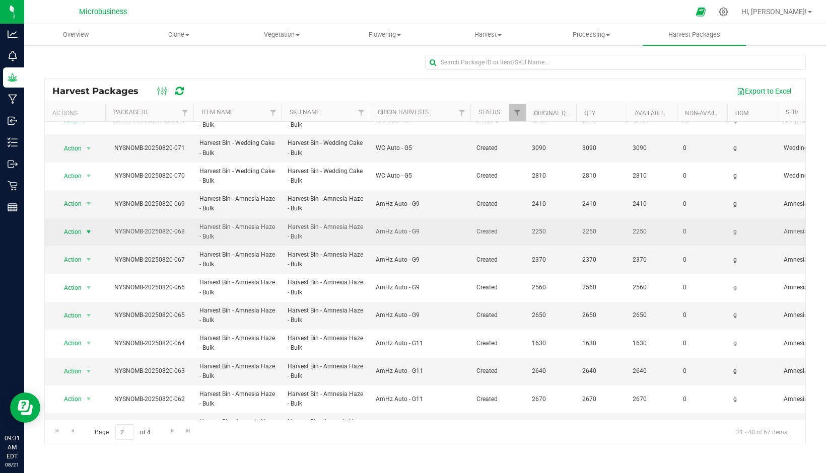
click at [78, 234] on span "Action" at bounding box center [68, 232] width 27 height 14
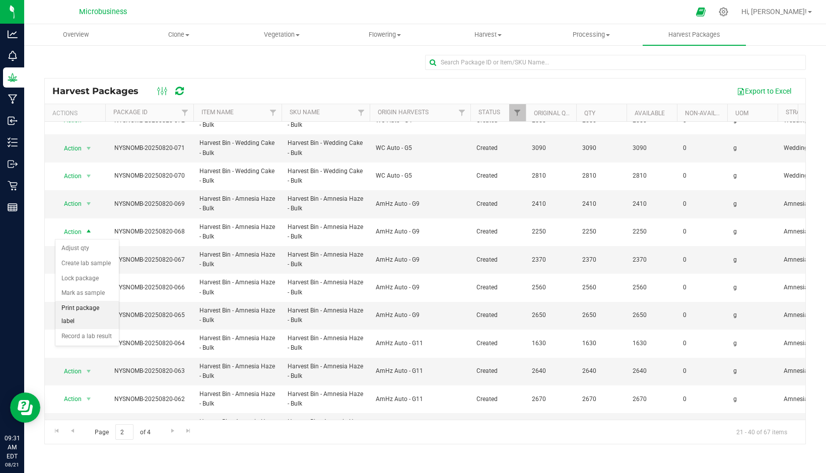
click at [89, 306] on li "Print package label" at bounding box center [86, 315] width 63 height 28
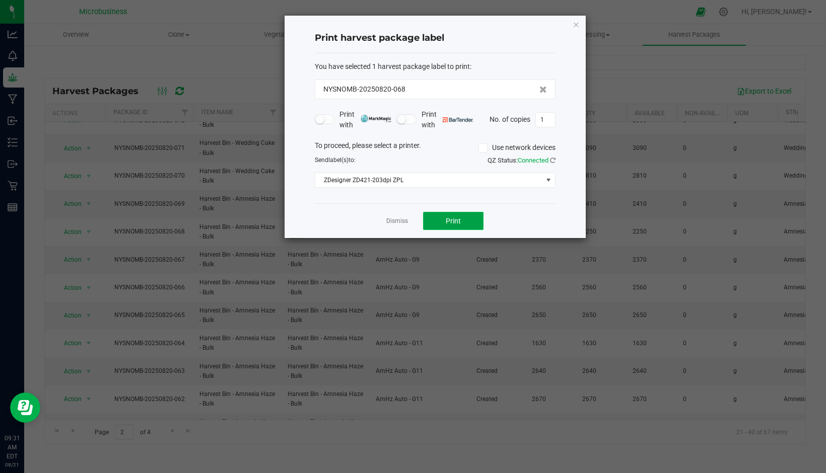
click at [451, 225] on span "Print" at bounding box center [453, 221] width 15 height 8
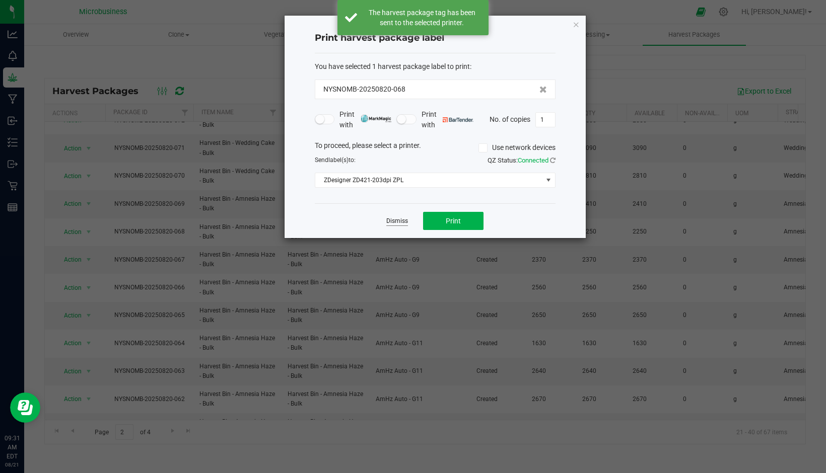
click at [402, 222] on link "Dismiss" at bounding box center [397, 221] width 22 height 9
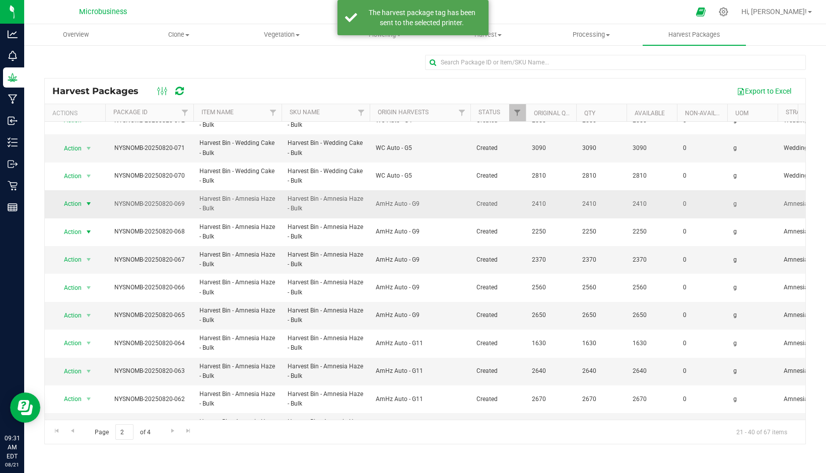
click at [80, 203] on span "Action" at bounding box center [68, 204] width 27 height 14
click at [95, 279] on li "Print package label" at bounding box center [86, 288] width 63 height 28
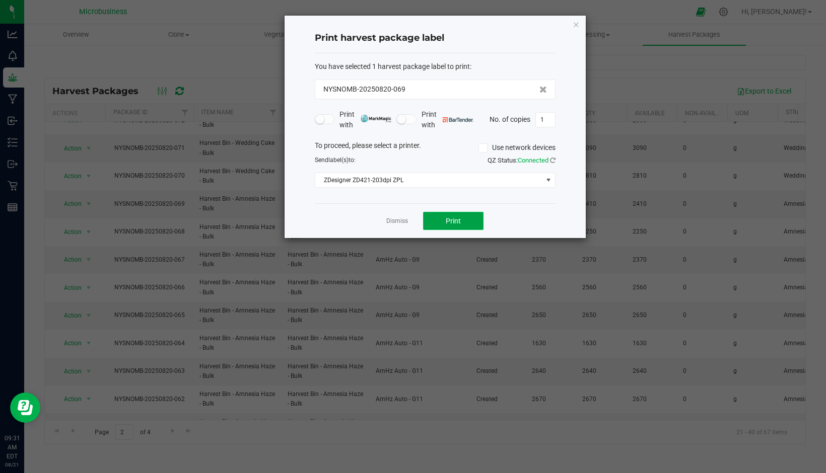
click at [445, 223] on button "Print" at bounding box center [453, 221] width 60 height 18
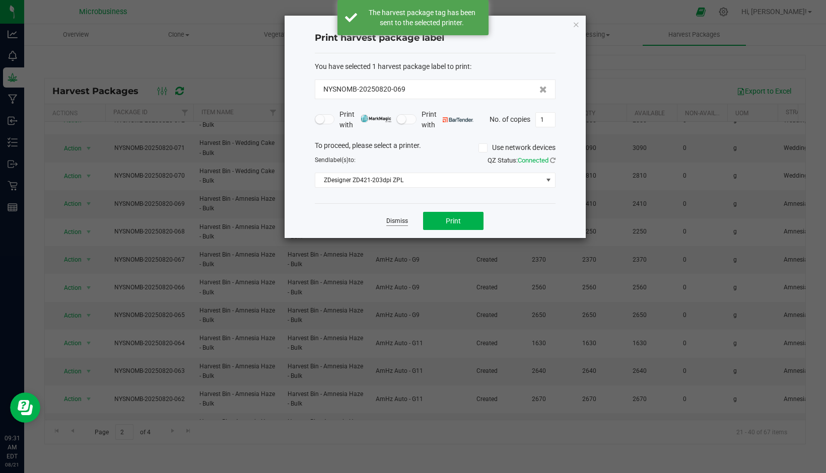
click at [400, 222] on link "Dismiss" at bounding box center [397, 221] width 22 height 9
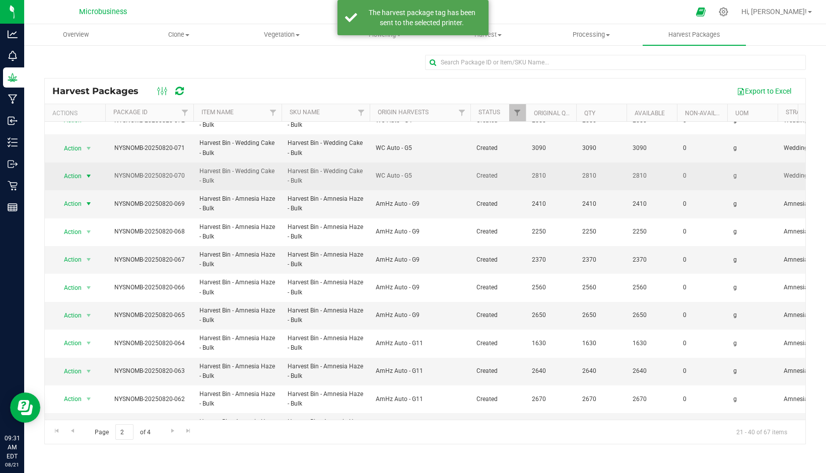
click at [74, 175] on span "Action" at bounding box center [68, 176] width 27 height 14
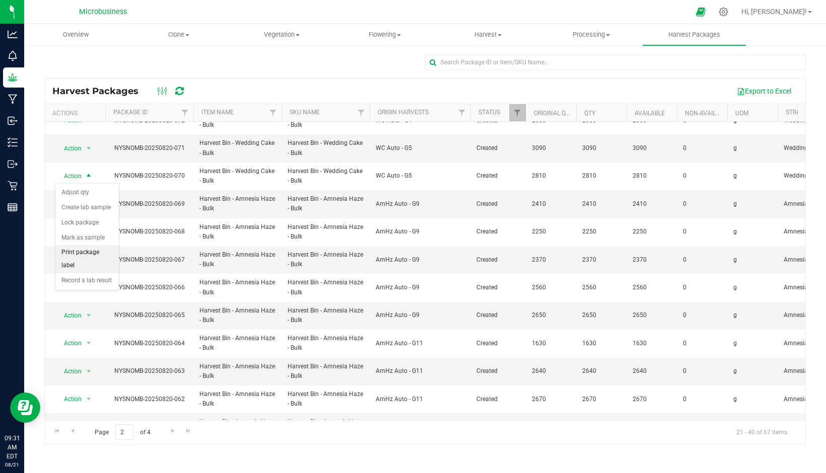
click at [94, 252] on li "Print package label" at bounding box center [86, 259] width 63 height 28
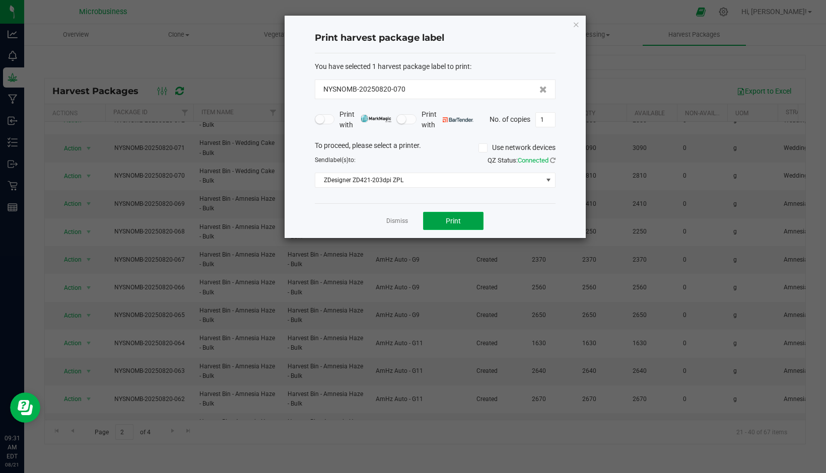
click at [442, 216] on button "Print" at bounding box center [453, 221] width 60 height 18
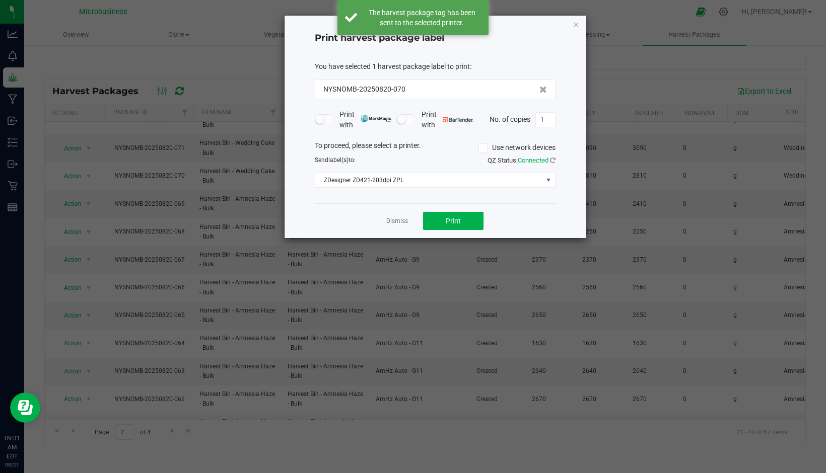
click at [402, 223] on link "Dismiss" at bounding box center [397, 221] width 22 height 9
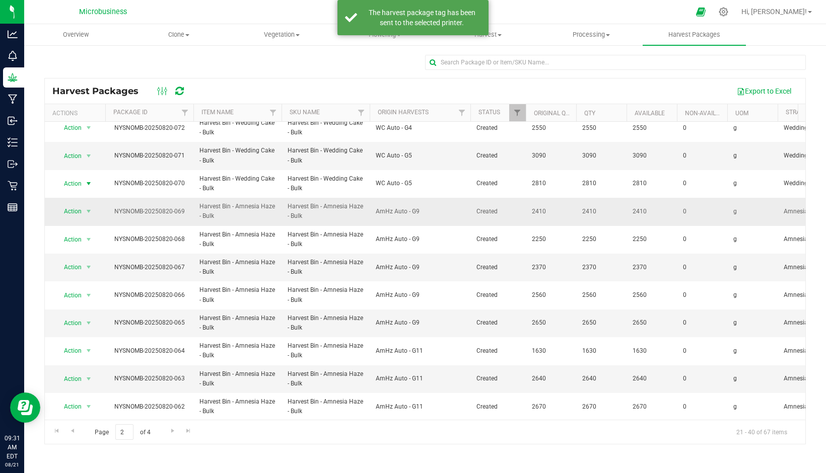
scroll to position [0, 0]
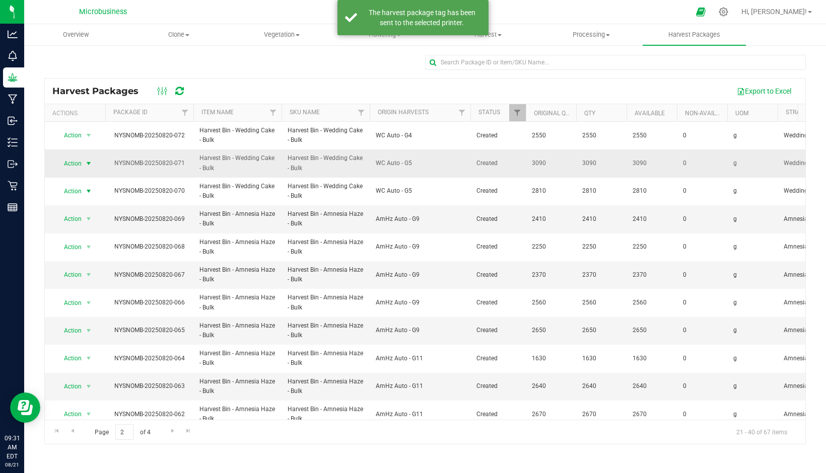
click at [78, 163] on span "Action" at bounding box center [68, 164] width 27 height 14
click at [92, 238] on li "Print package label" at bounding box center [86, 247] width 63 height 28
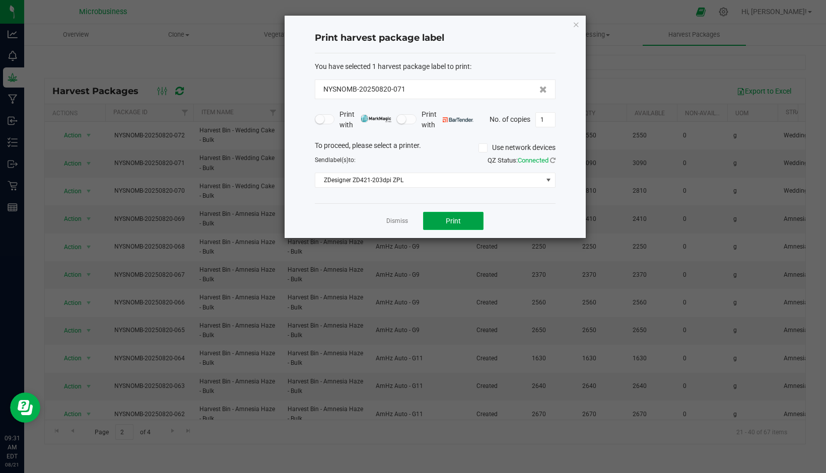
click at [446, 217] on button "Print" at bounding box center [453, 221] width 60 height 18
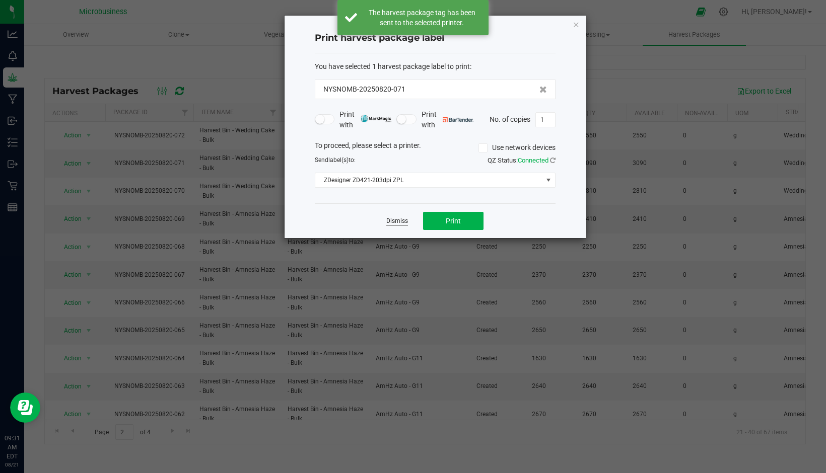
click at [402, 220] on link "Dismiss" at bounding box center [397, 221] width 22 height 9
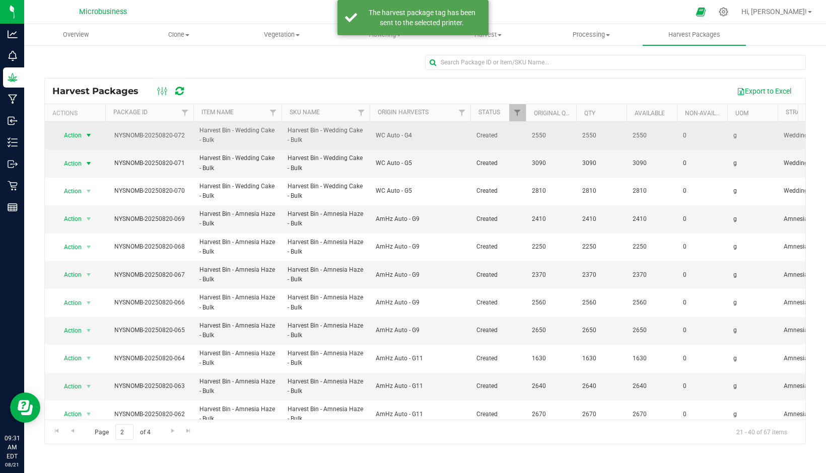
click at [65, 131] on span "Action" at bounding box center [68, 135] width 27 height 14
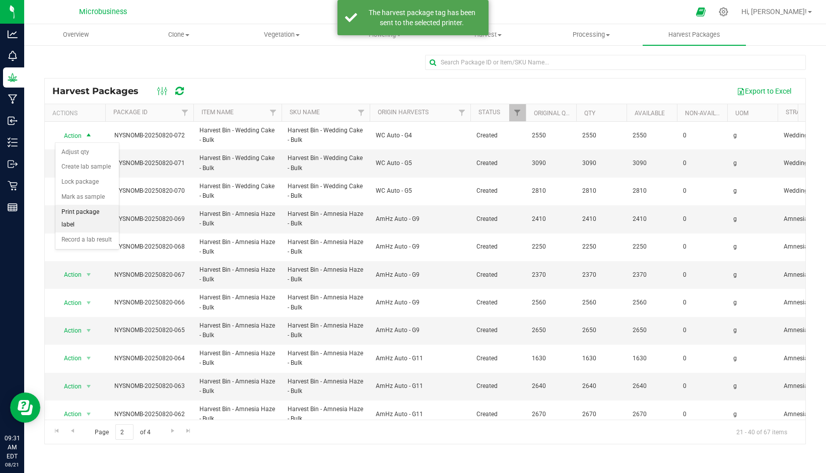
click at [90, 213] on li "Print package label" at bounding box center [86, 219] width 63 height 28
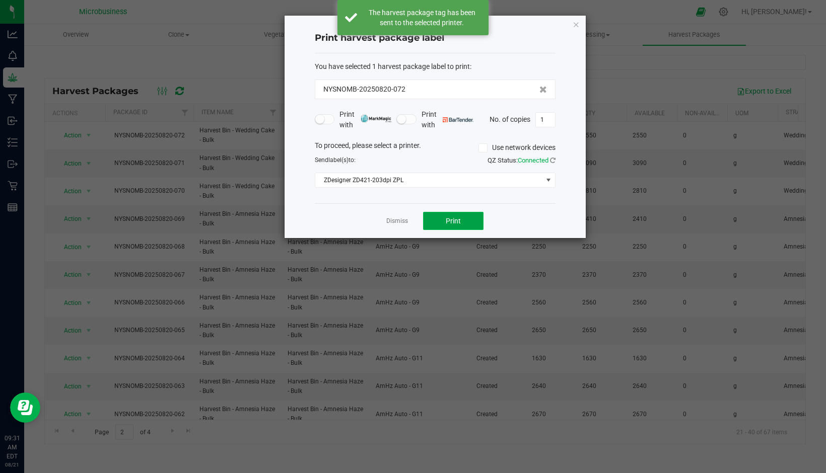
click at [442, 221] on button "Print" at bounding box center [453, 221] width 60 height 18
click at [398, 221] on link "Dismiss" at bounding box center [397, 221] width 22 height 9
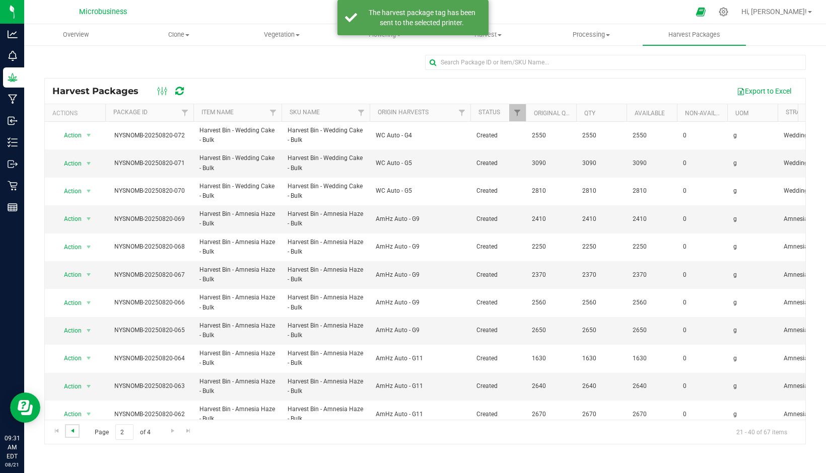
click at [76, 432] on span "Go to the previous page" at bounding box center [73, 431] width 8 height 8
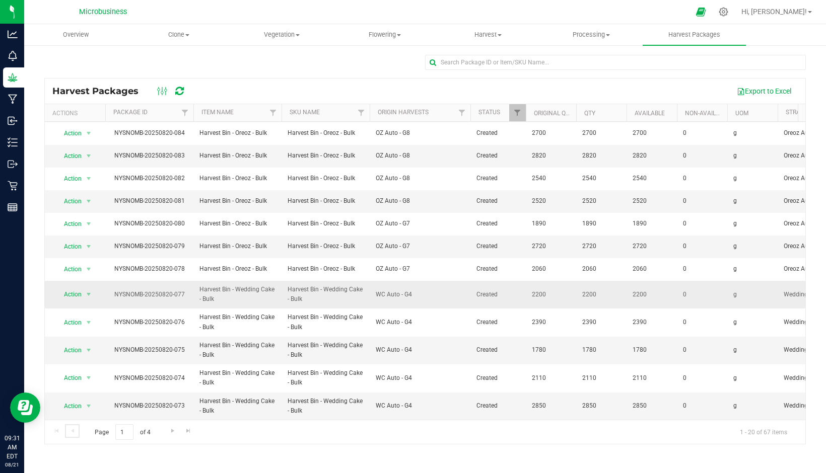
scroll to position [188, 0]
click at [83, 399] on span "select" at bounding box center [89, 406] width 13 height 14
click at [94, 362] on li "Print package label" at bounding box center [86, 374] width 63 height 28
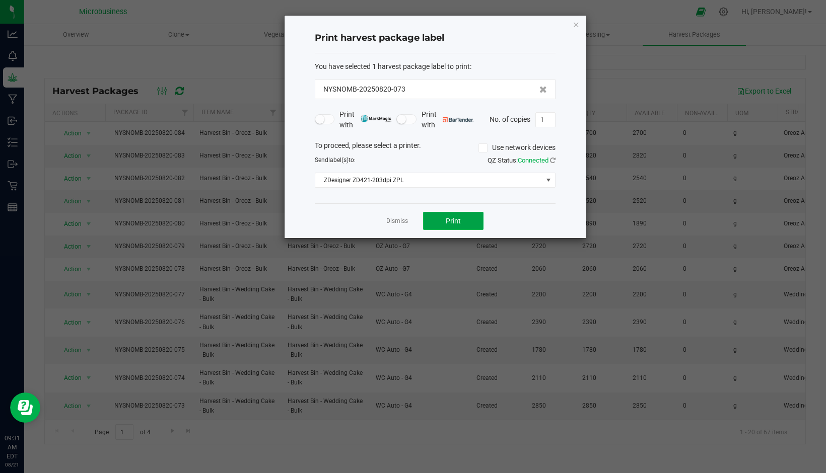
click at [446, 222] on span "Print" at bounding box center [453, 221] width 15 height 8
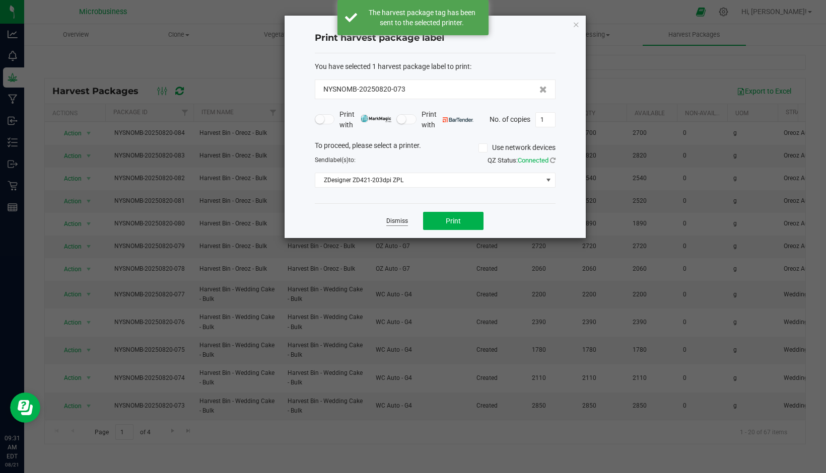
click at [401, 221] on link "Dismiss" at bounding box center [397, 221] width 22 height 9
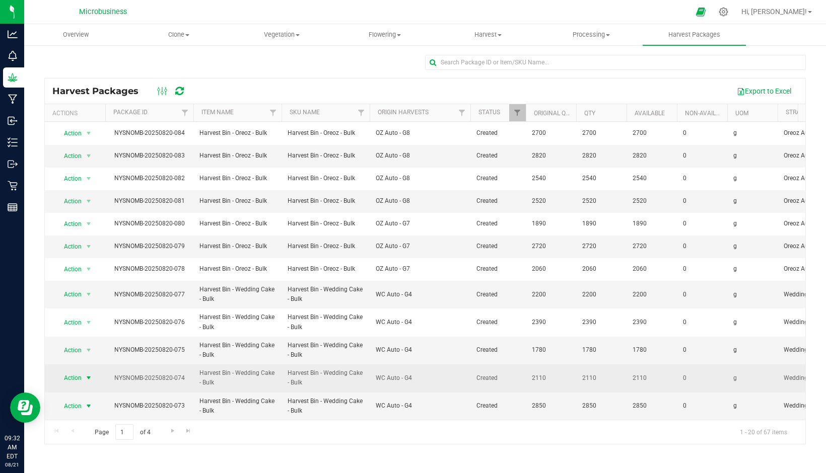
click at [69, 371] on span "Action" at bounding box center [68, 378] width 27 height 14
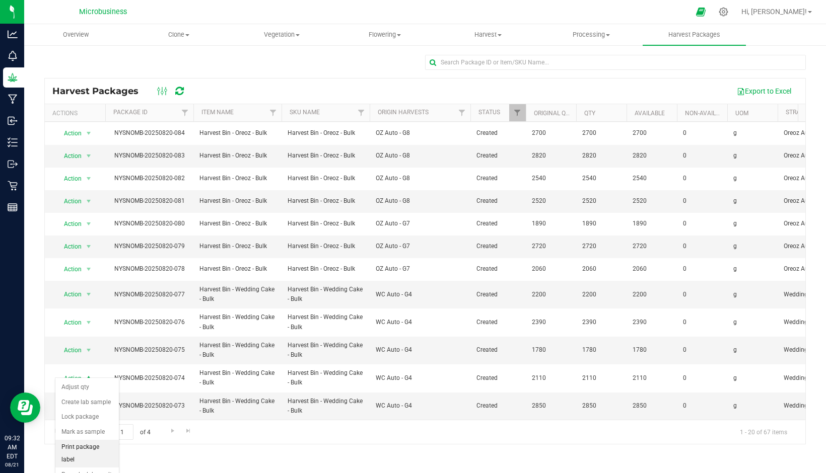
click at [91, 446] on li "Print package label" at bounding box center [86, 454] width 63 height 28
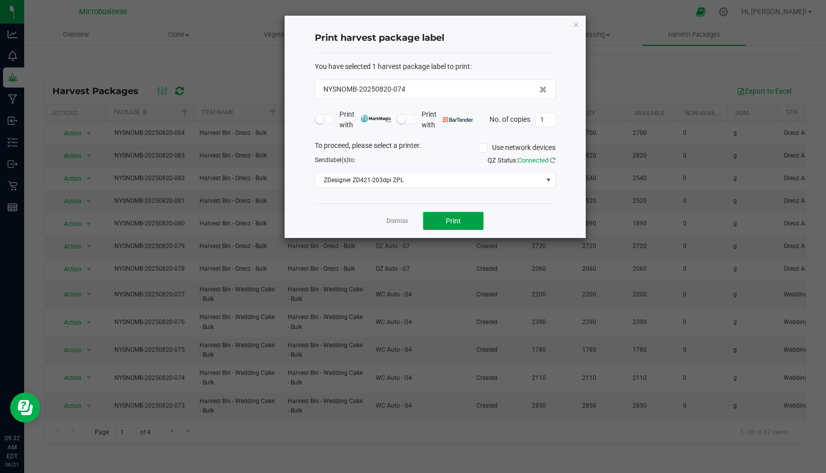
click at [458, 221] on span "Print" at bounding box center [453, 221] width 15 height 8
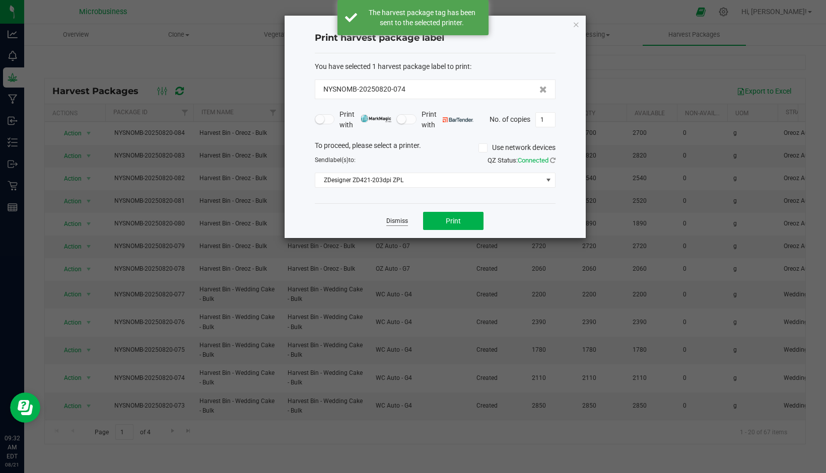
click at [397, 219] on link "Dismiss" at bounding box center [397, 221] width 22 height 9
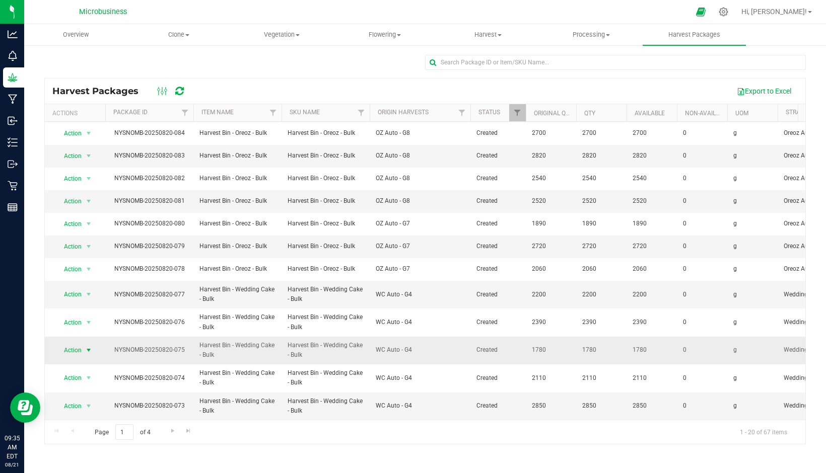
click at [78, 348] on span "Action" at bounding box center [68, 351] width 27 height 14
click at [97, 417] on li "Print package label" at bounding box center [86, 426] width 63 height 28
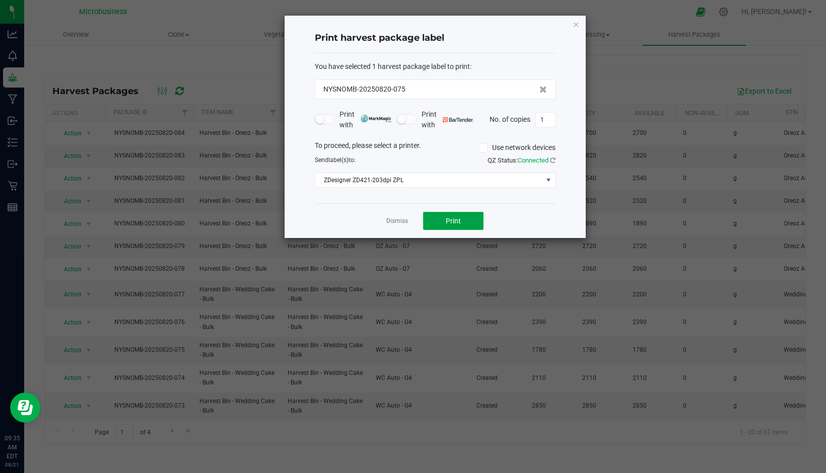
click at [472, 222] on button "Print" at bounding box center [453, 221] width 60 height 18
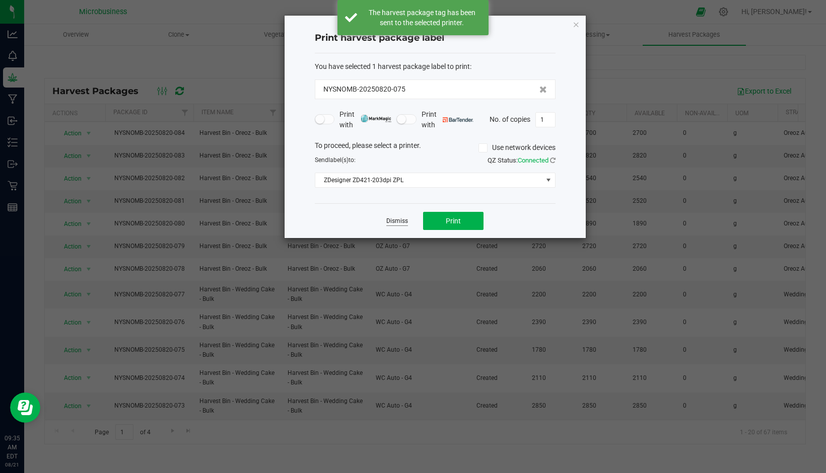
click at [401, 224] on link "Dismiss" at bounding box center [397, 221] width 22 height 9
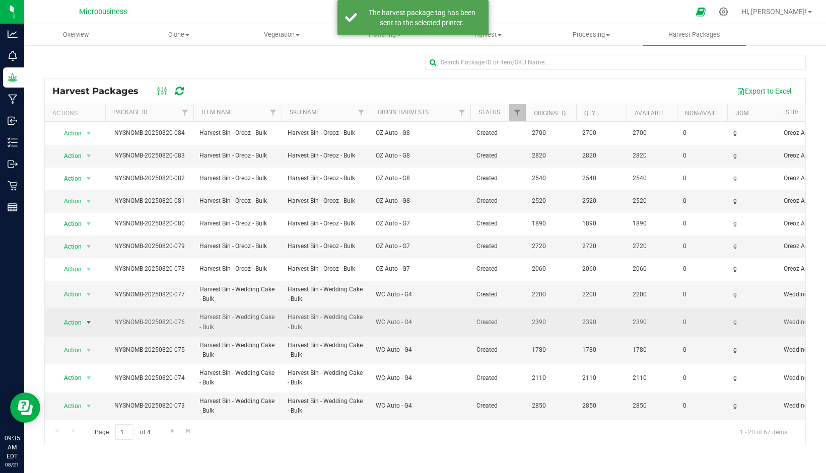
click at [71, 316] on span "Action" at bounding box center [68, 323] width 27 height 14
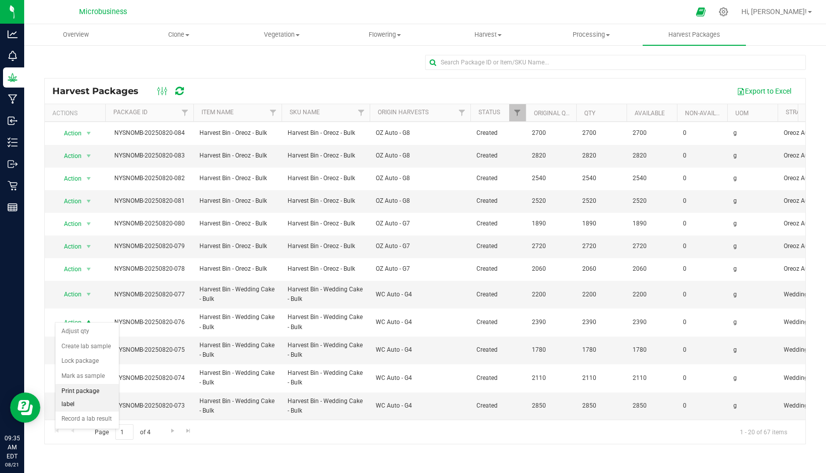
click at [96, 391] on li "Print package label" at bounding box center [86, 398] width 63 height 28
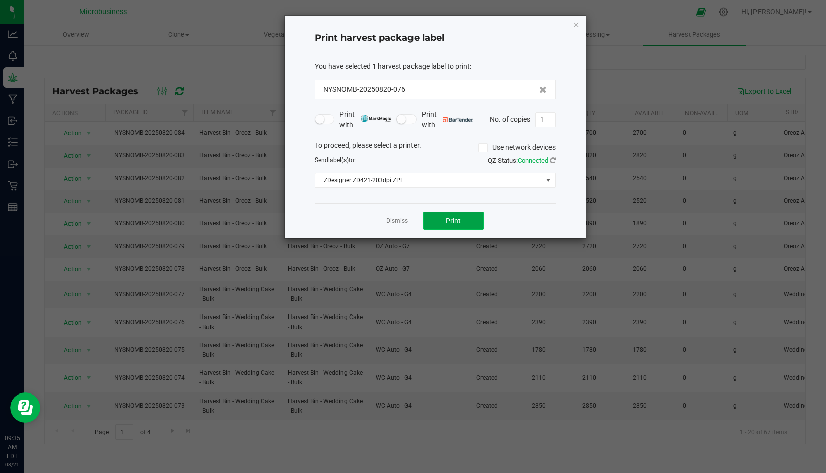
click at [455, 220] on span "Print" at bounding box center [453, 221] width 15 height 8
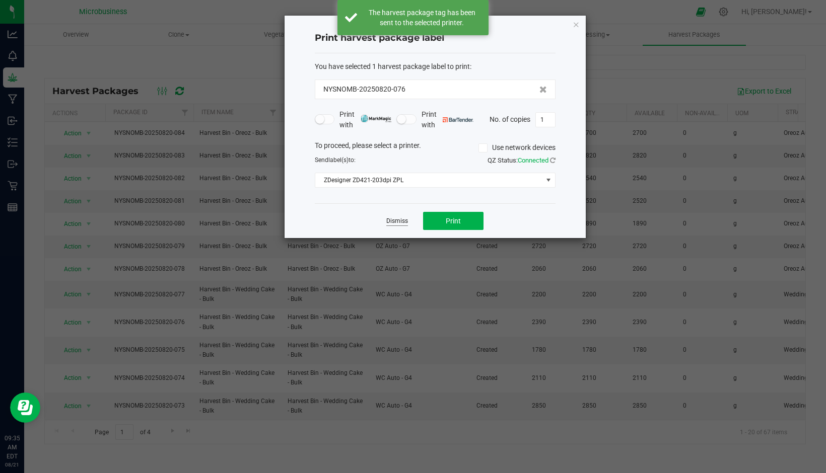
click at [391, 222] on link "Dismiss" at bounding box center [397, 221] width 22 height 9
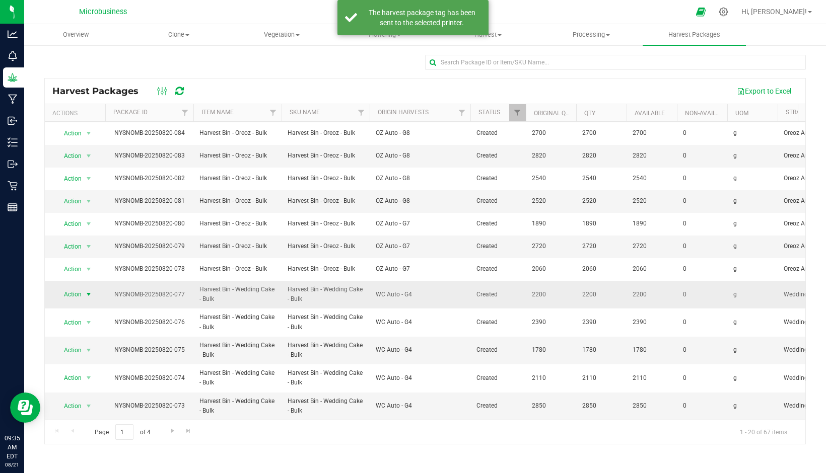
click at [76, 288] on span "Action" at bounding box center [68, 295] width 27 height 14
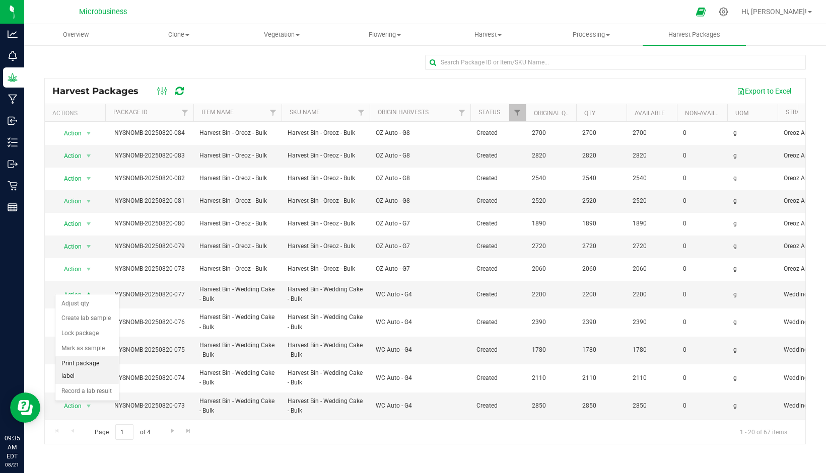
click at [80, 363] on li "Print package label" at bounding box center [86, 371] width 63 height 28
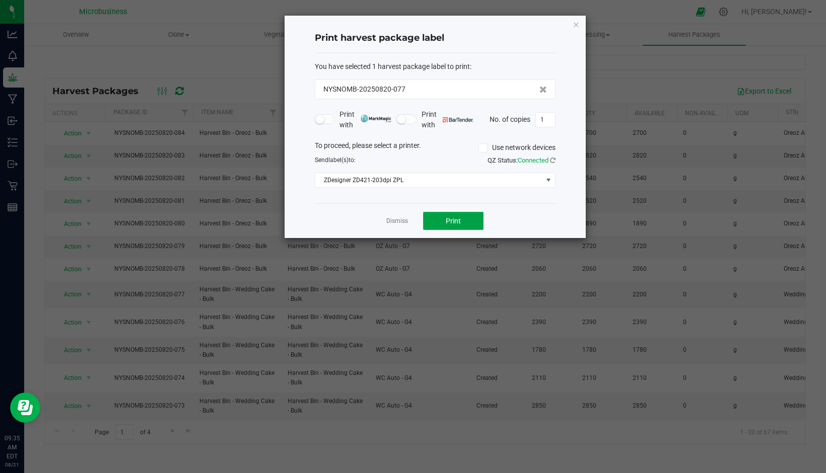
click at [442, 221] on button "Print" at bounding box center [453, 221] width 60 height 18
click at [401, 223] on div at bounding box center [435, 127] width 301 height 223
click at [400, 220] on div at bounding box center [435, 127] width 301 height 223
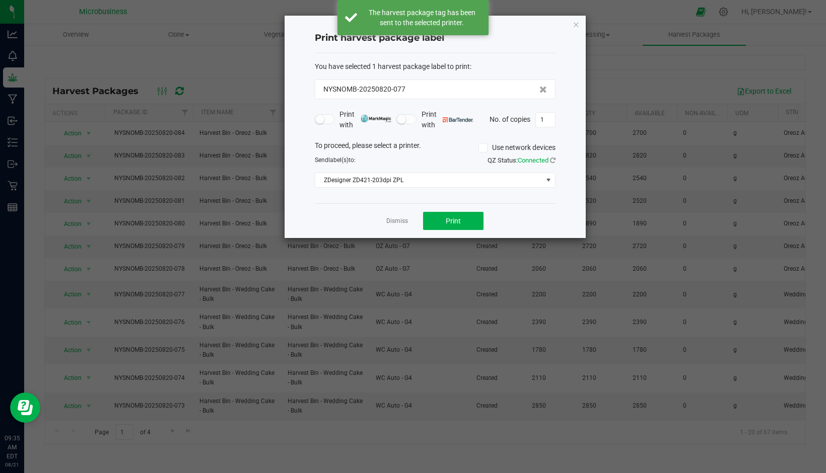
click at [400, 220] on link "Dismiss" at bounding box center [397, 221] width 22 height 9
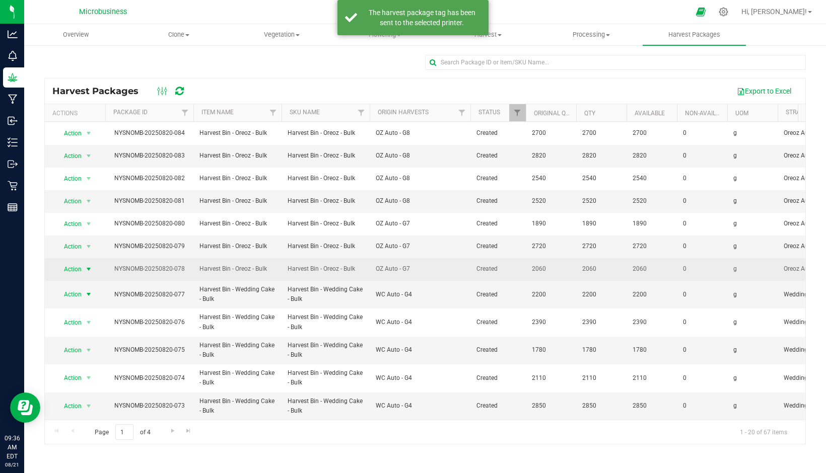
click at [77, 262] on span "Action" at bounding box center [68, 269] width 27 height 14
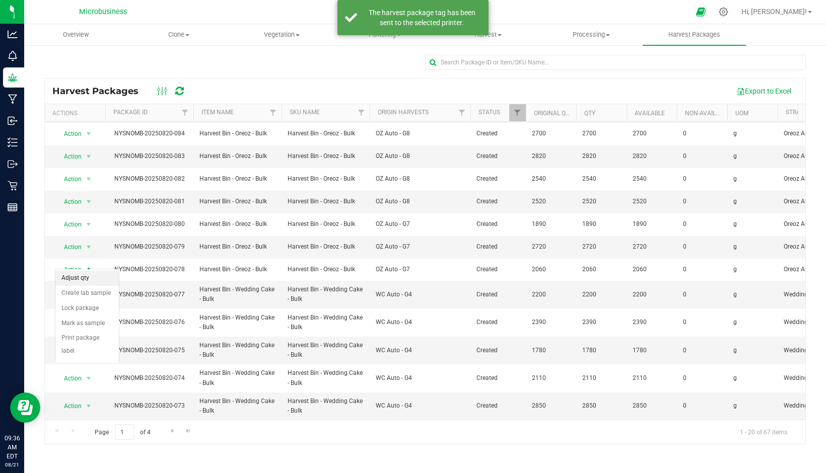
scroll to position [188, 0]
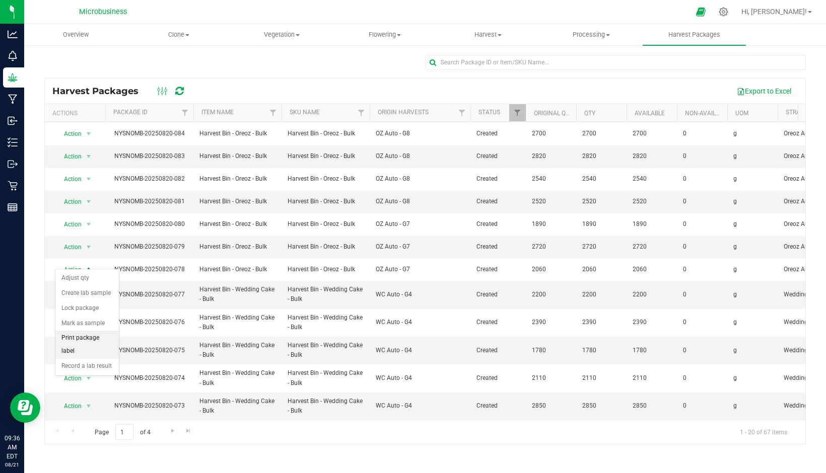
click at [80, 339] on li "Print package label" at bounding box center [86, 345] width 63 height 28
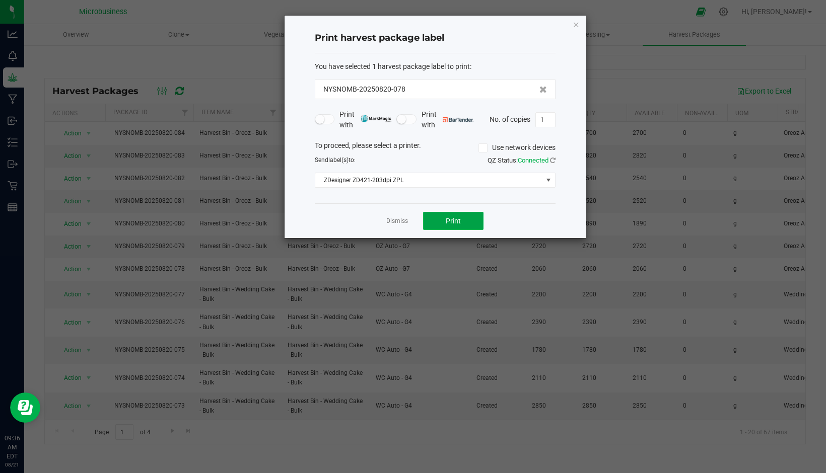
click at [437, 221] on button "Print" at bounding box center [453, 221] width 60 height 18
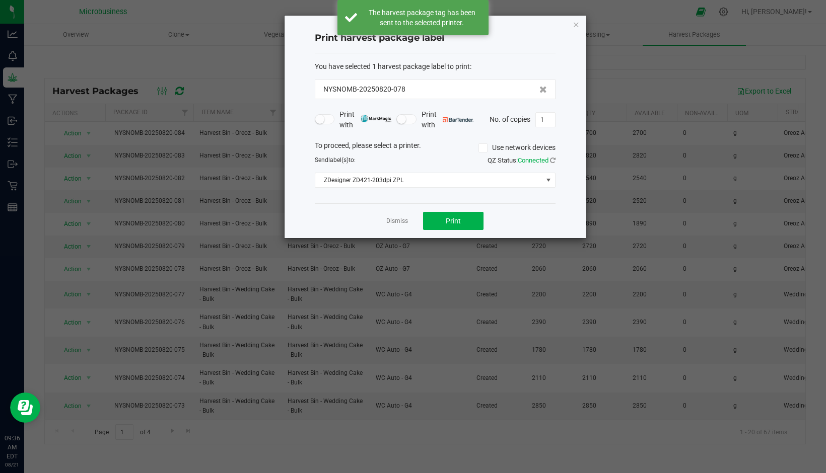
click at [402, 221] on link "Dismiss" at bounding box center [397, 221] width 22 height 9
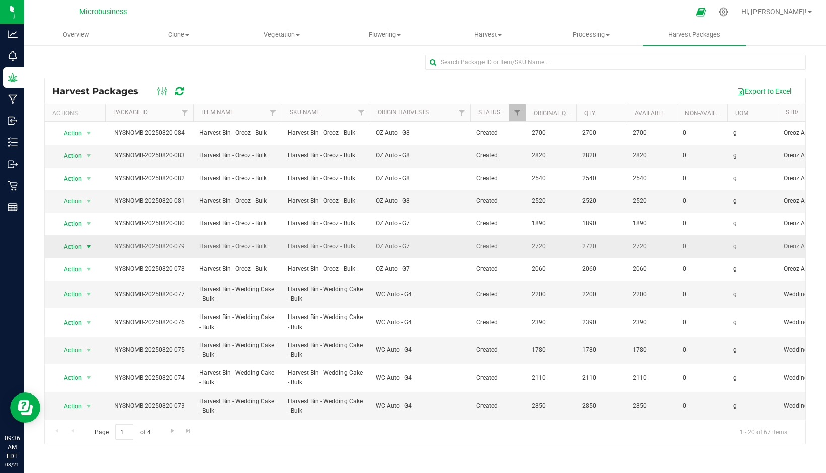
click at [87, 243] on span "select" at bounding box center [89, 247] width 8 height 8
click at [94, 319] on li "Print package label" at bounding box center [86, 323] width 63 height 28
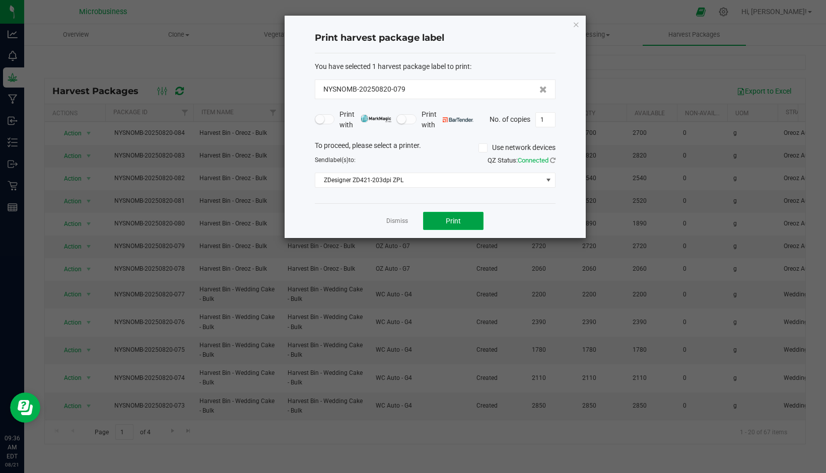
click at [446, 219] on span "Print" at bounding box center [453, 221] width 15 height 8
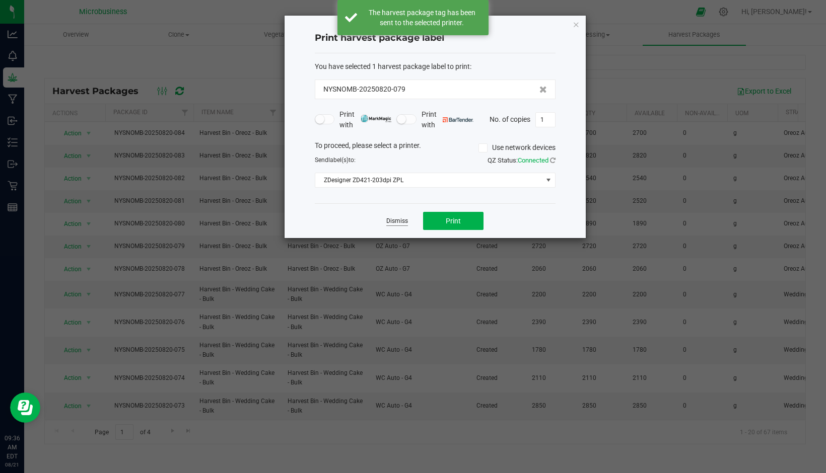
click at [399, 222] on link "Dismiss" at bounding box center [397, 221] width 22 height 9
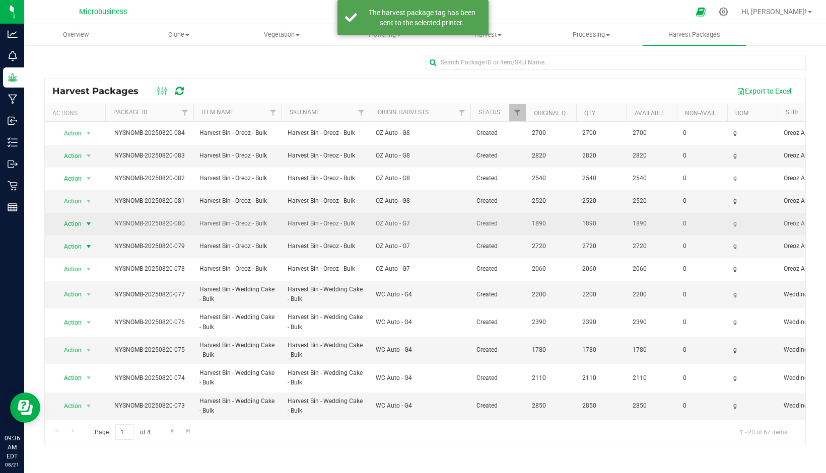
click at [88, 220] on span "select" at bounding box center [89, 224] width 8 height 8
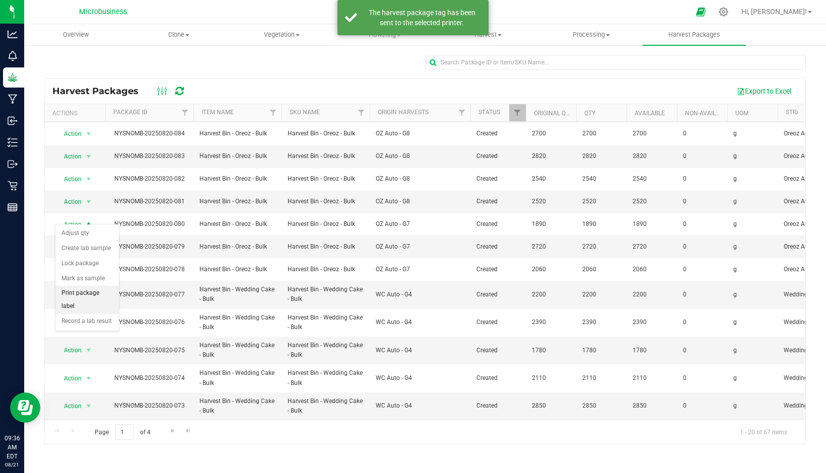
click at [88, 290] on li "Print package label" at bounding box center [86, 300] width 63 height 28
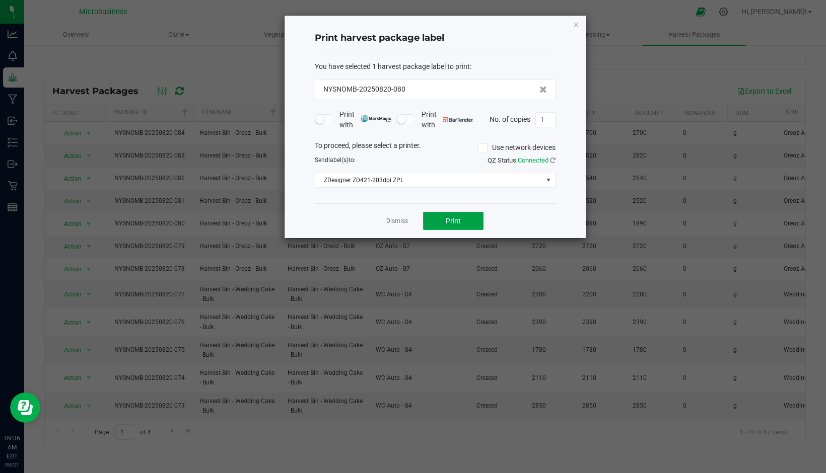
click at [448, 220] on span "Print" at bounding box center [453, 221] width 15 height 8
click at [404, 220] on div at bounding box center [435, 127] width 301 height 223
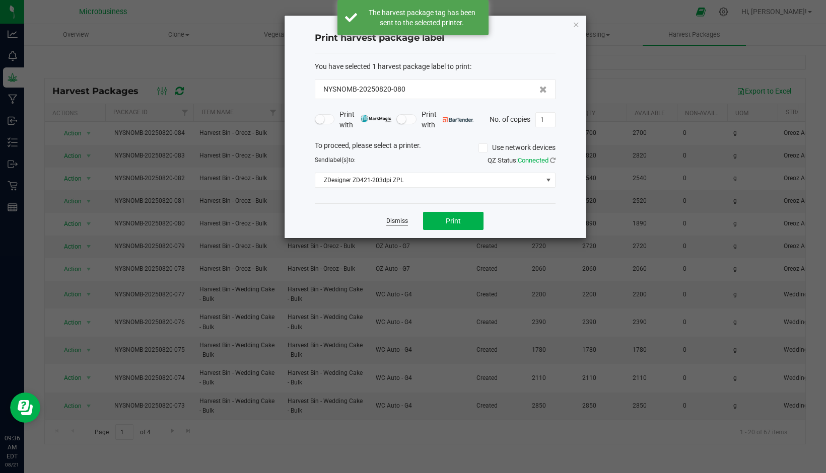
click at [392, 222] on link "Dismiss" at bounding box center [397, 221] width 22 height 9
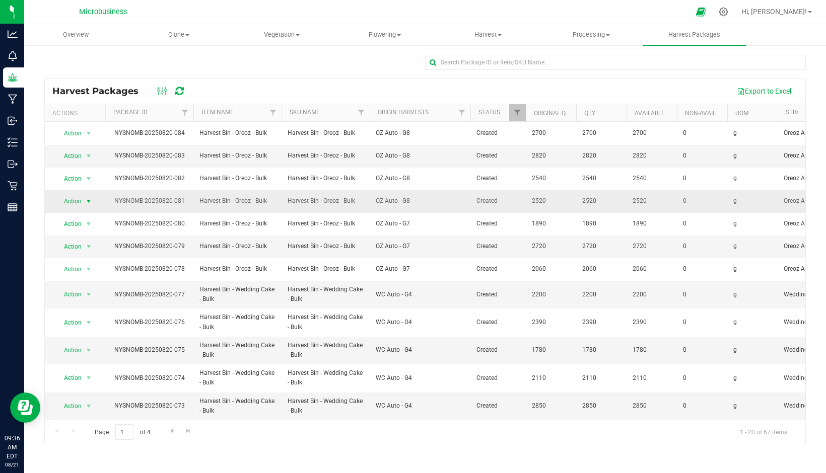
click at [73, 197] on span "Action" at bounding box center [68, 201] width 27 height 14
click at [79, 272] on li "Print package label" at bounding box center [86, 277] width 63 height 28
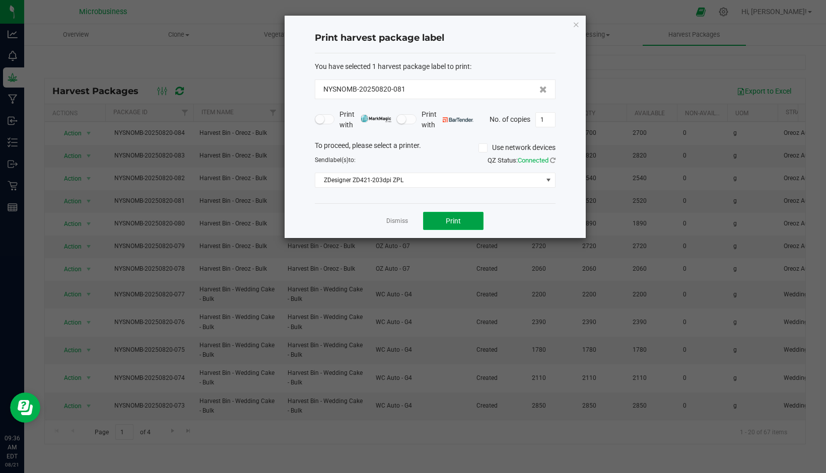
click at [456, 217] on span "Print" at bounding box center [453, 221] width 15 height 8
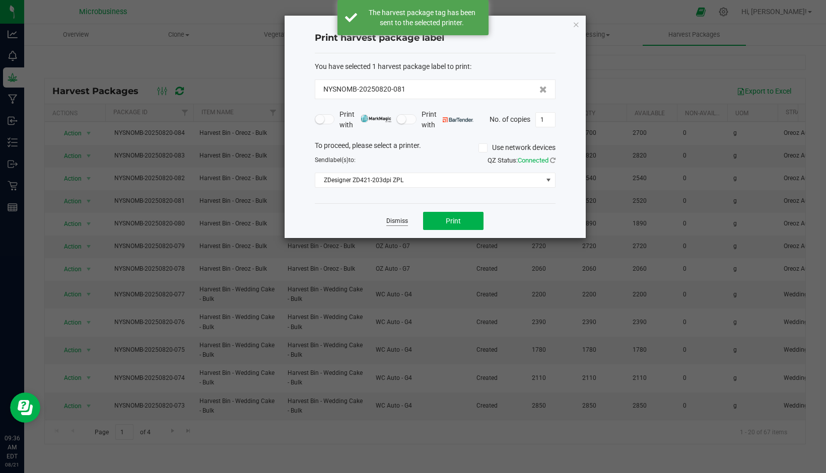
click at [393, 220] on link "Dismiss" at bounding box center [397, 221] width 22 height 9
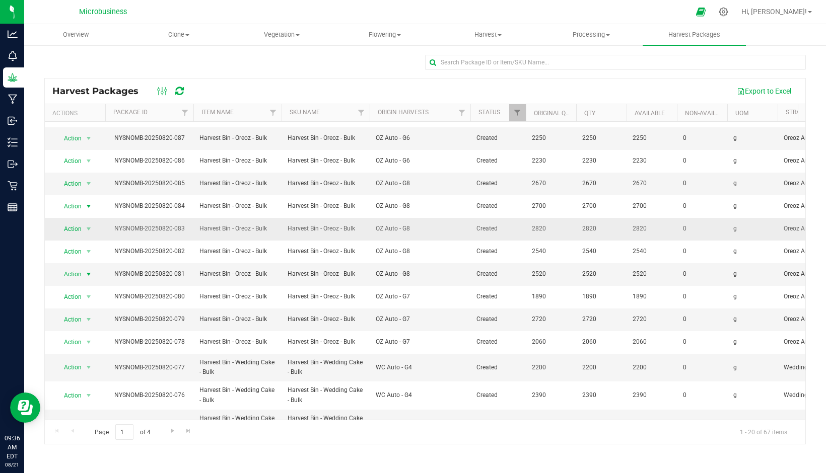
scroll to position [104, 0]
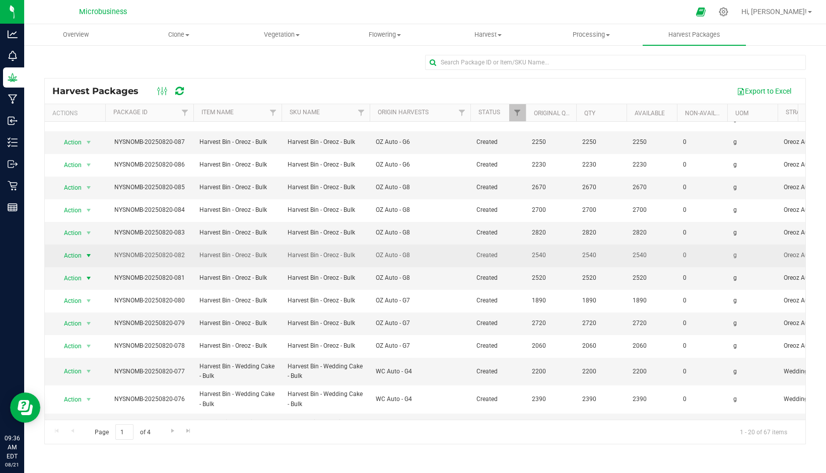
click at [70, 255] on span "Action" at bounding box center [68, 256] width 27 height 14
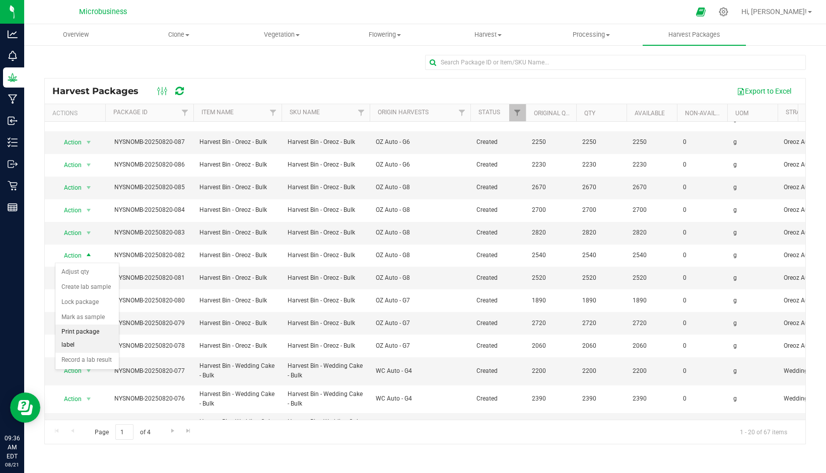
click at [96, 334] on li "Print package label" at bounding box center [86, 339] width 63 height 28
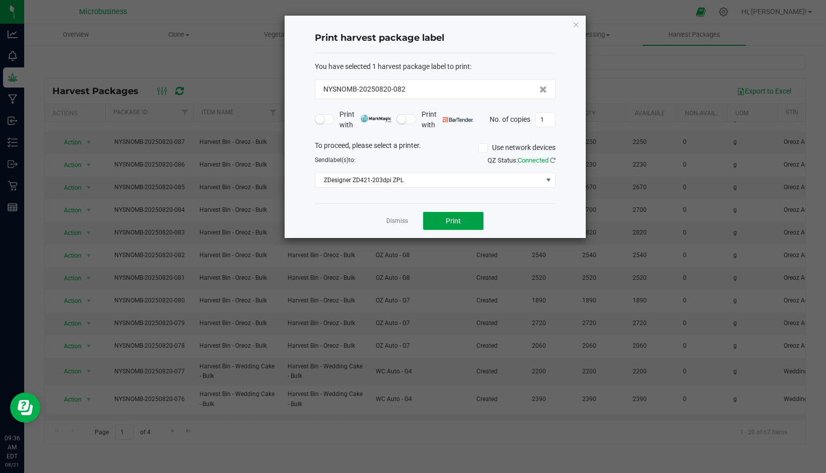
click at [462, 220] on button "Print" at bounding box center [453, 221] width 60 height 18
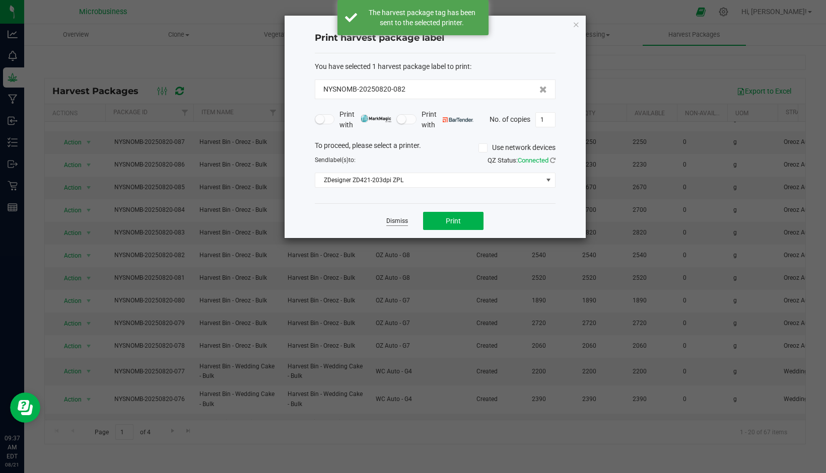
click at [396, 220] on link "Dismiss" at bounding box center [397, 221] width 22 height 9
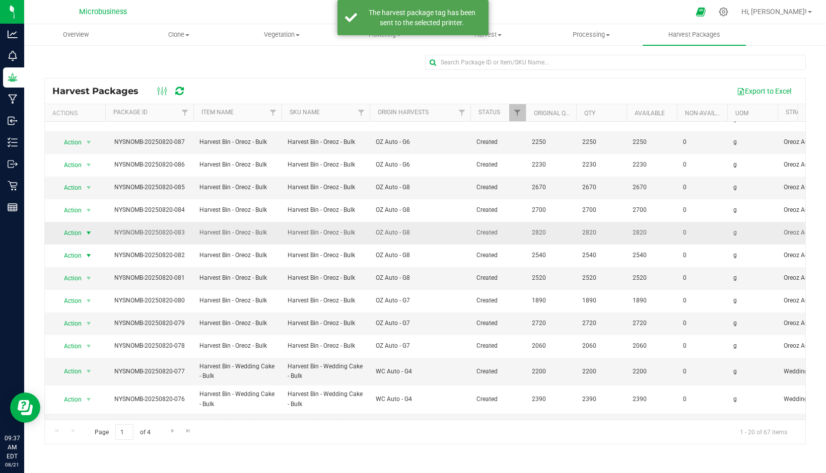
click at [76, 232] on span "Action" at bounding box center [68, 233] width 27 height 14
click at [84, 310] on li "Print package label" at bounding box center [86, 316] width 63 height 28
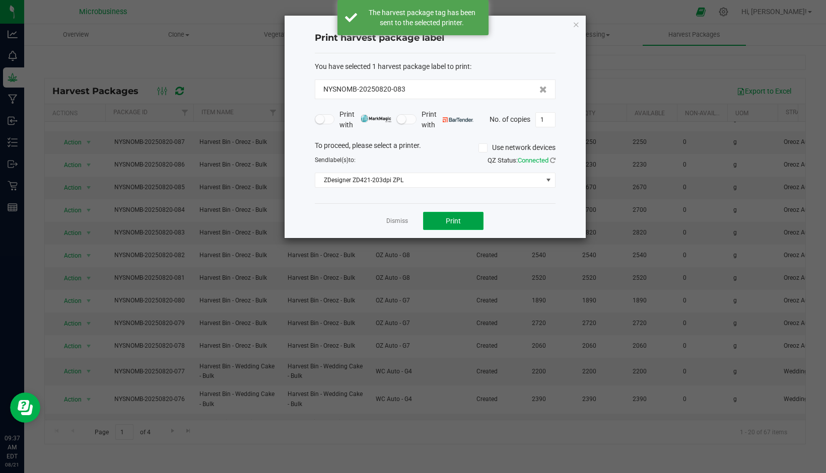
click at [424, 223] on button "Print" at bounding box center [453, 221] width 60 height 18
click at [405, 221] on link "Dismiss" at bounding box center [397, 221] width 22 height 9
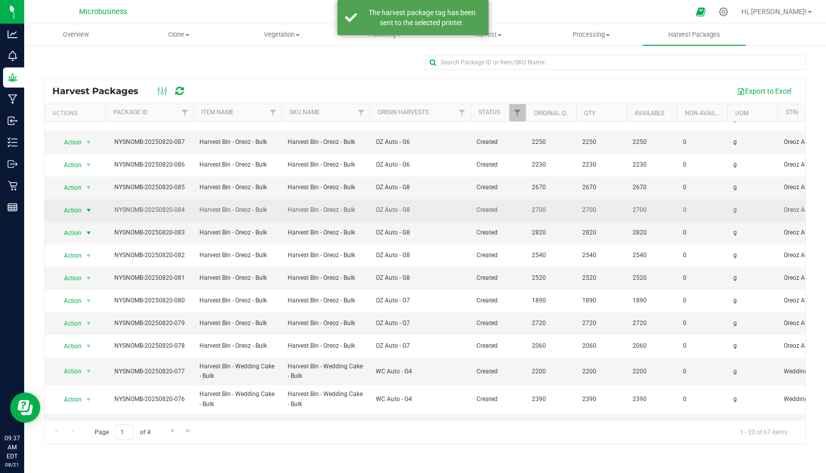
click at [85, 209] on span "select" at bounding box center [89, 211] width 8 height 8
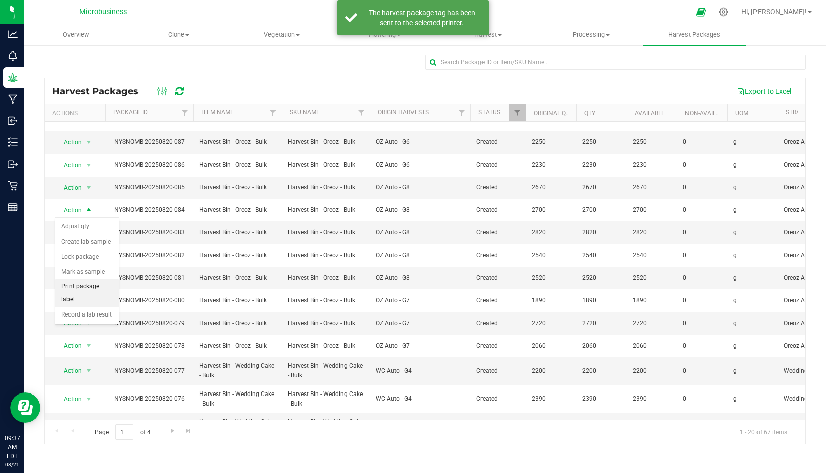
click at [89, 288] on li "Print package label" at bounding box center [86, 294] width 63 height 28
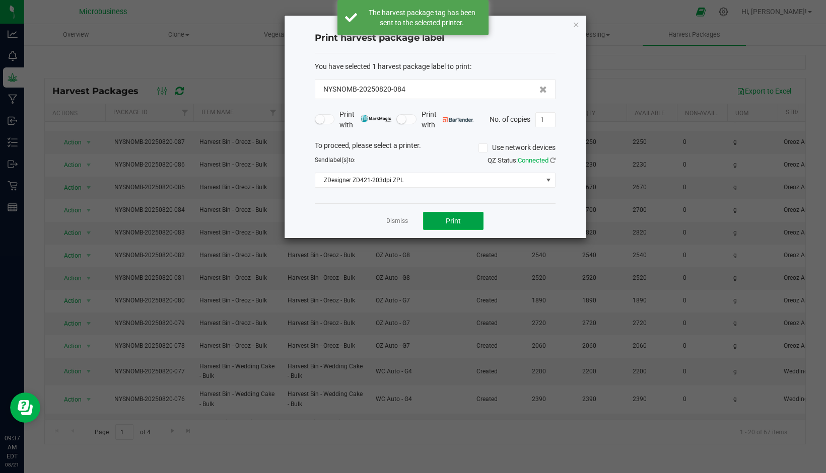
click at [441, 217] on button "Print" at bounding box center [453, 221] width 60 height 18
click at [397, 220] on link "Dismiss" at bounding box center [397, 221] width 22 height 9
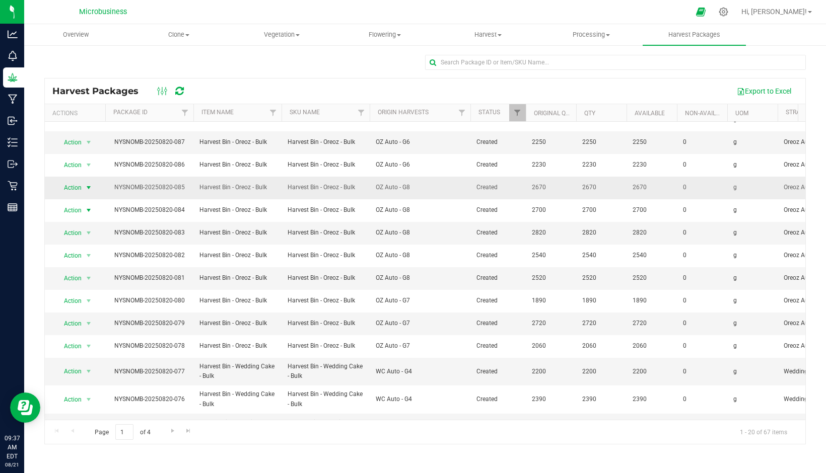
click at [83, 183] on span "select" at bounding box center [89, 188] width 13 height 14
click at [99, 265] on li "Print package label" at bounding box center [86, 271] width 63 height 28
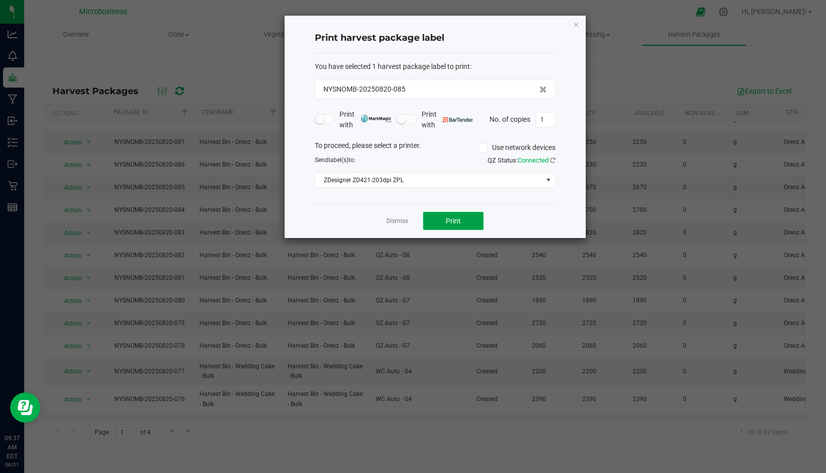
click at [463, 217] on button "Print" at bounding box center [453, 221] width 60 height 18
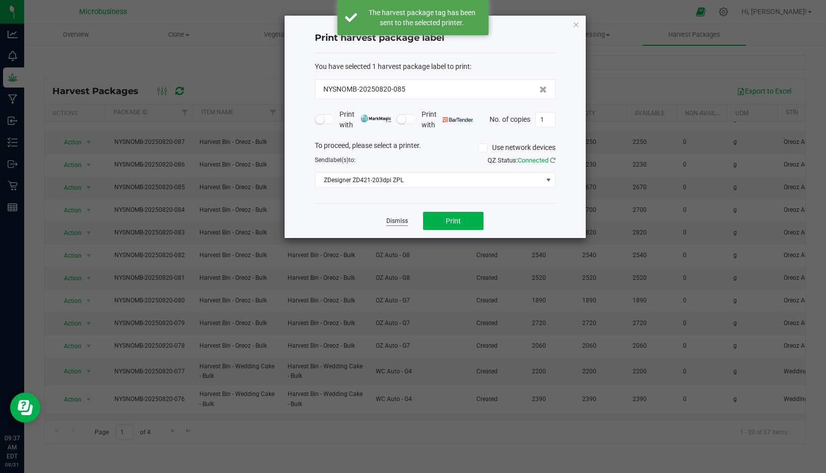
click at [390, 218] on link "Dismiss" at bounding box center [397, 221] width 22 height 9
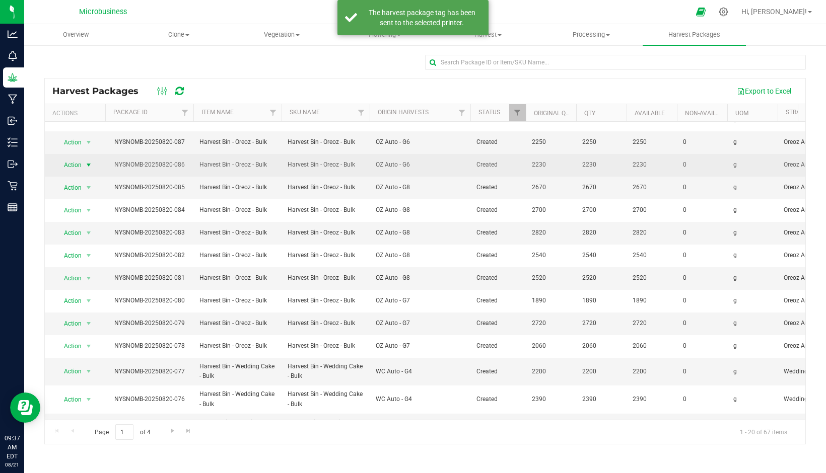
click at [77, 164] on span "Action" at bounding box center [68, 165] width 27 height 14
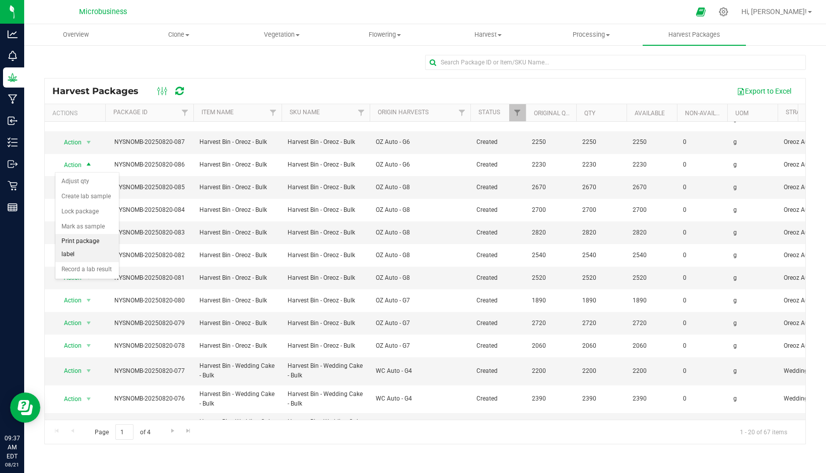
click at [87, 243] on li "Print package label" at bounding box center [86, 248] width 63 height 28
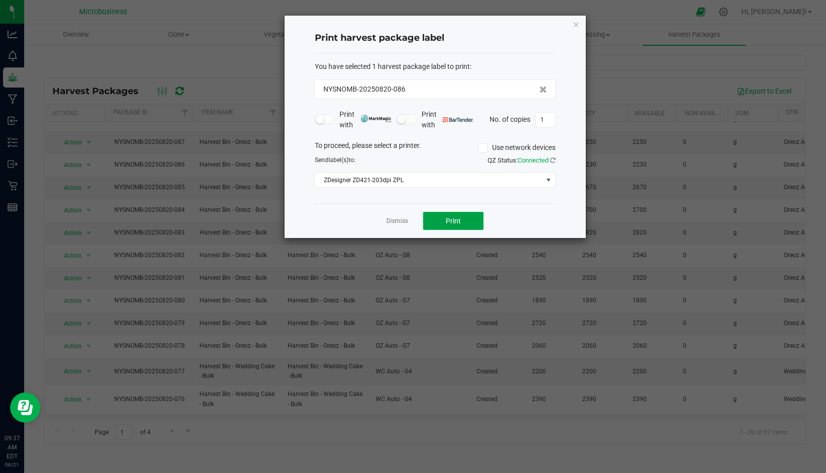
click at [441, 220] on button "Print" at bounding box center [453, 221] width 60 height 18
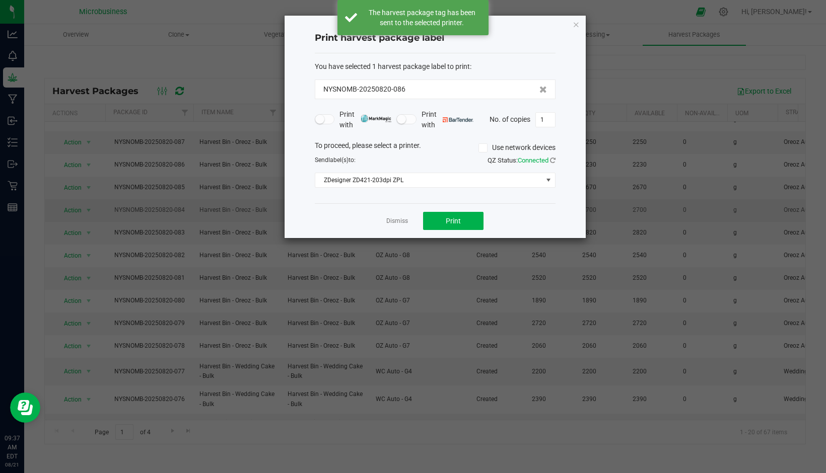
click at [397, 220] on link "Dismiss" at bounding box center [397, 221] width 22 height 9
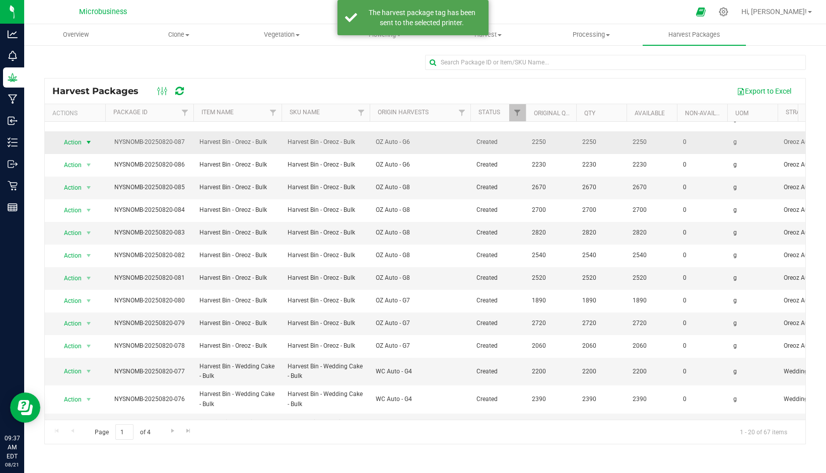
click at [71, 137] on span "Action" at bounding box center [68, 142] width 27 height 14
click at [100, 220] on li "Print package label" at bounding box center [86, 226] width 63 height 28
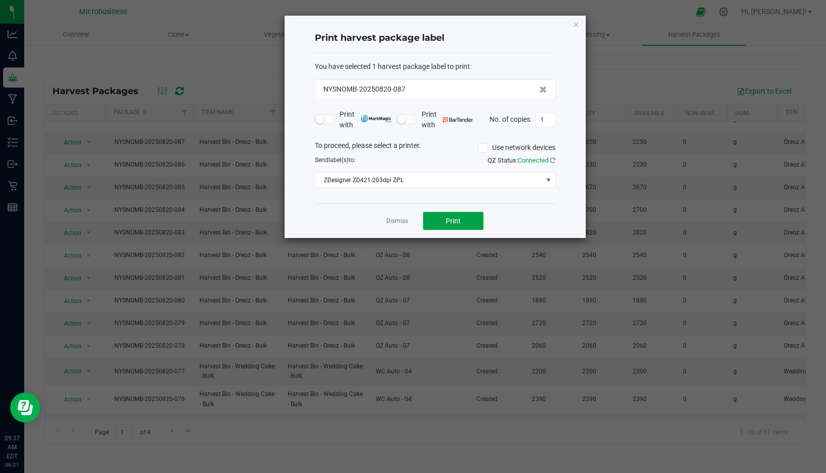
click at [442, 218] on button "Print" at bounding box center [453, 221] width 60 height 18
click at [404, 220] on link "Dismiss" at bounding box center [397, 221] width 22 height 9
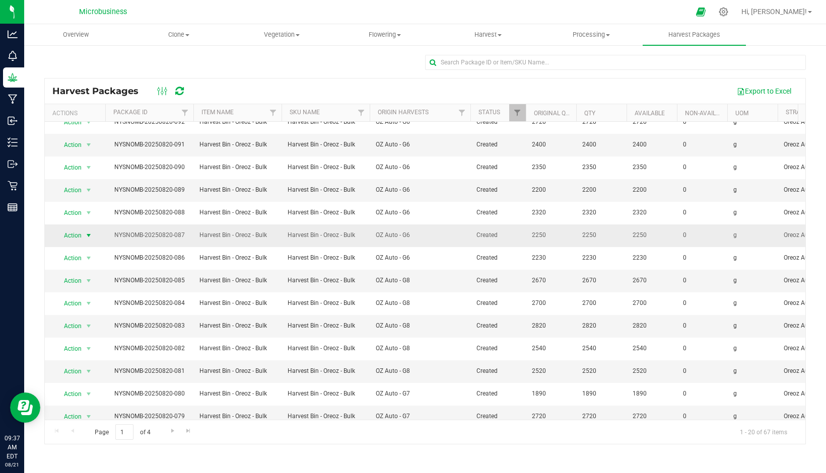
scroll to position [0, 0]
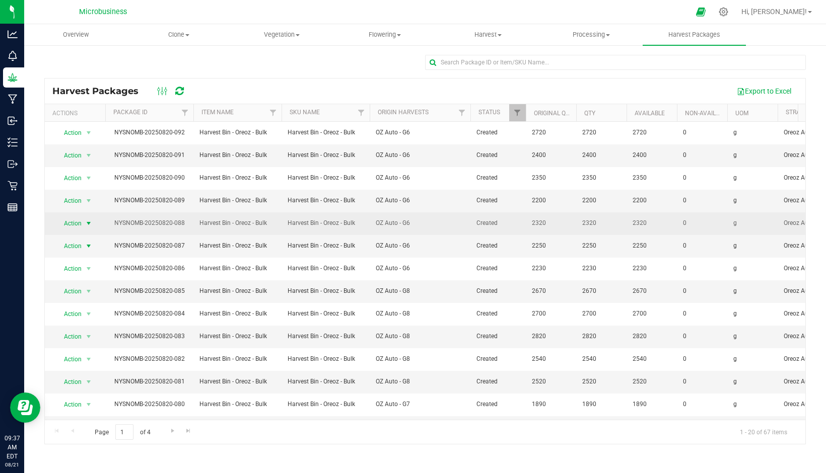
click at [86, 223] on span "select" at bounding box center [89, 224] width 8 height 8
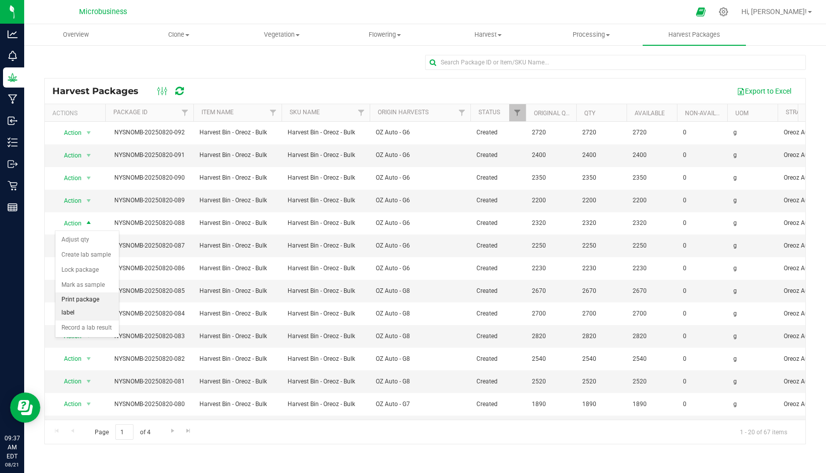
click at [98, 295] on li "Print package label" at bounding box center [86, 307] width 63 height 28
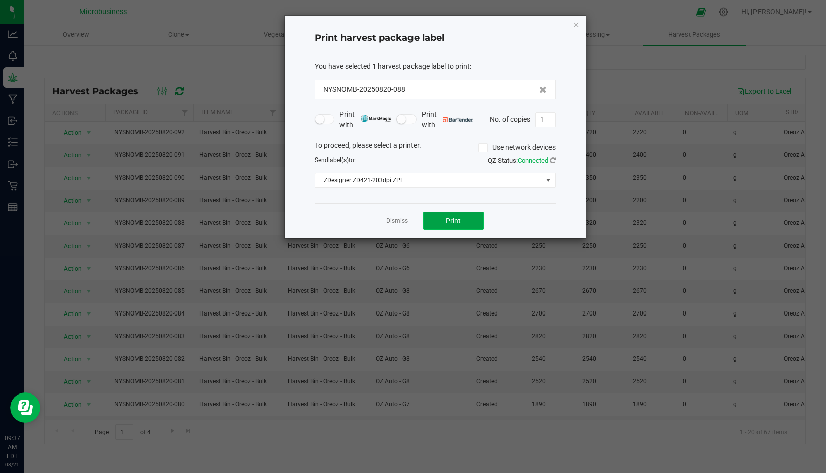
click at [434, 221] on button "Print" at bounding box center [453, 221] width 60 height 18
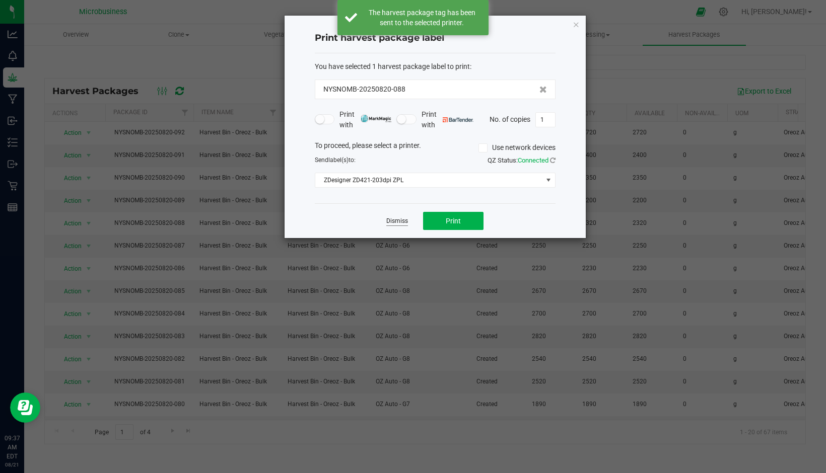
click at [403, 219] on link "Dismiss" at bounding box center [397, 221] width 22 height 9
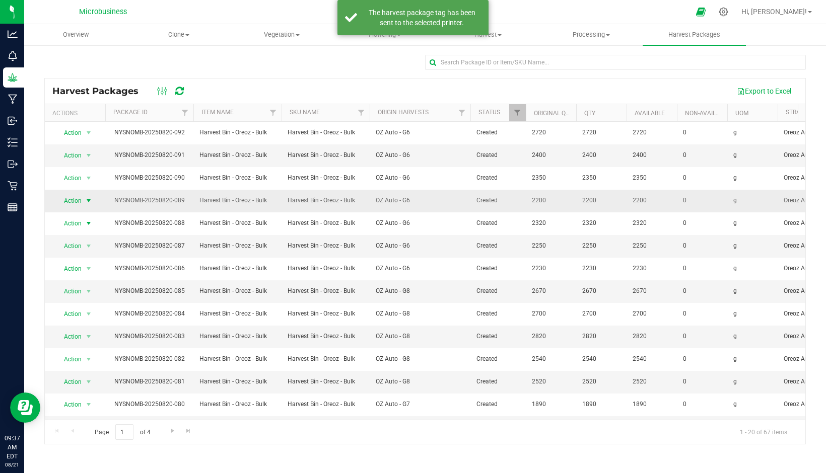
click at [78, 203] on span "Action" at bounding box center [68, 201] width 27 height 14
click at [84, 277] on li "Print package label" at bounding box center [86, 284] width 63 height 28
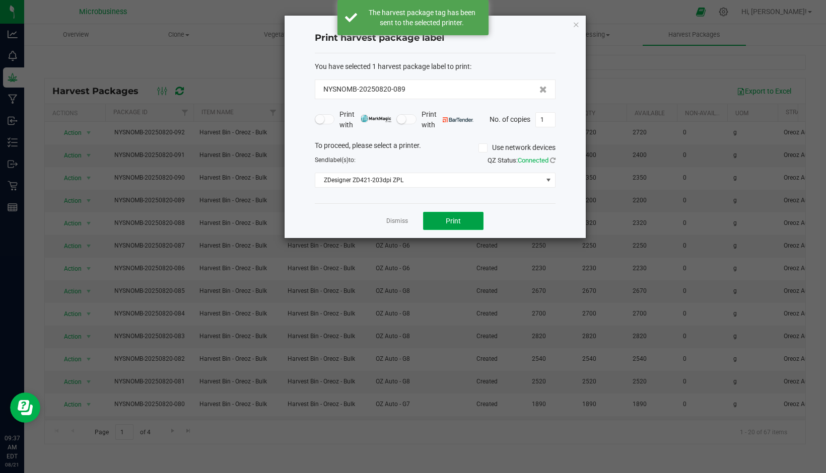
click at [443, 223] on button "Print" at bounding box center [453, 221] width 60 height 18
click at [392, 221] on link "Dismiss" at bounding box center [397, 221] width 22 height 9
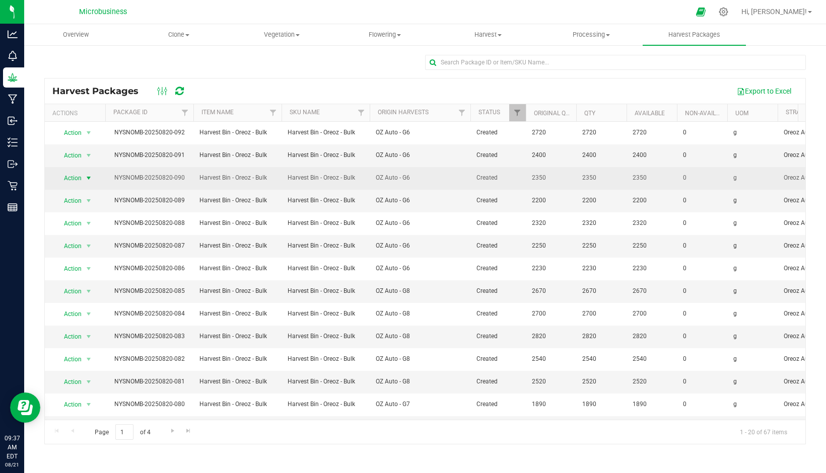
click at [83, 174] on span "select" at bounding box center [89, 178] width 13 height 14
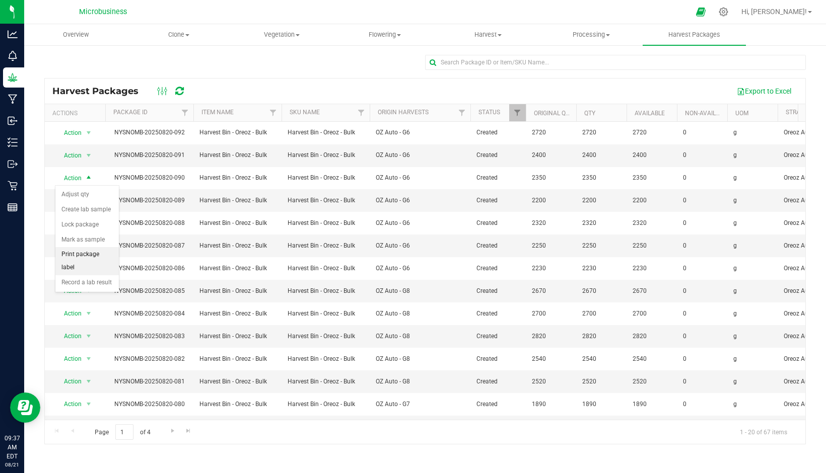
click at [84, 251] on li "Print package label" at bounding box center [86, 261] width 63 height 28
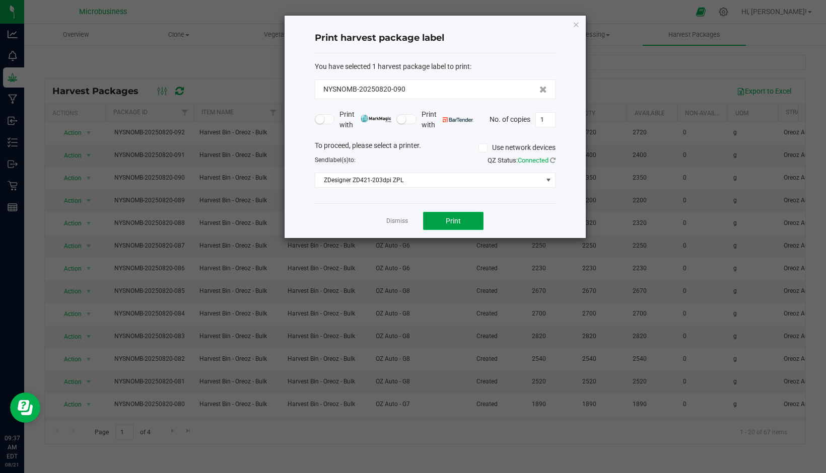
click at [445, 221] on button "Print" at bounding box center [453, 221] width 60 height 18
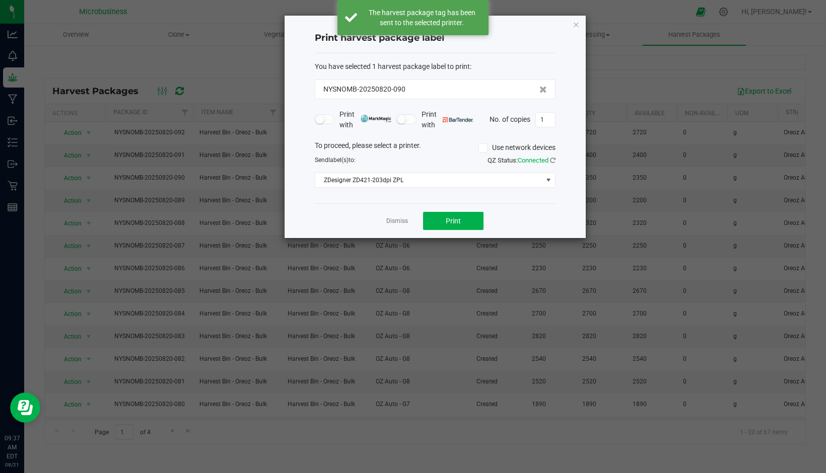
click at [398, 219] on link "Dismiss" at bounding box center [397, 221] width 22 height 9
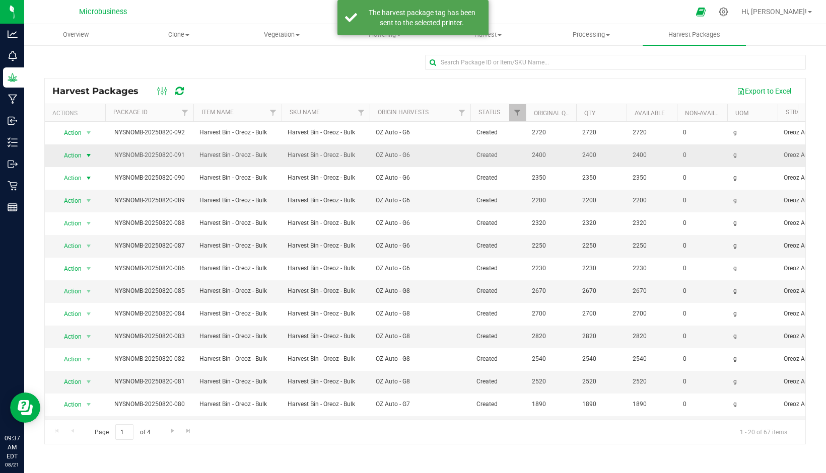
click at [71, 155] on span "Action" at bounding box center [68, 156] width 27 height 14
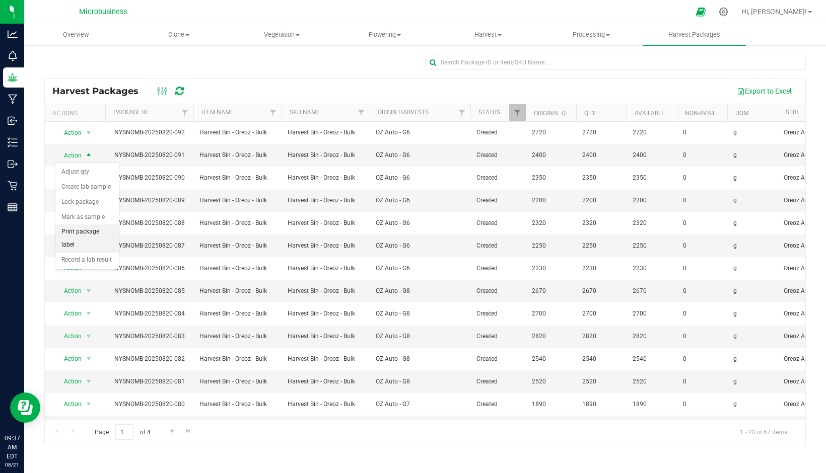
click at [80, 235] on li "Print package label" at bounding box center [86, 239] width 63 height 28
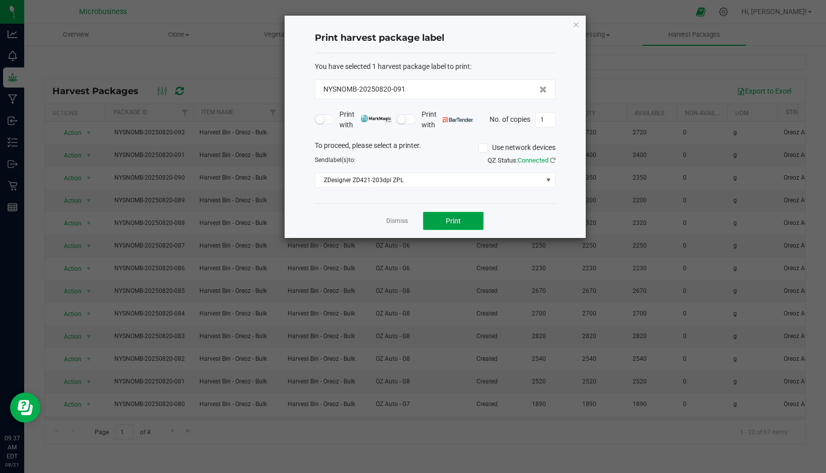
click at [455, 217] on span "Print" at bounding box center [453, 221] width 15 height 8
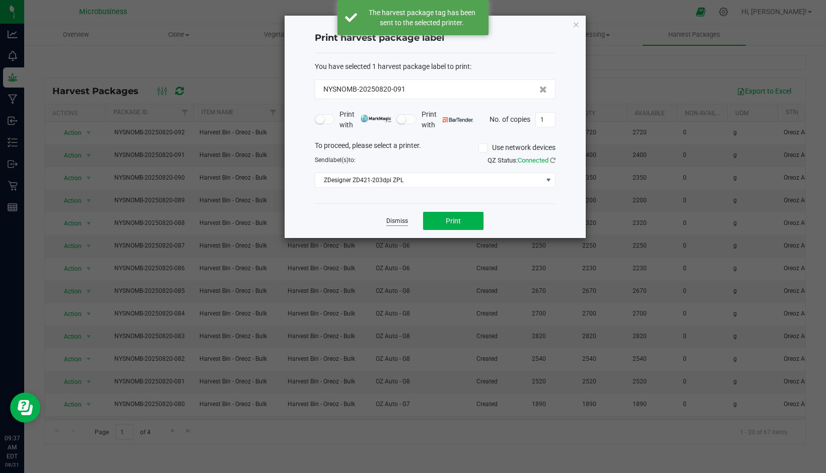
click at [389, 221] on link "Dismiss" at bounding box center [397, 221] width 22 height 9
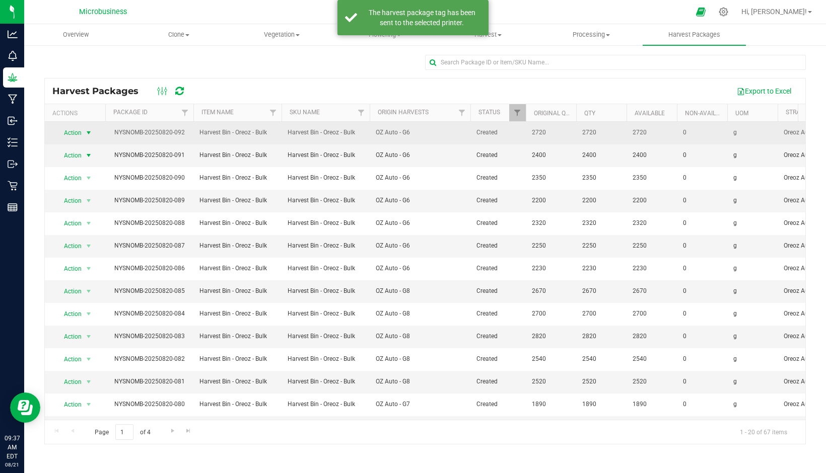
click at [65, 130] on span "Action" at bounding box center [68, 133] width 27 height 14
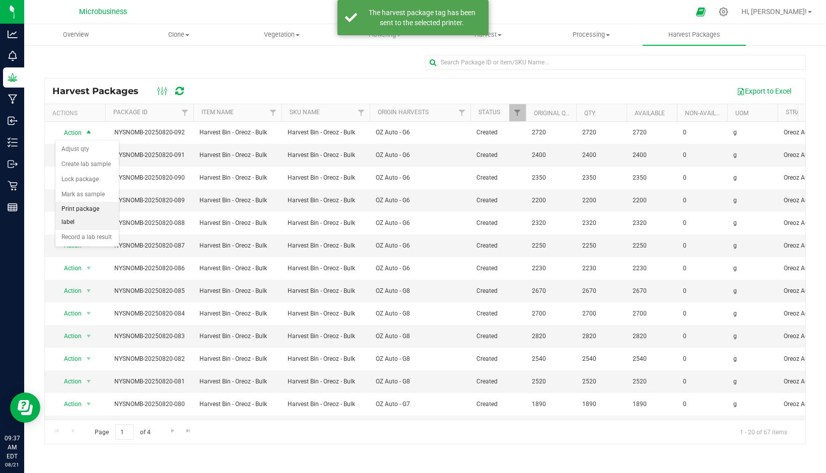
click at [94, 206] on li "Print package label" at bounding box center [86, 216] width 63 height 28
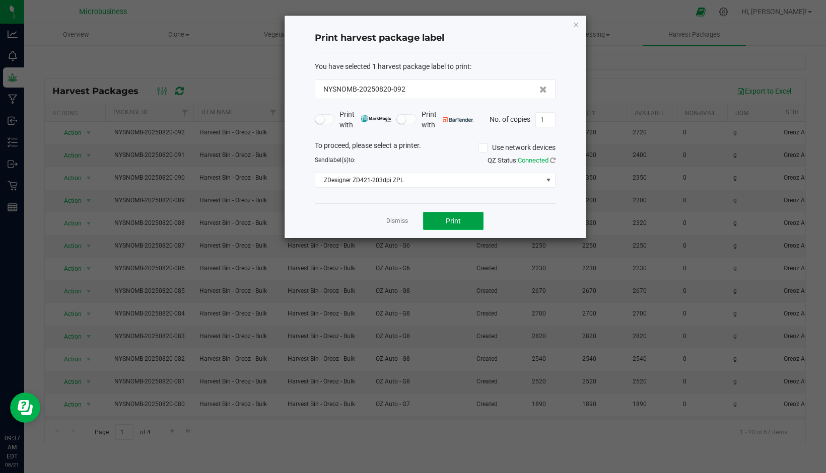
click at [451, 221] on span "Print" at bounding box center [453, 221] width 15 height 8
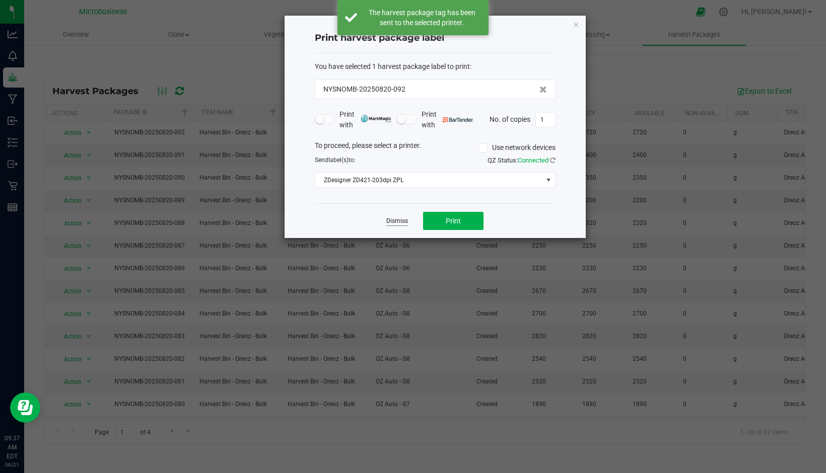
click at [396, 219] on link "Dismiss" at bounding box center [397, 221] width 22 height 9
